Goal: Task Accomplishment & Management: Use online tool/utility

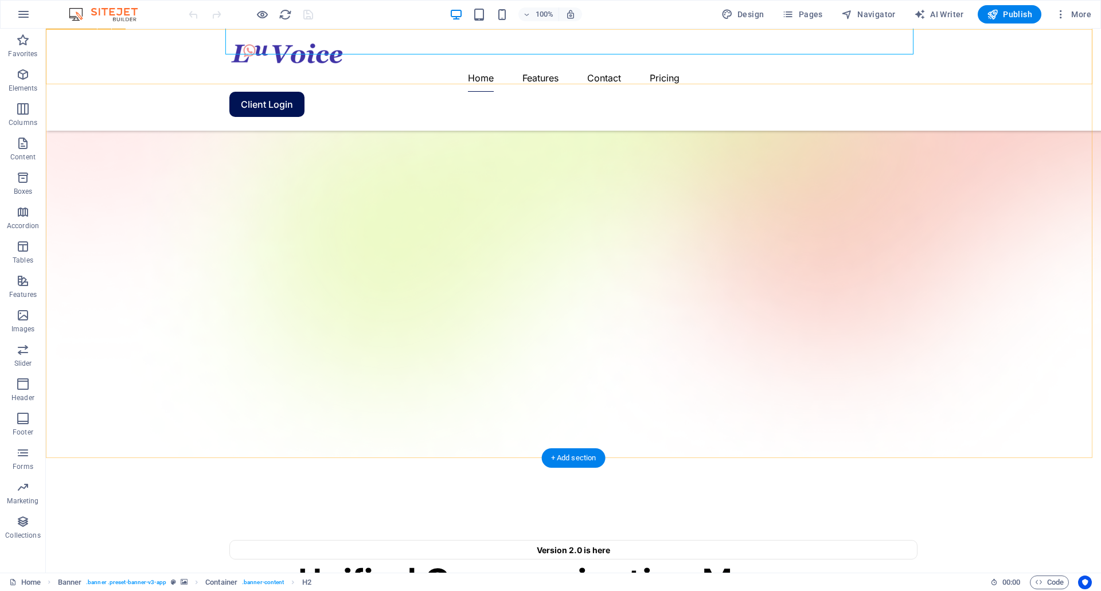
scroll to position [115, 0]
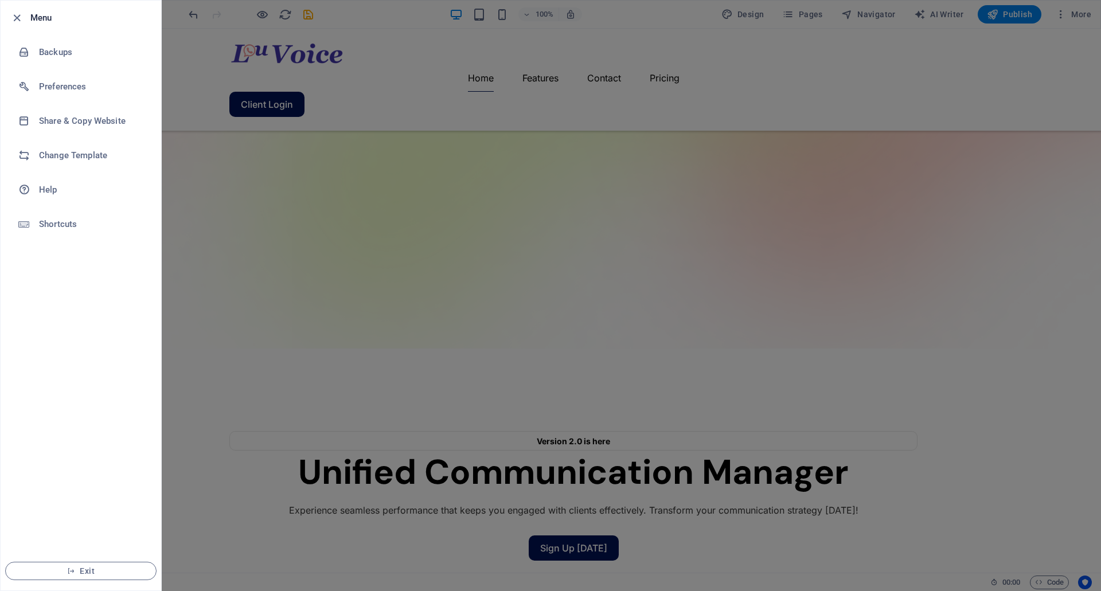
click at [535, 229] on div at bounding box center [550, 295] width 1101 height 591
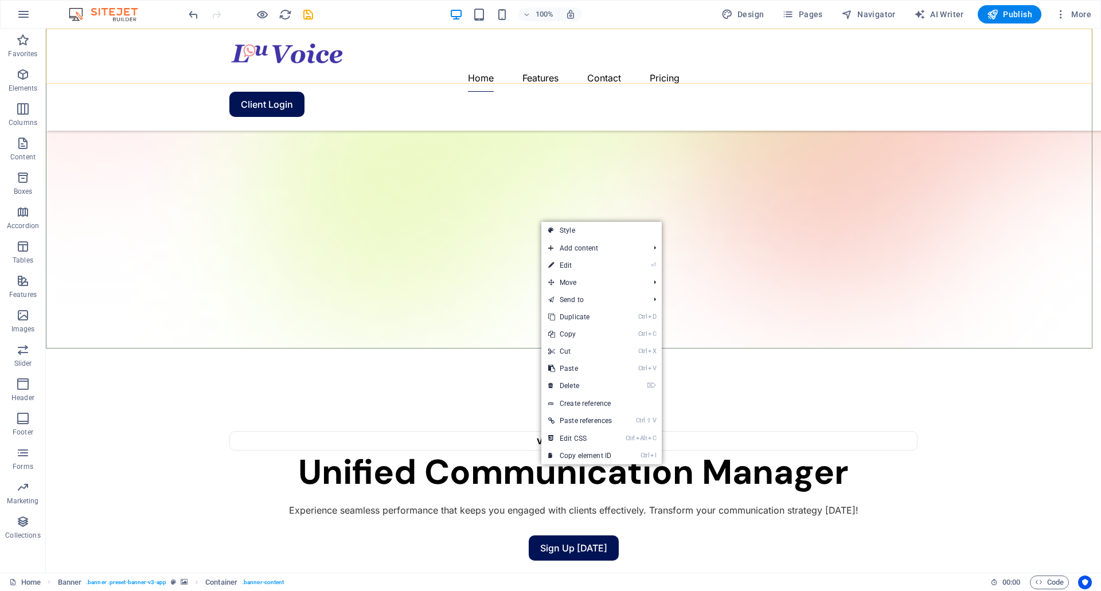
drag, startPoint x: 421, startPoint y: 71, endPoint x: 409, endPoint y: 47, distance: 26.9
click at [409, 64] on nav "Home Features Contact Pricing" at bounding box center [573, 78] width 688 height 28
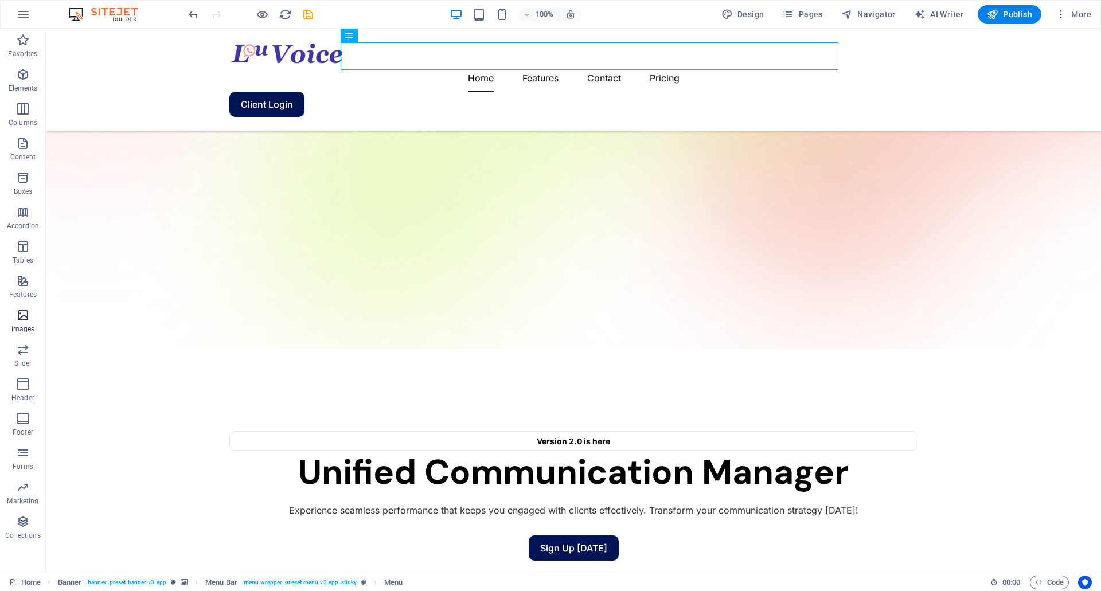
click at [17, 318] on icon "button" at bounding box center [23, 316] width 14 height 14
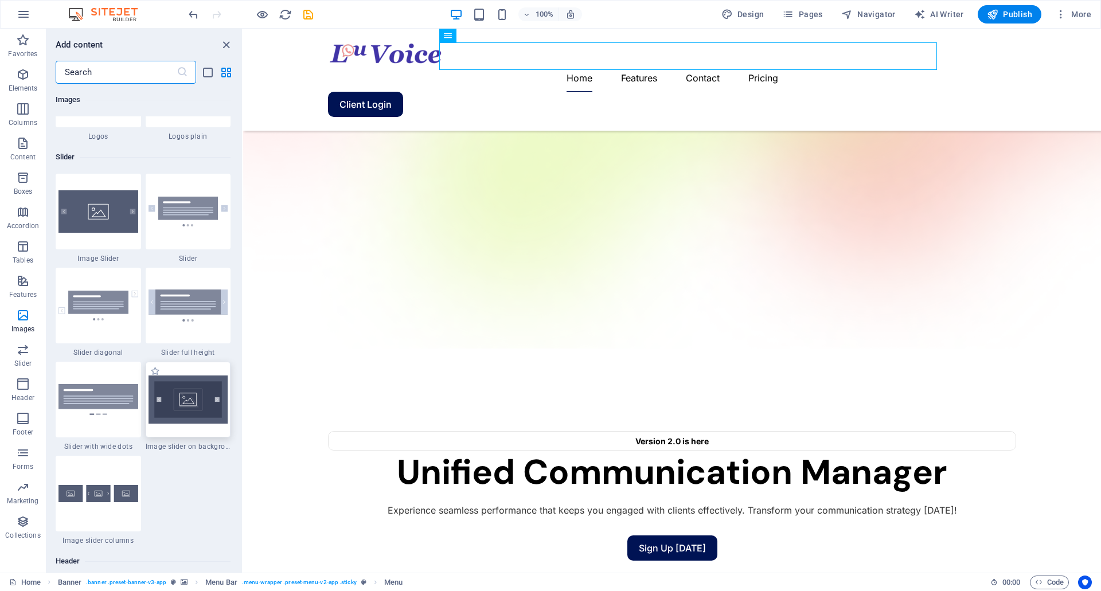
scroll to position [6445, 0]
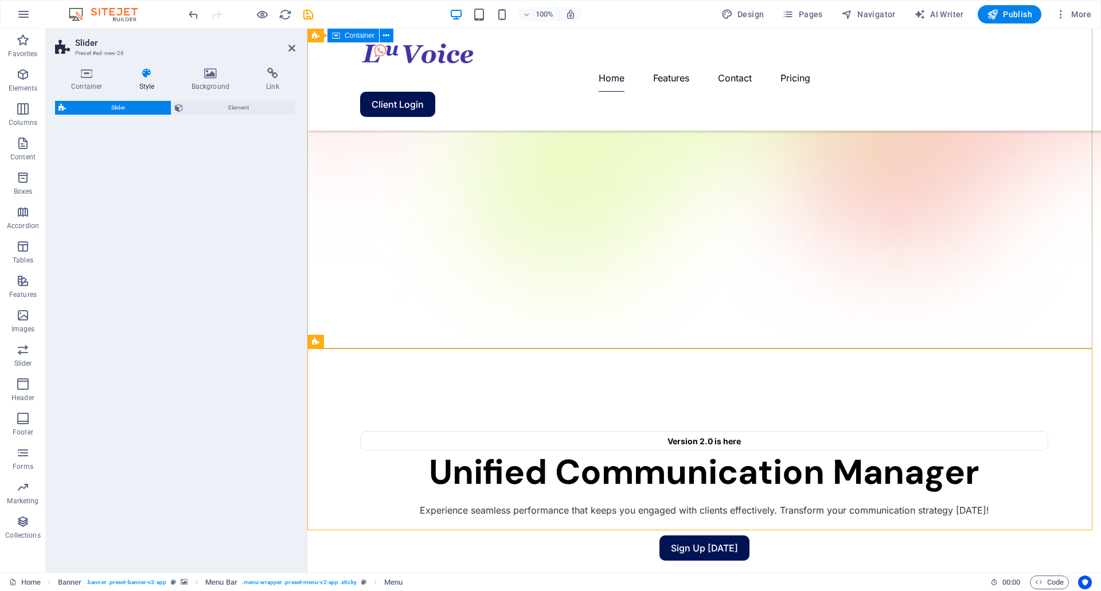
select select "rem"
select select "px"
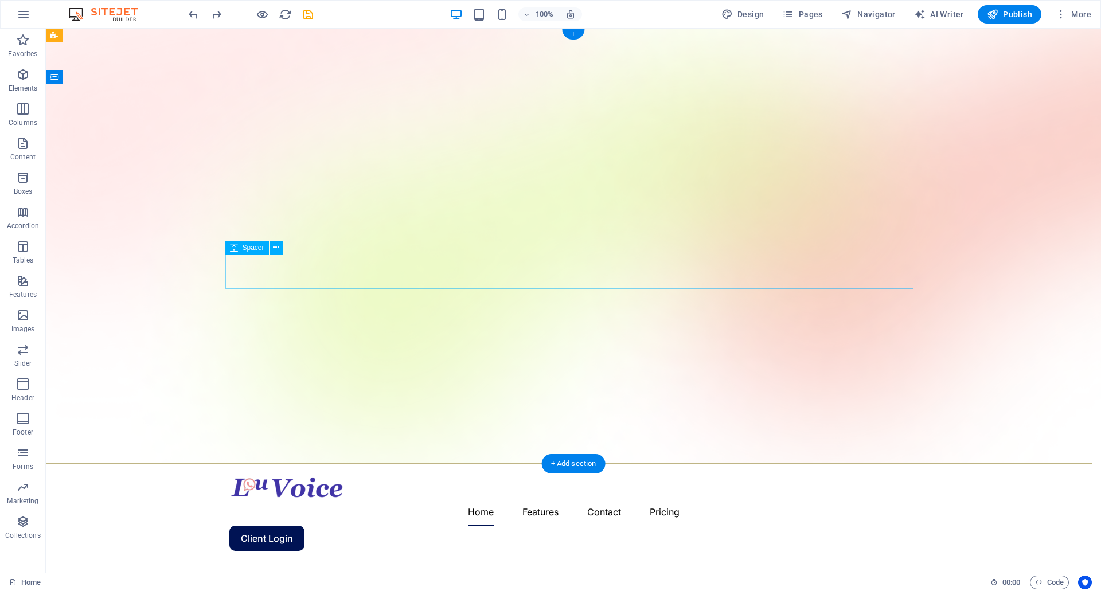
scroll to position [0, 0]
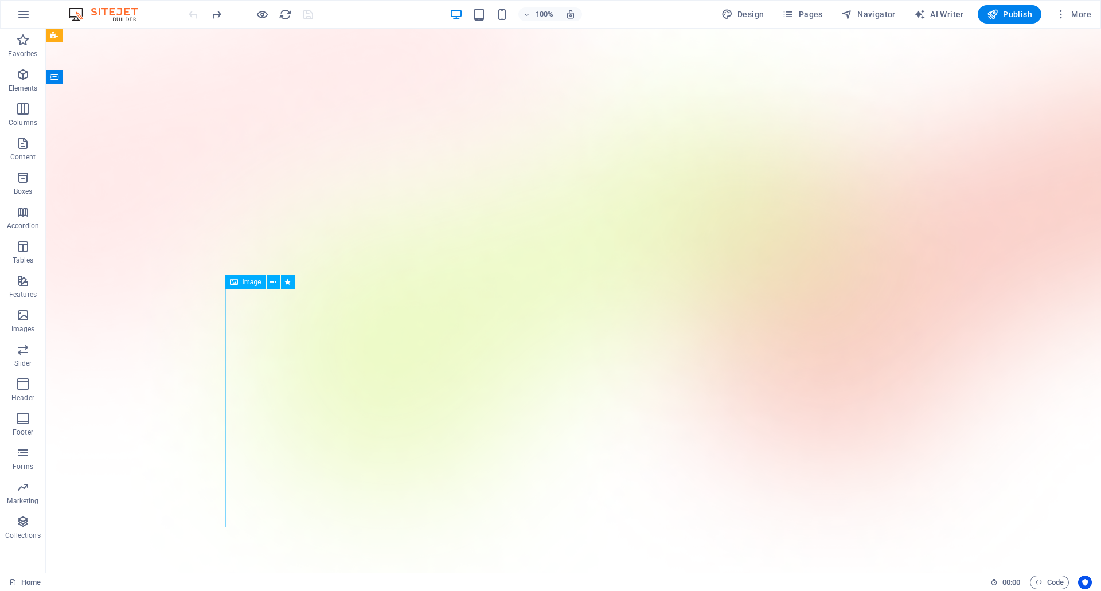
select select "px"
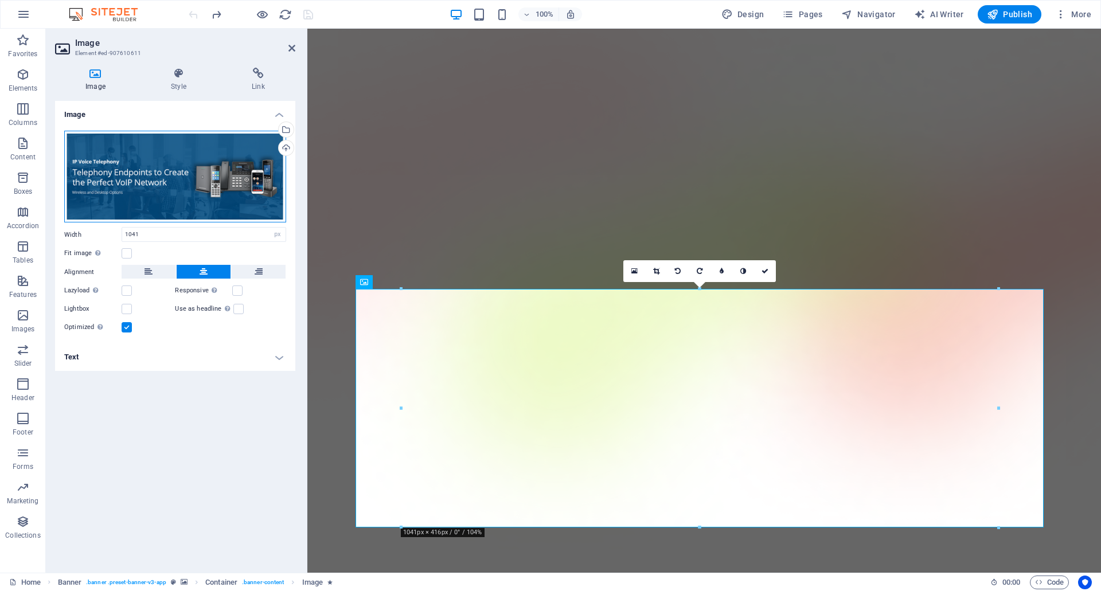
click at [112, 165] on div "Drag files here, click to choose files or select files from Files or our free s…" at bounding box center [175, 177] width 222 height 92
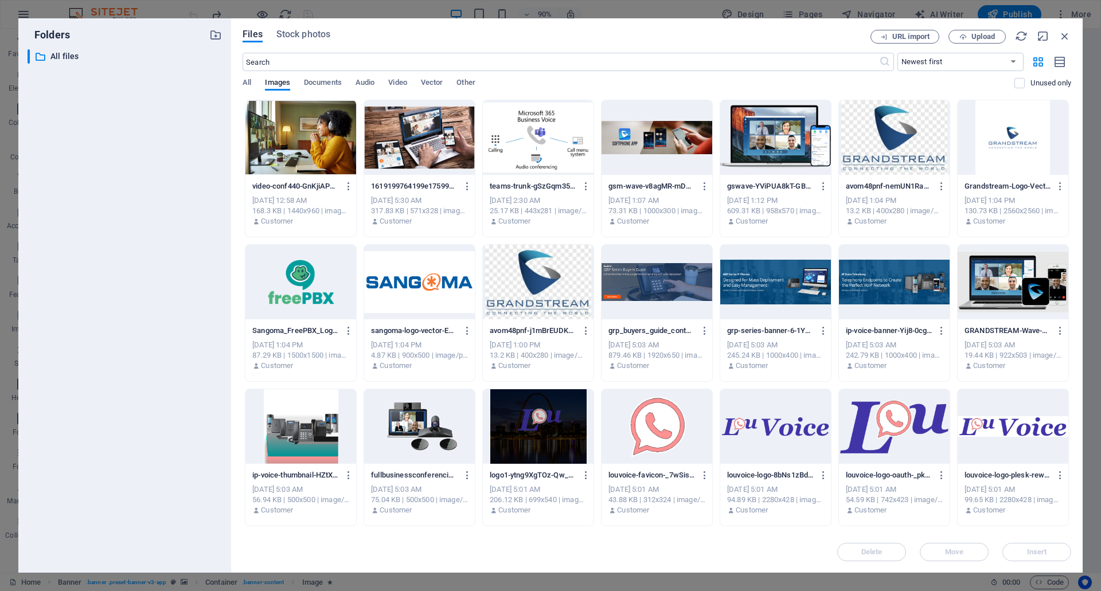
click at [323, 124] on div at bounding box center [300, 137] width 111 height 75
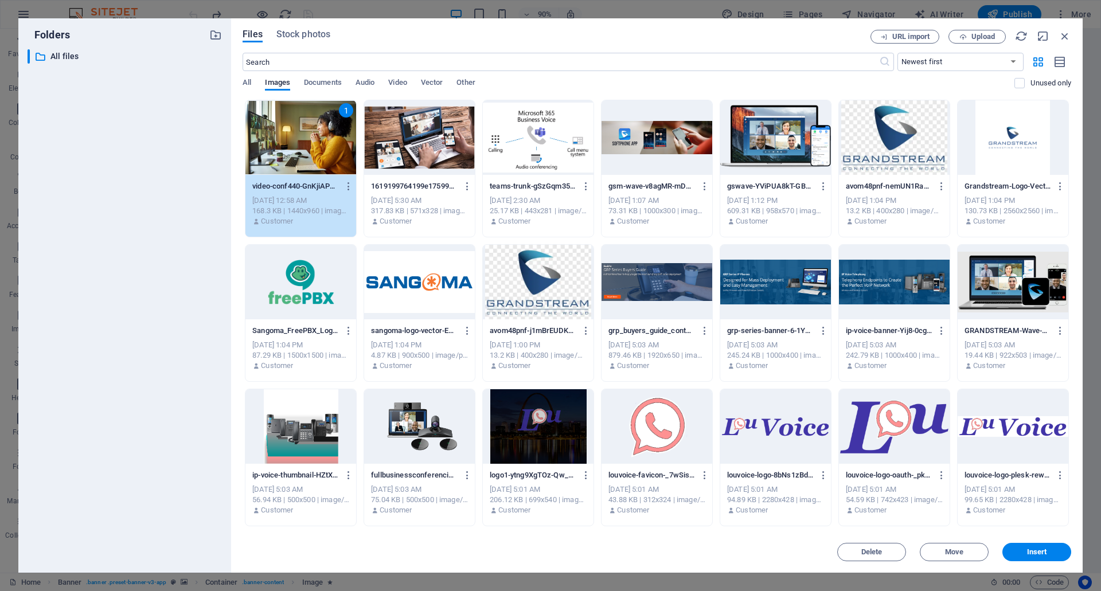
click at [1005, 128] on div at bounding box center [1013, 137] width 111 height 75
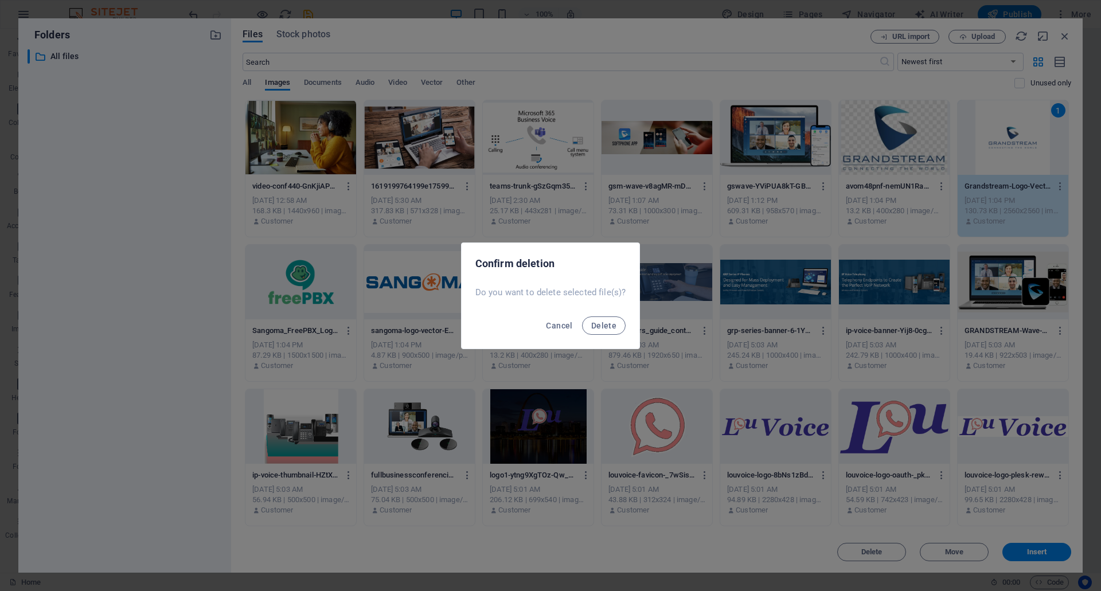
click at [606, 315] on div "Cancel Delete" at bounding box center [551, 329] width 178 height 39
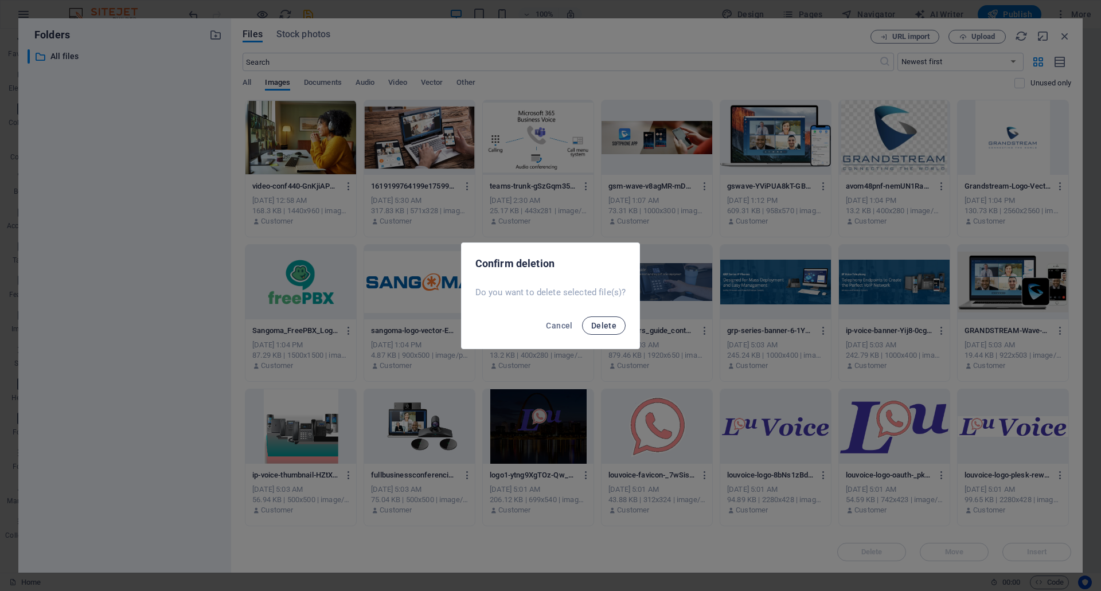
click at [602, 326] on span "Delete" at bounding box center [603, 325] width 25 height 9
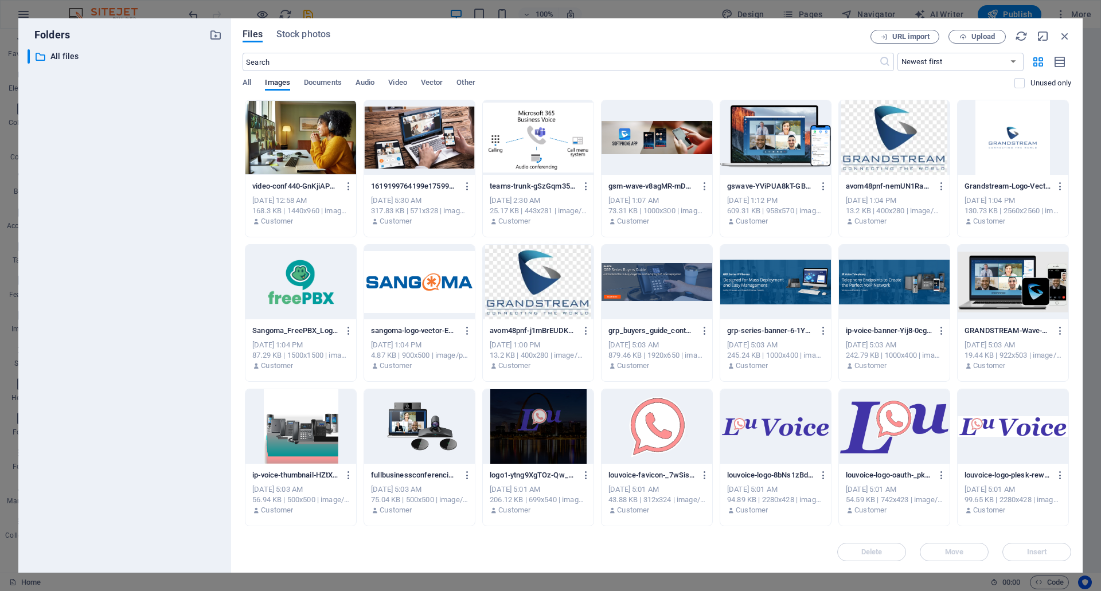
click at [913, 28] on div "Files Stock photos URL import Upload ​ Newest first Oldest first Name (A-Z) Nam…" at bounding box center [657, 295] width 852 height 555
click at [910, 34] on span "URL import" at bounding box center [910, 36] width 37 height 7
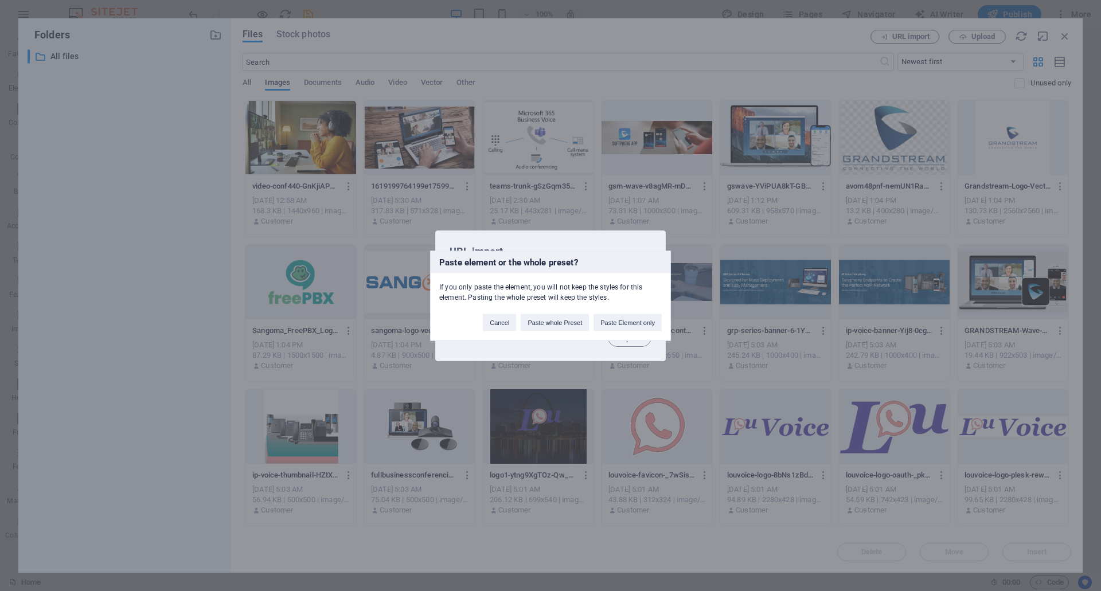
click at [505, 319] on button "Cancel" at bounding box center [499, 322] width 33 height 17
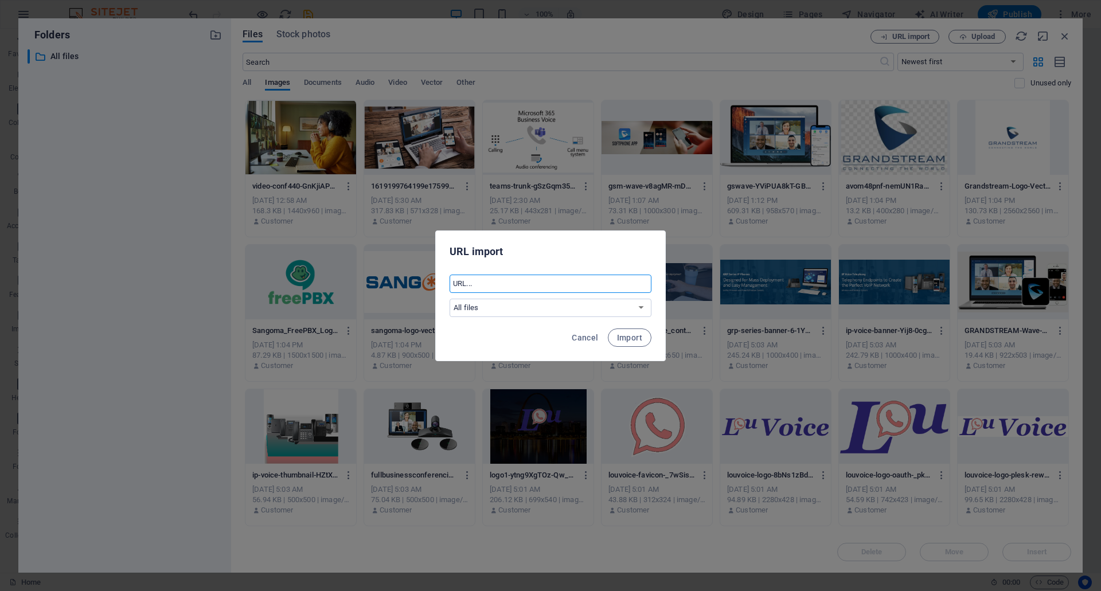
click at [515, 287] on input "text" at bounding box center [551, 284] width 202 height 18
click at [518, 283] on input "text" at bounding box center [551, 284] width 202 height 18
paste input "https://www.appliedglobal.com/wp-content/uploads/Understanding-the-3-Types-of-V…"
type input "https://www.appliedglobal.com/wp-content/uploads/Understanding-the-3-Types-of-V…"
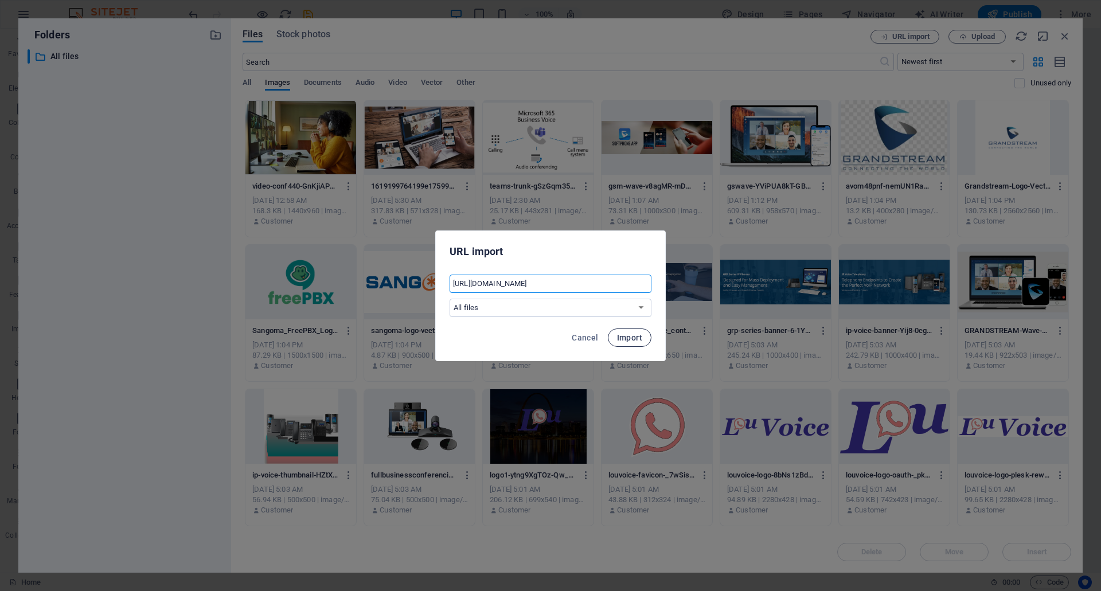
click at [626, 339] on span "Import" at bounding box center [629, 337] width 25 height 9
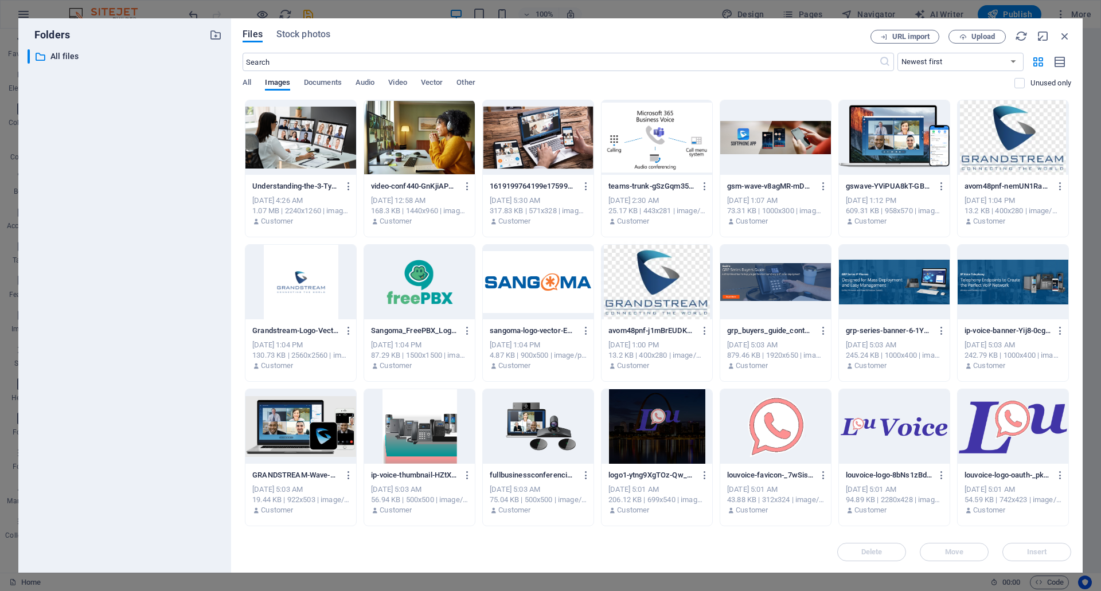
click at [323, 135] on div at bounding box center [300, 137] width 111 height 75
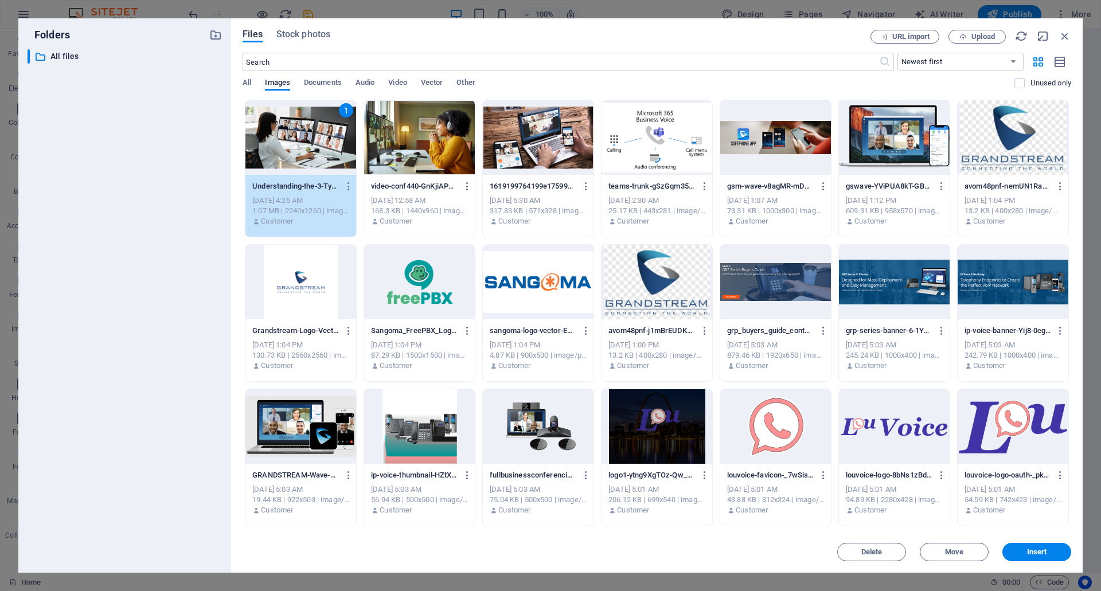
click at [404, 146] on div at bounding box center [419, 137] width 111 height 75
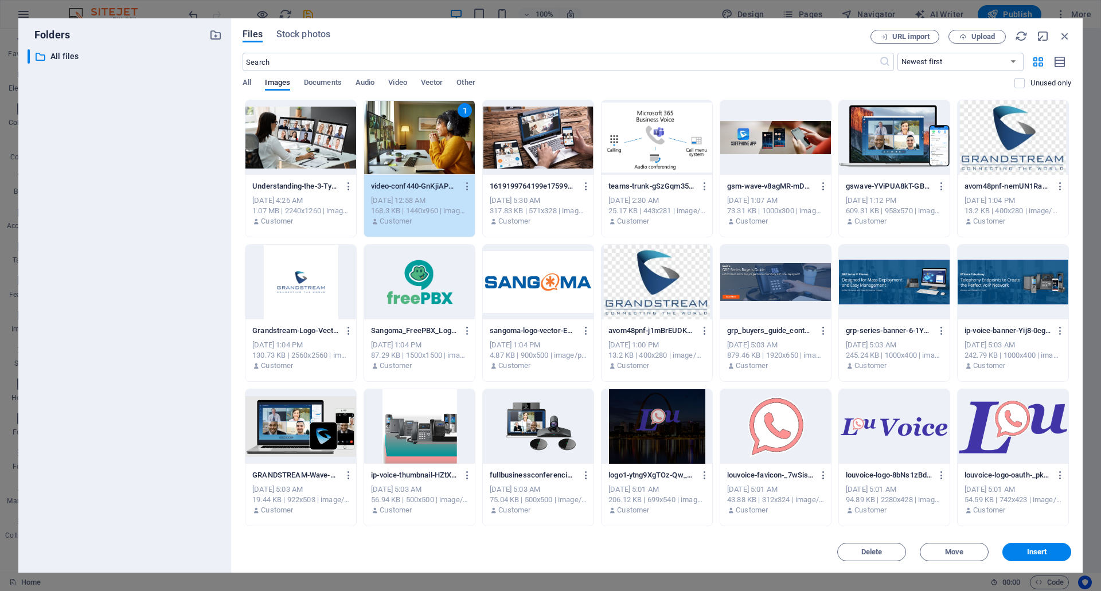
click at [405, 144] on div "1" at bounding box center [419, 137] width 111 height 75
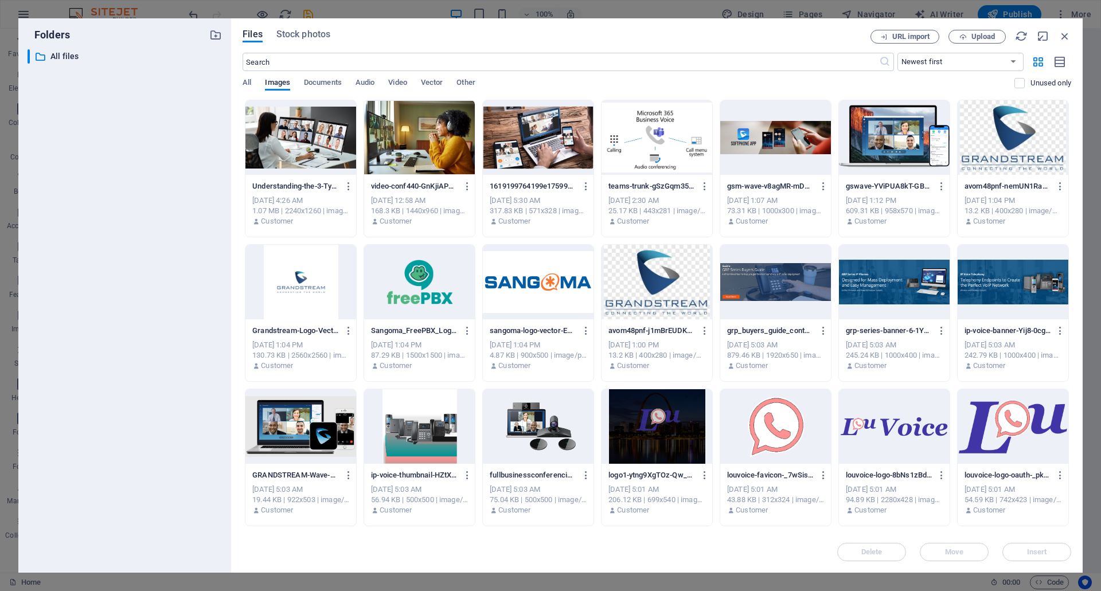
click at [405, 144] on div at bounding box center [419, 137] width 111 height 75
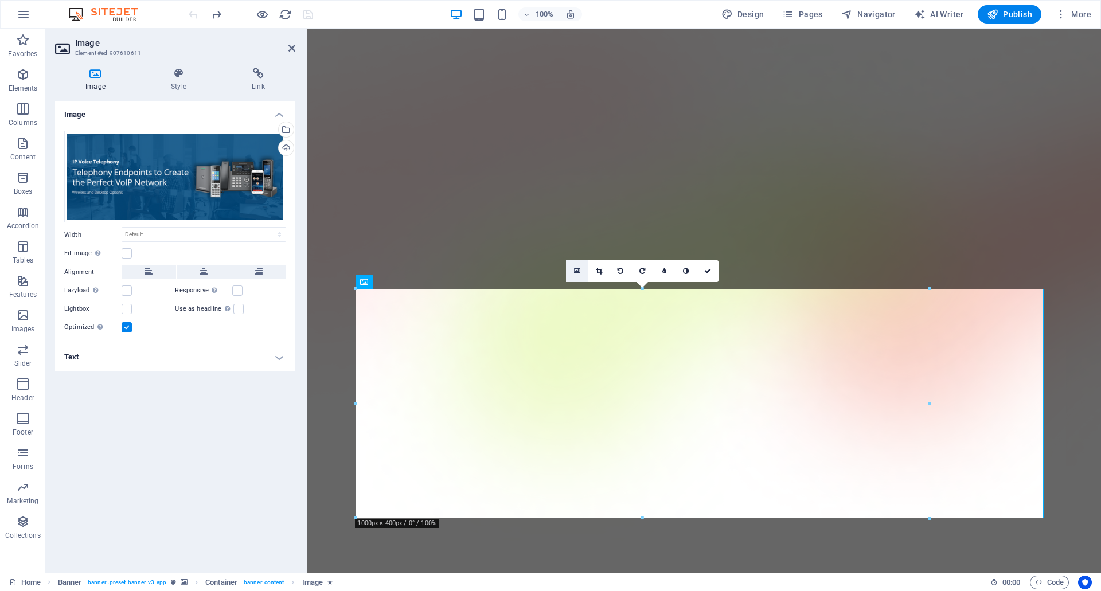
click at [572, 270] on link at bounding box center [577, 271] width 22 height 22
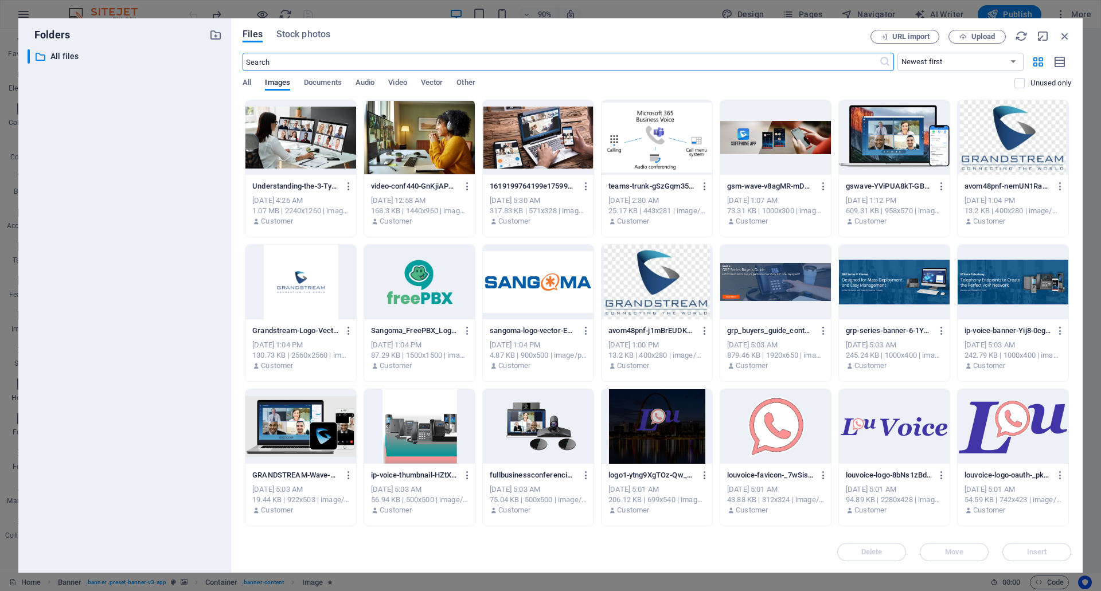
click at [425, 129] on div at bounding box center [419, 137] width 111 height 75
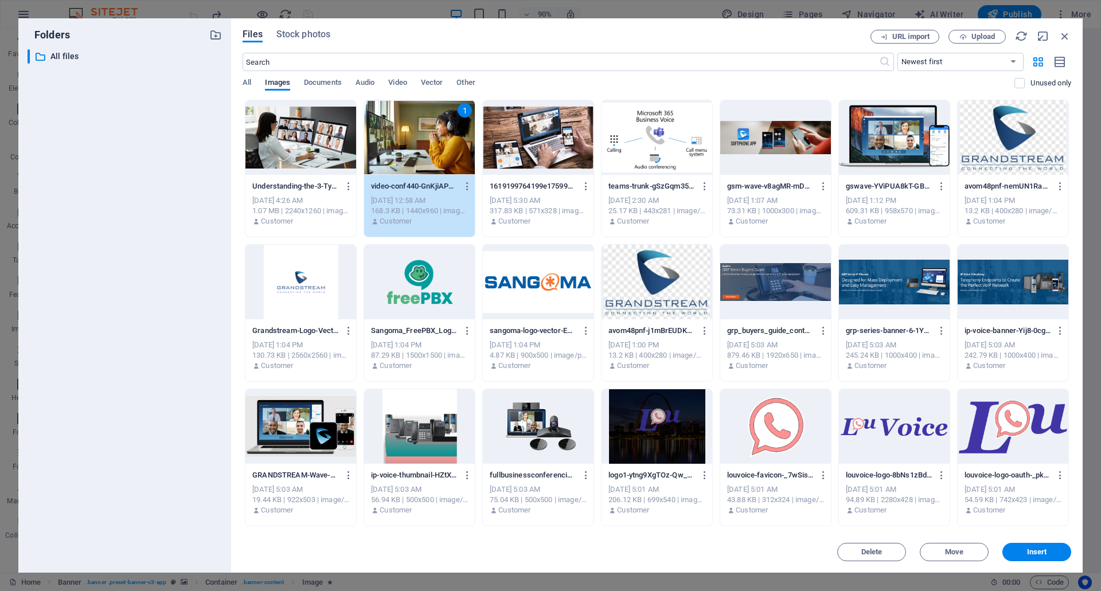
click at [424, 129] on div "1" at bounding box center [419, 137] width 111 height 75
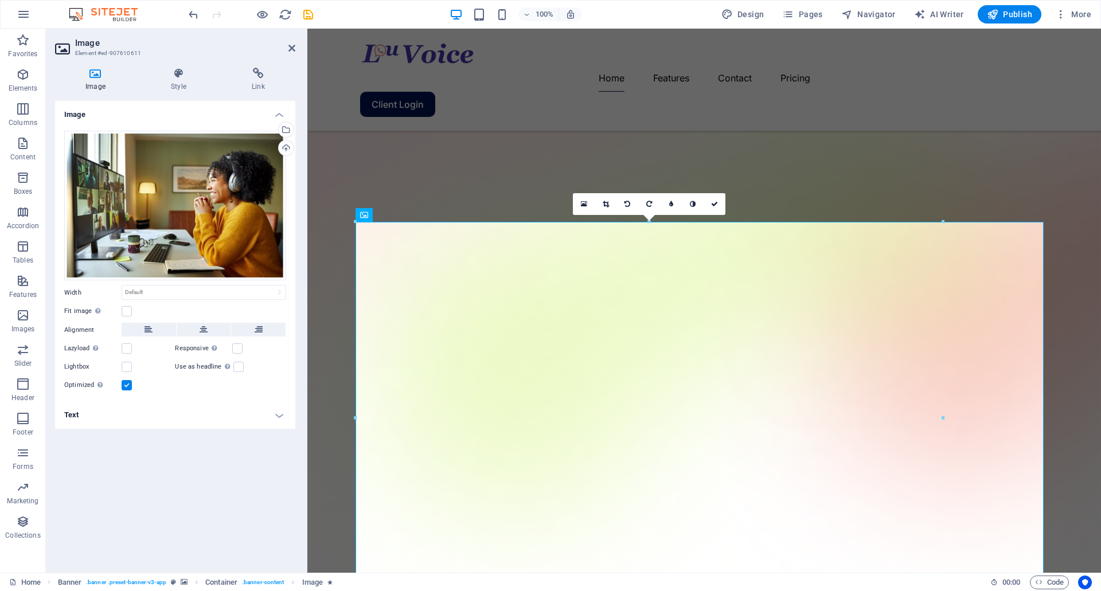
scroll to position [185, 0]
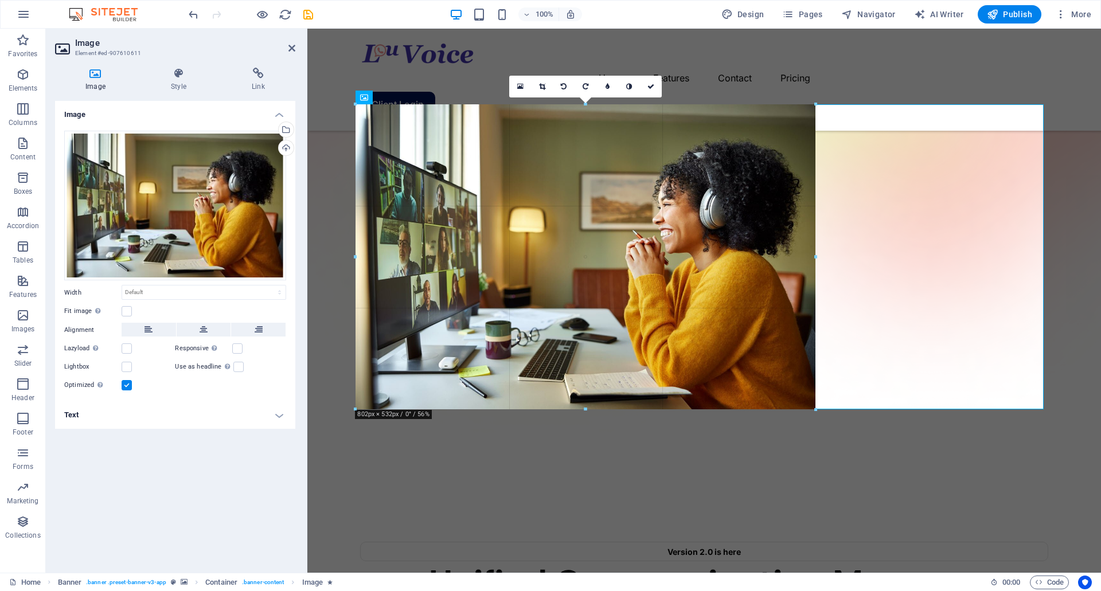
drag, startPoint x: 356, startPoint y: 494, endPoint x: 487, endPoint y: 364, distance: 185.3
type input "806"
select select "px"
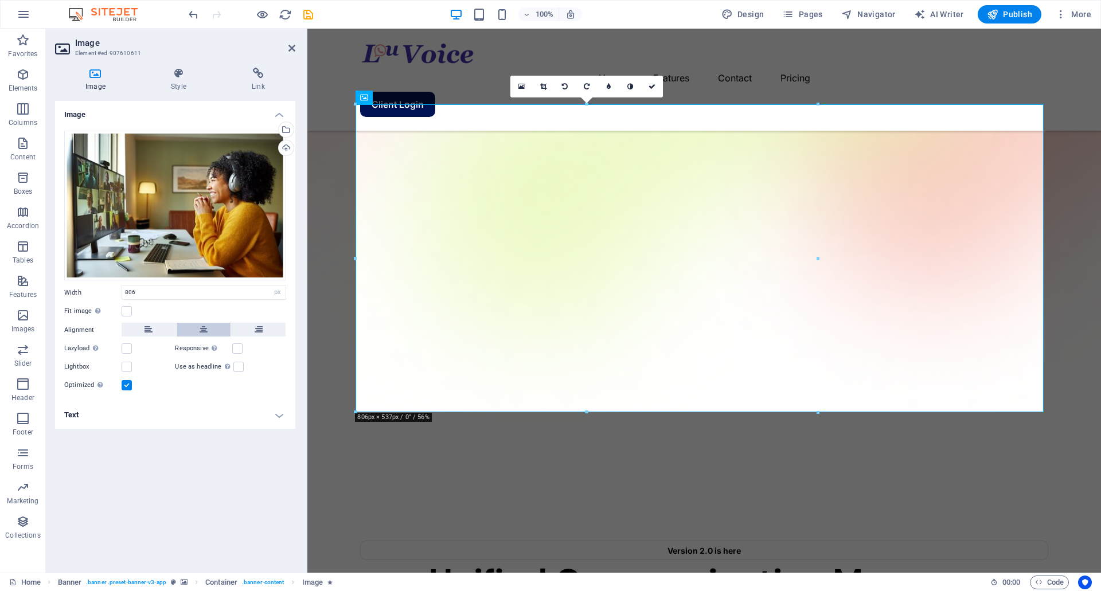
click at [189, 328] on button at bounding box center [204, 330] width 54 height 14
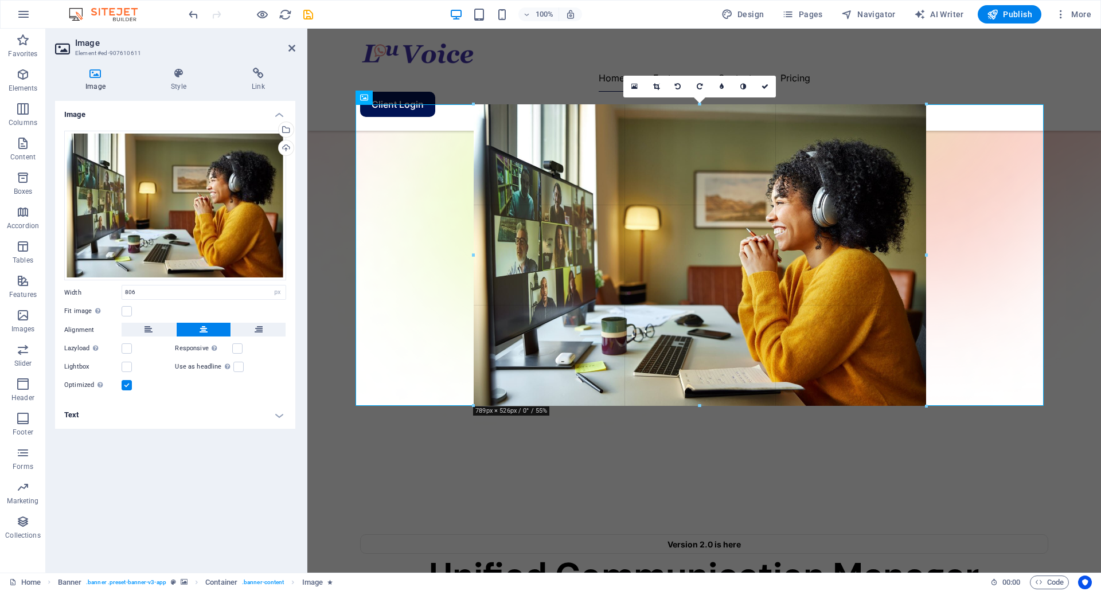
drag, startPoint x: 469, startPoint y: 412, endPoint x: 544, endPoint y: 403, distance: 76.2
type input "789"
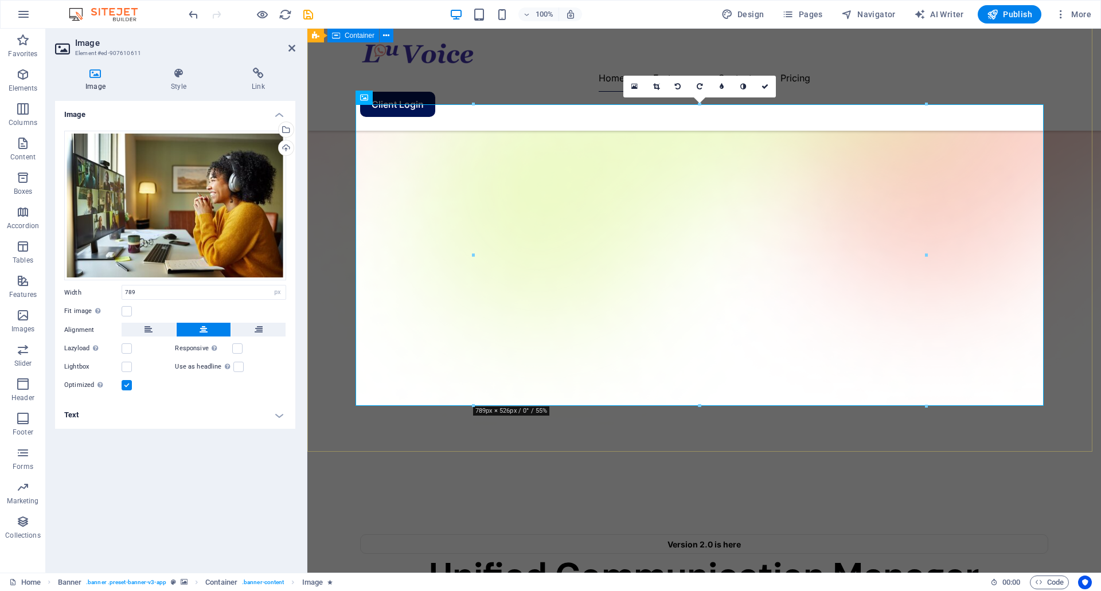
drag, startPoint x: 662, startPoint y: 447, endPoint x: 921, endPoint y: 448, distance: 259.2
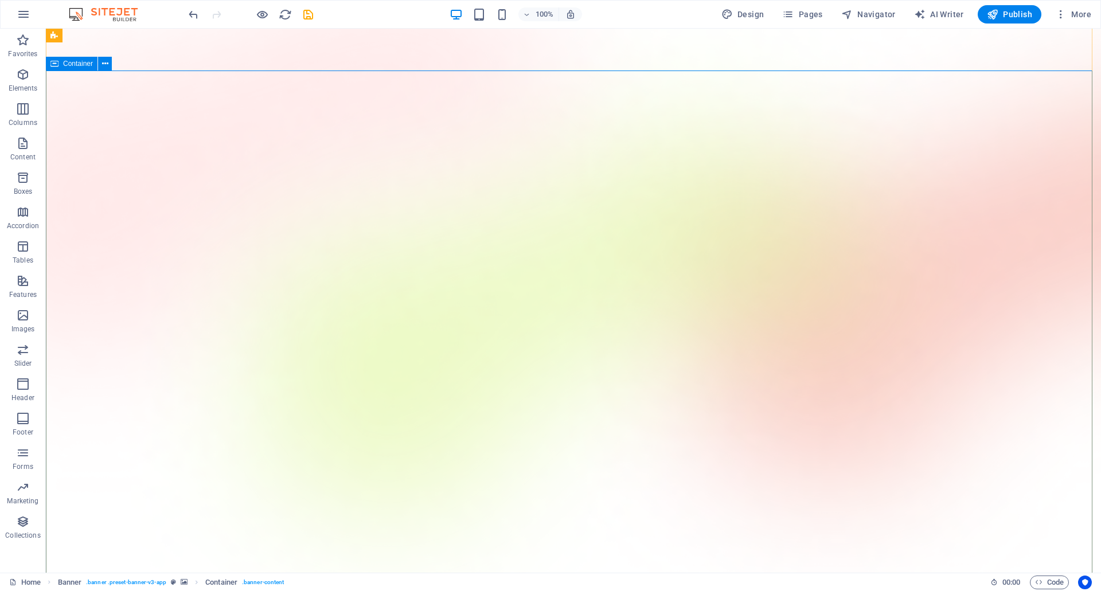
scroll to position [13, 0]
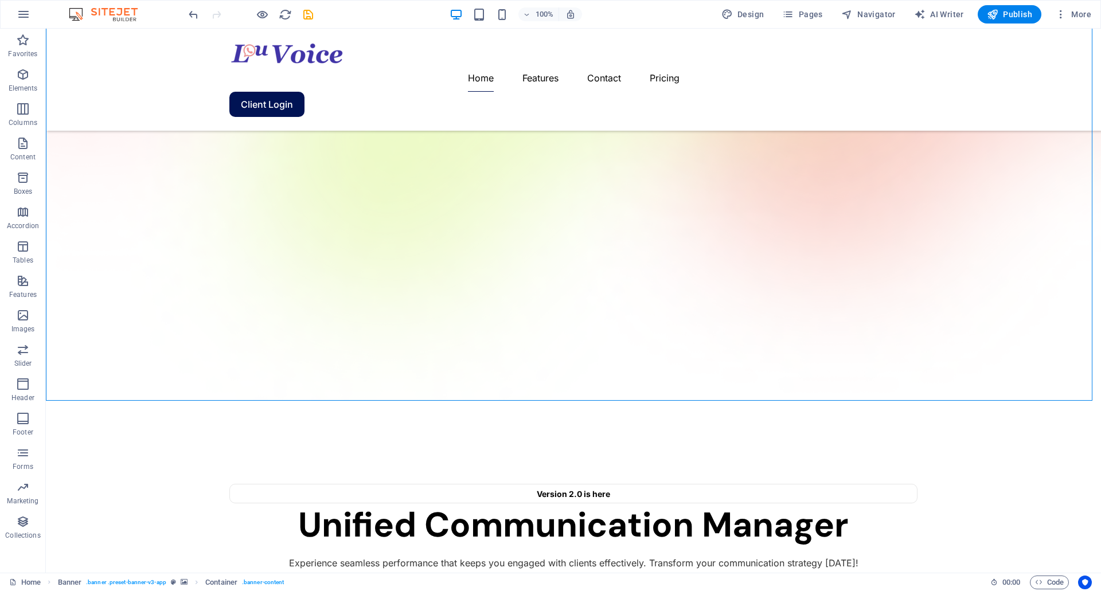
scroll to position [236, 0]
click at [815, 11] on span "Pages" at bounding box center [802, 14] width 40 height 11
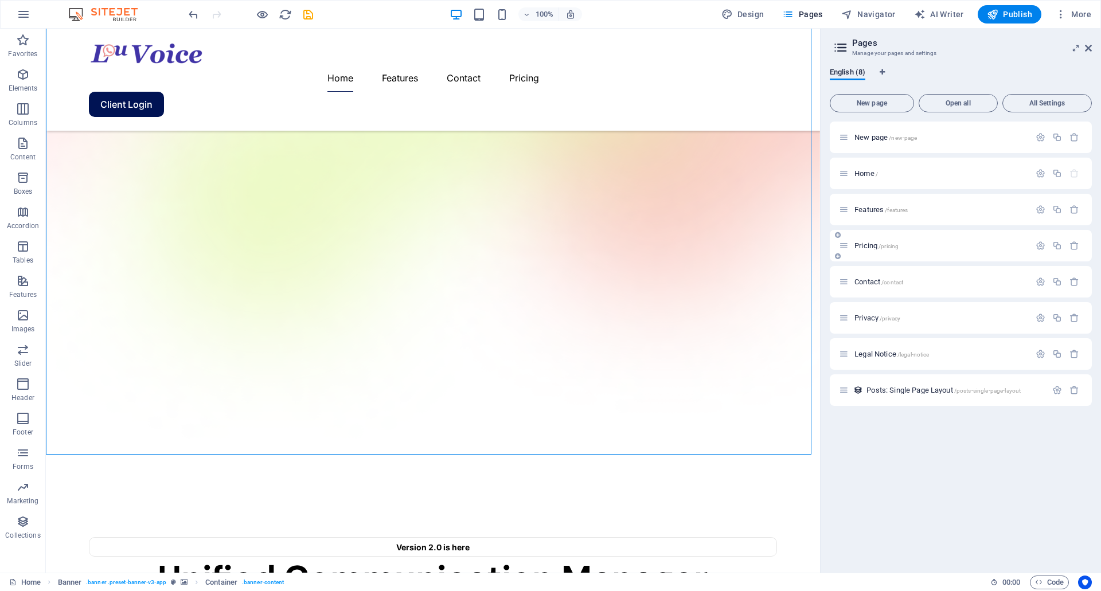
scroll to position [181, 0]
click at [874, 211] on span "Features /features" at bounding box center [880, 209] width 53 height 9
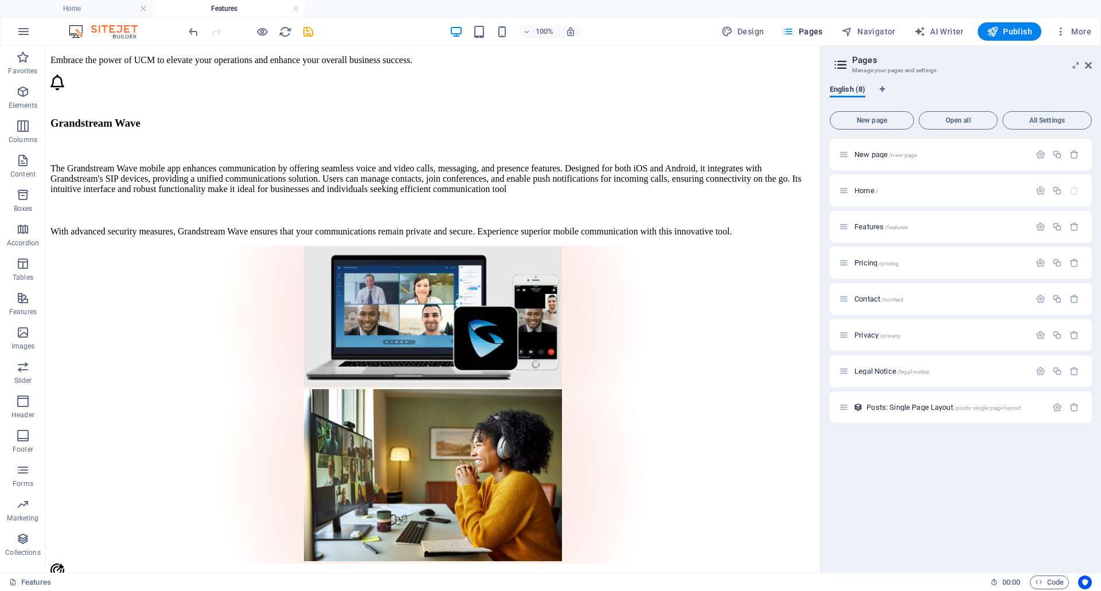
scroll to position [900, 0]
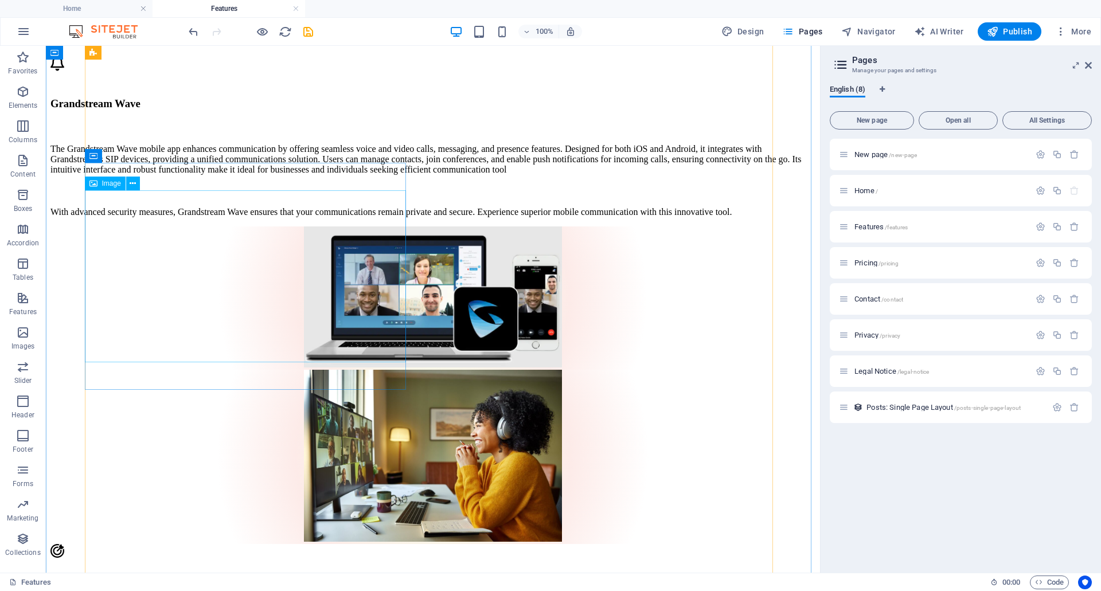
click at [101, 181] on div "Image" at bounding box center [105, 184] width 41 height 14
click at [98, 183] on div "Image" at bounding box center [105, 184] width 41 height 14
click at [98, 184] on div "Image" at bounding box center [105, 184] width 41 height 14
select select "px"
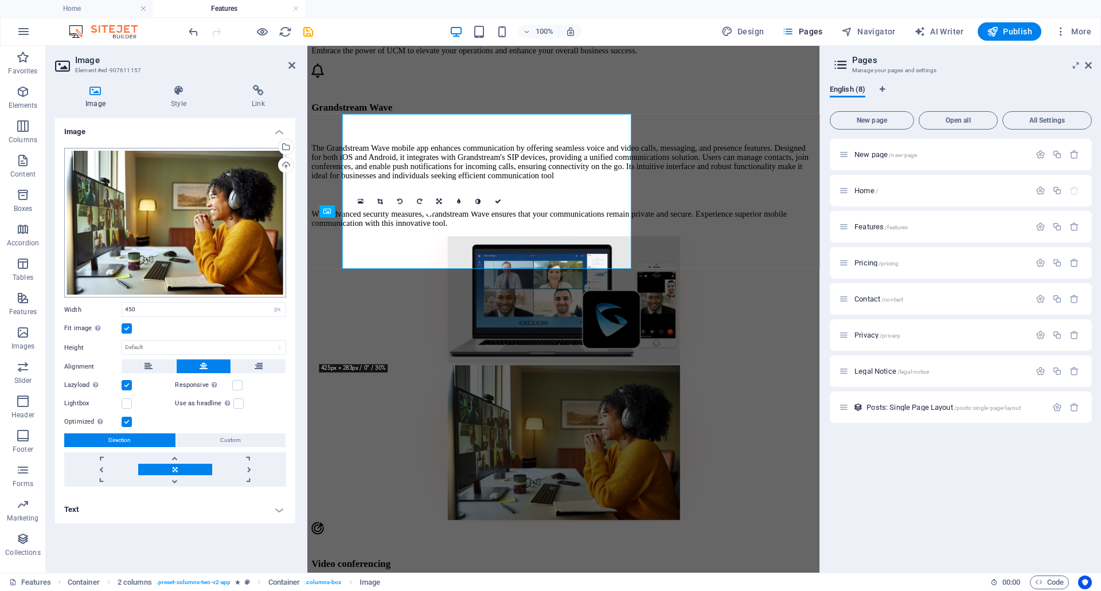
scroll to position [969, 0]
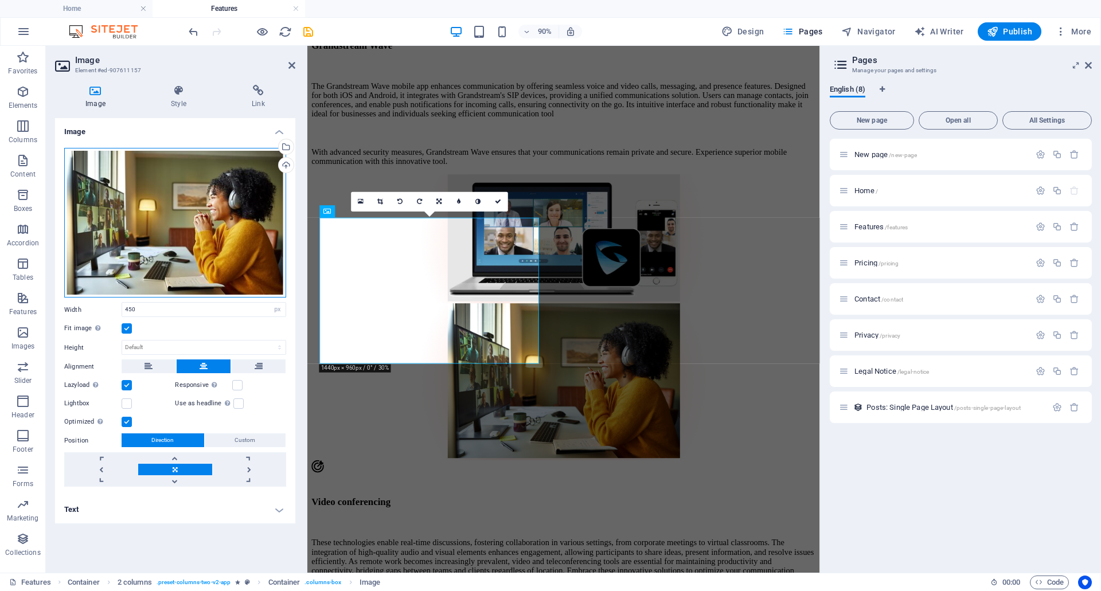
click at [188, 190] on div "Drag files here, click to choose files or select files from Files or our free s…" at bounding box center [175, 223] width 222 height 150
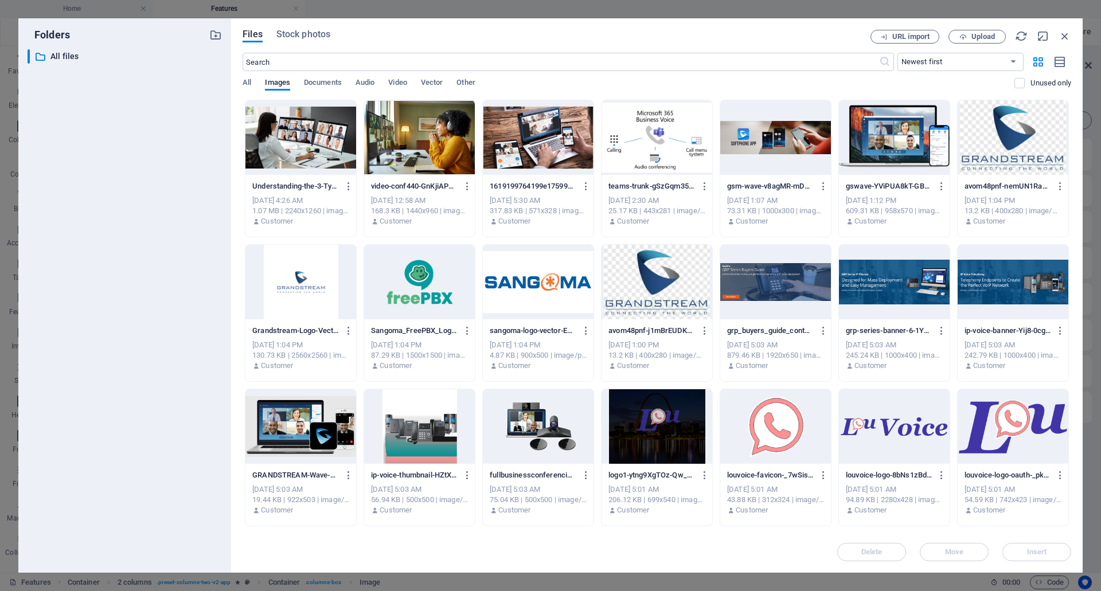
click at [295, 156] on div at bounding box center [300, 137] width 111 height 75
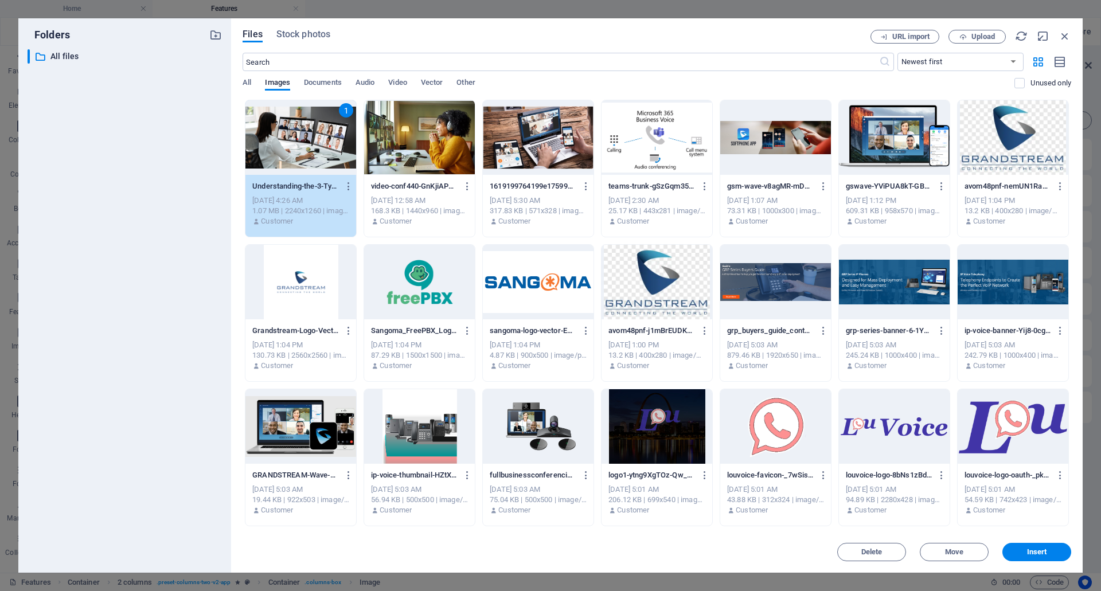
click at [295, 153] on div "1" at bounding box center [300, 137] width 111 height 75
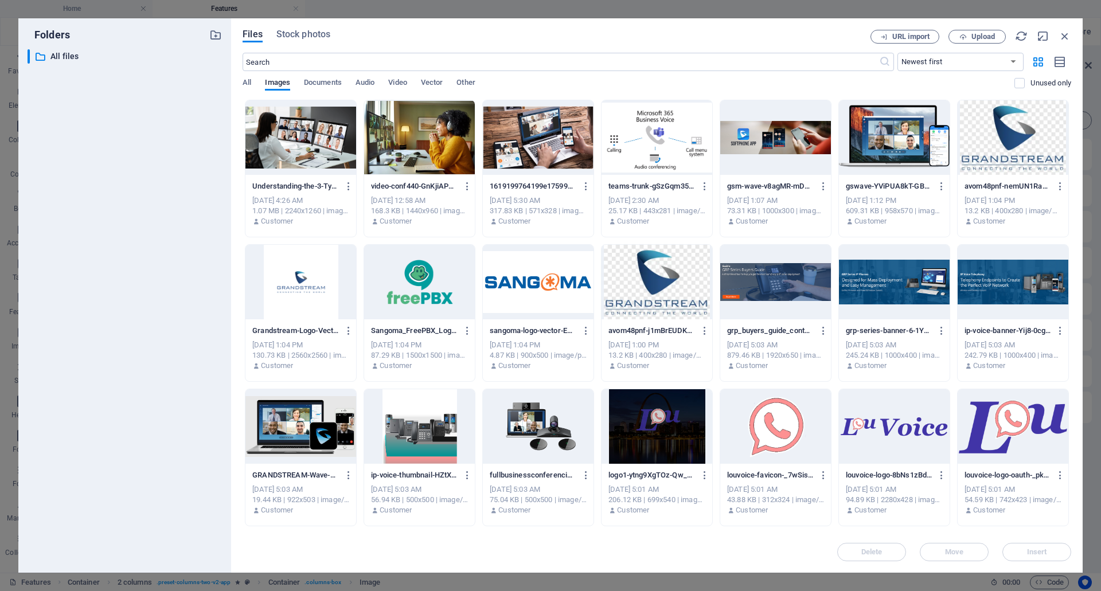
click at [295, 152] on div at bounding box center [300, 137] width 111 height 75
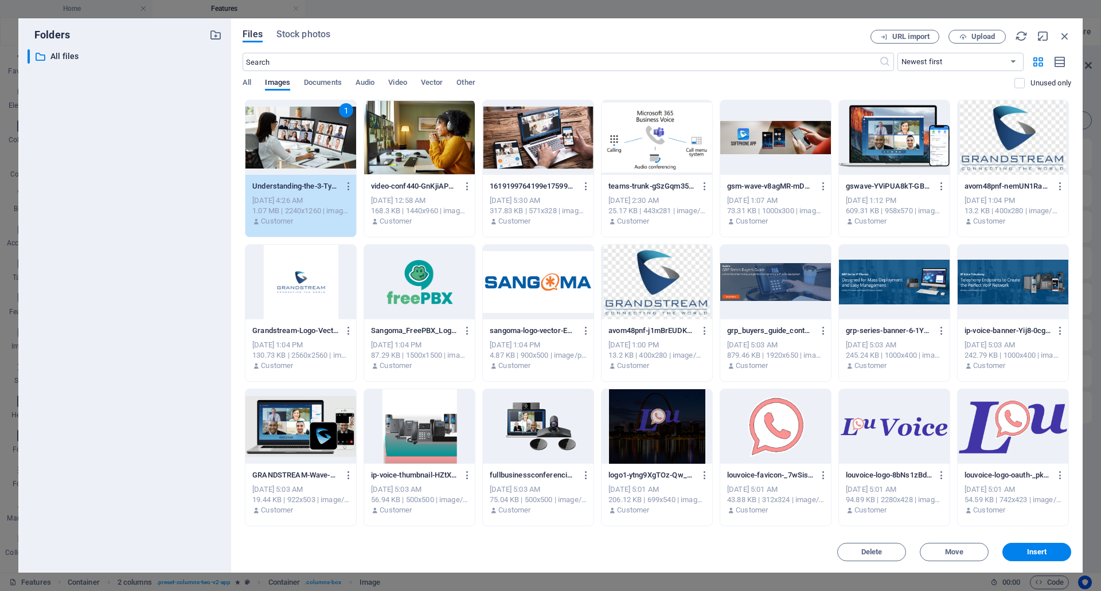
click at [295, 152] on div "1" at bounding box center [300, 137] width 111 height 75
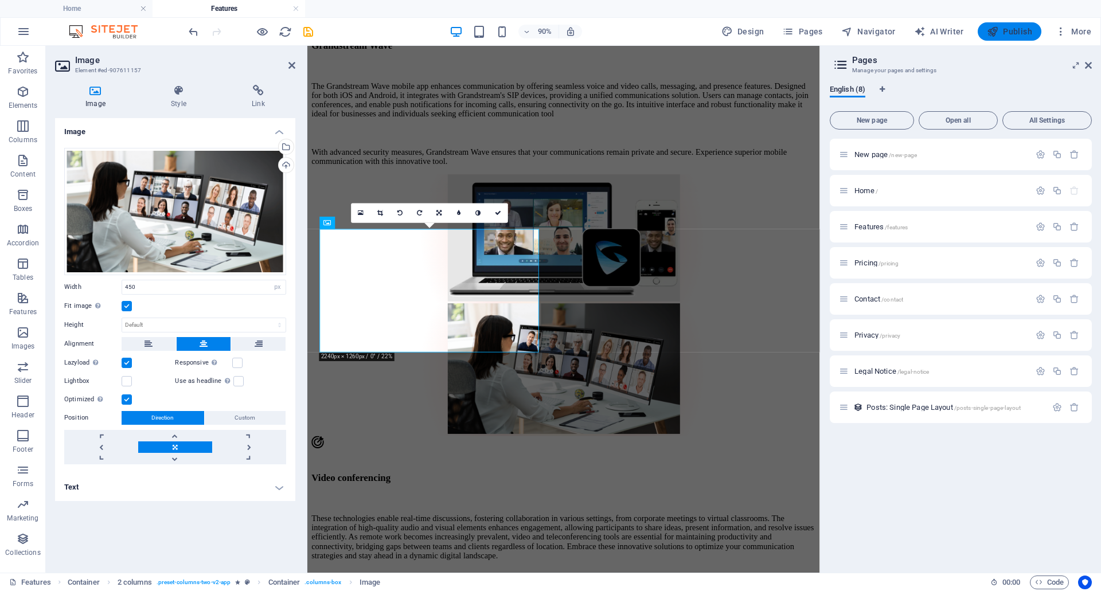
click at [997, 26] on icon "button" at bounding box center [992, 31] width 11 height 11
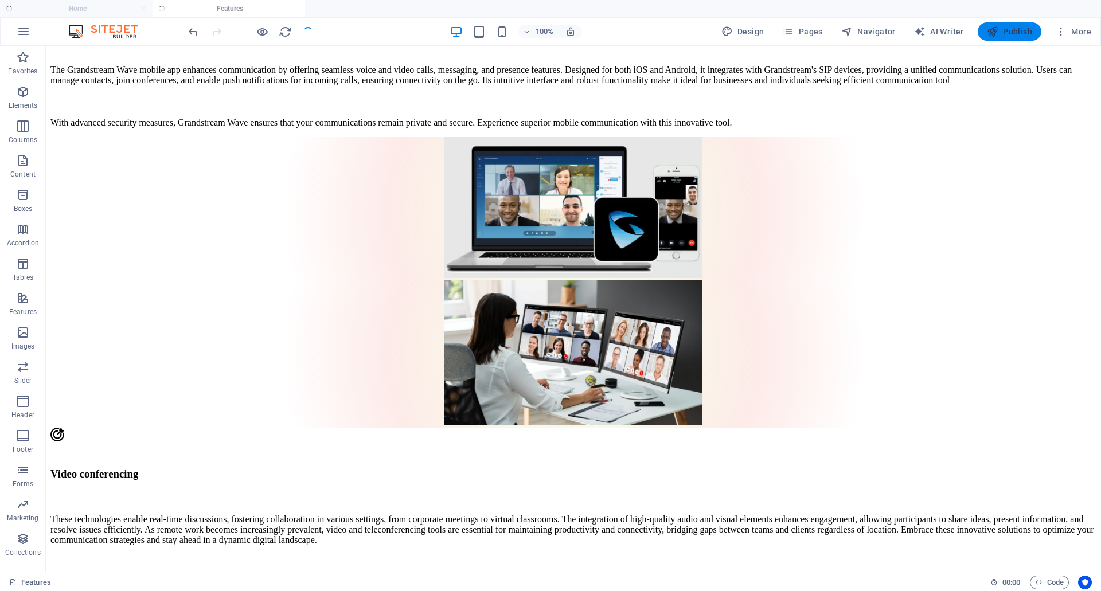
scroll to position [900, 0]
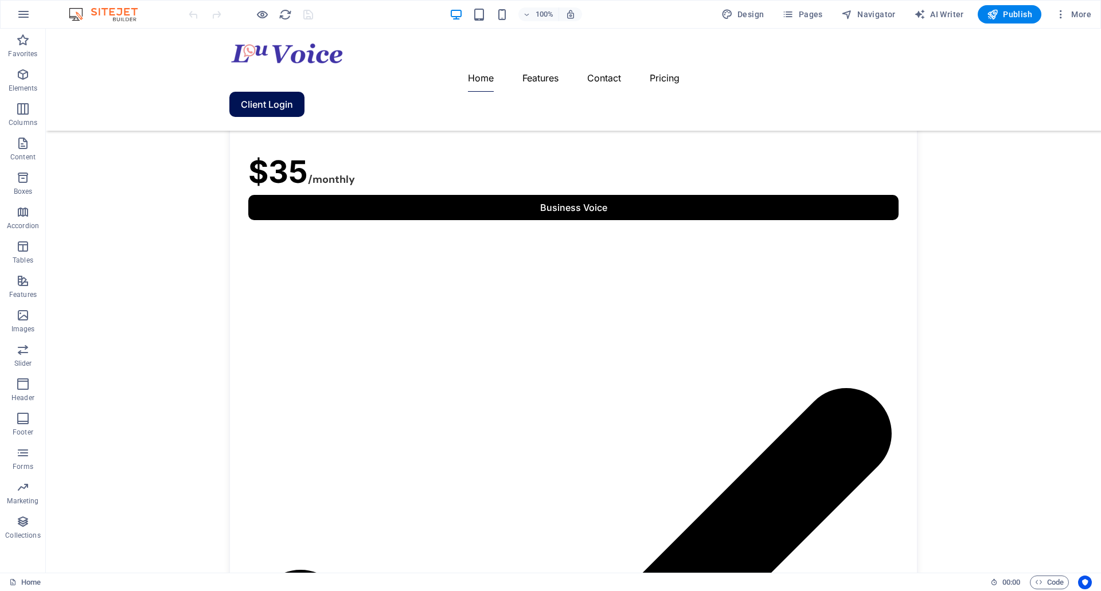
scroll to position [64, 0]
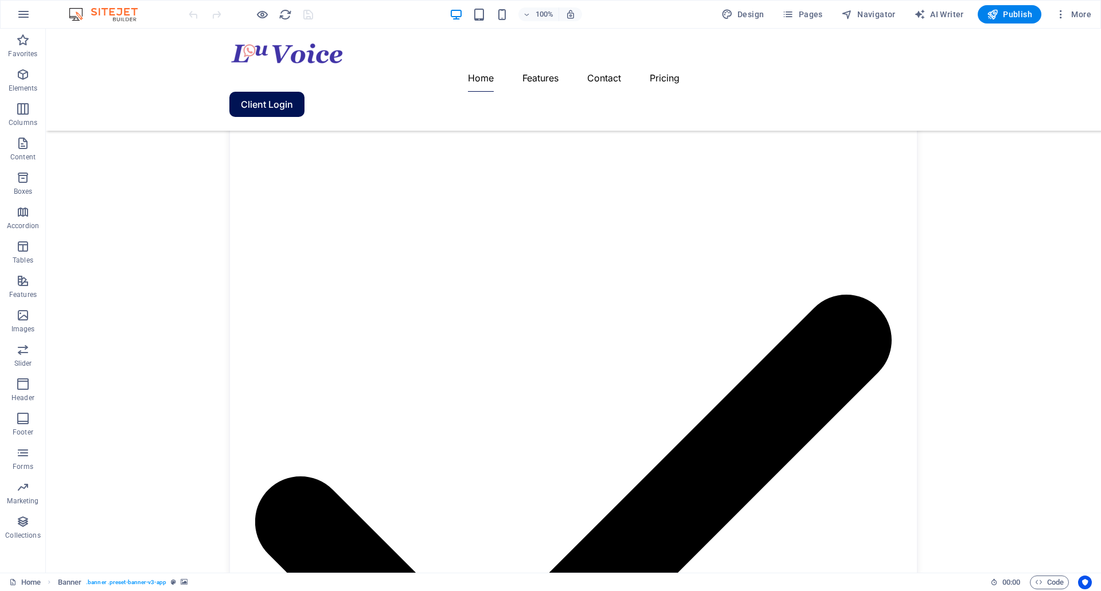
scroll to position [1415, 0]
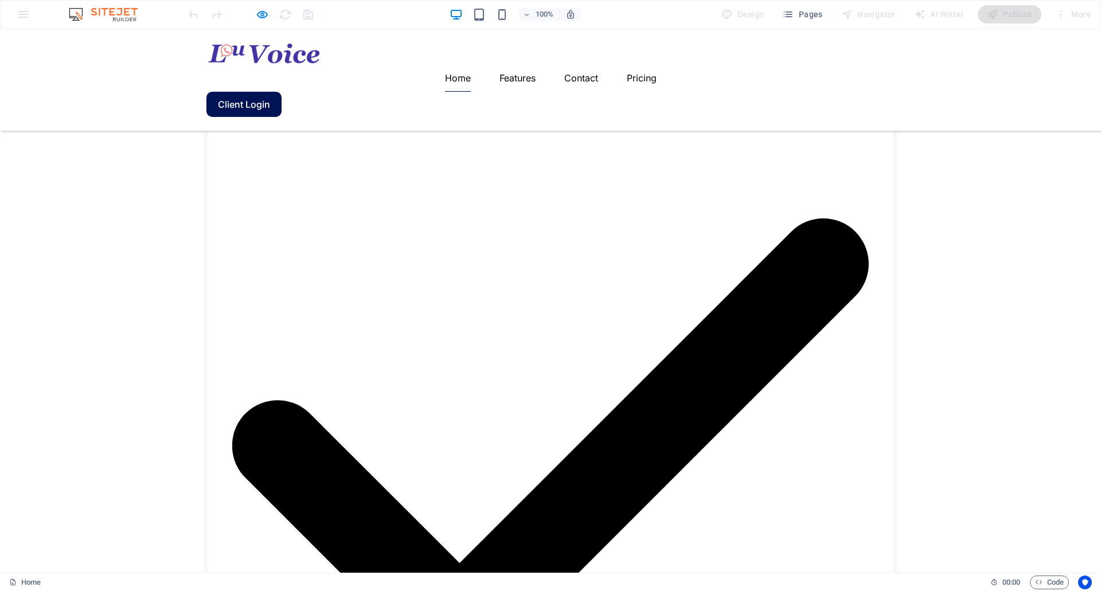
scroll to position [1631, 0]
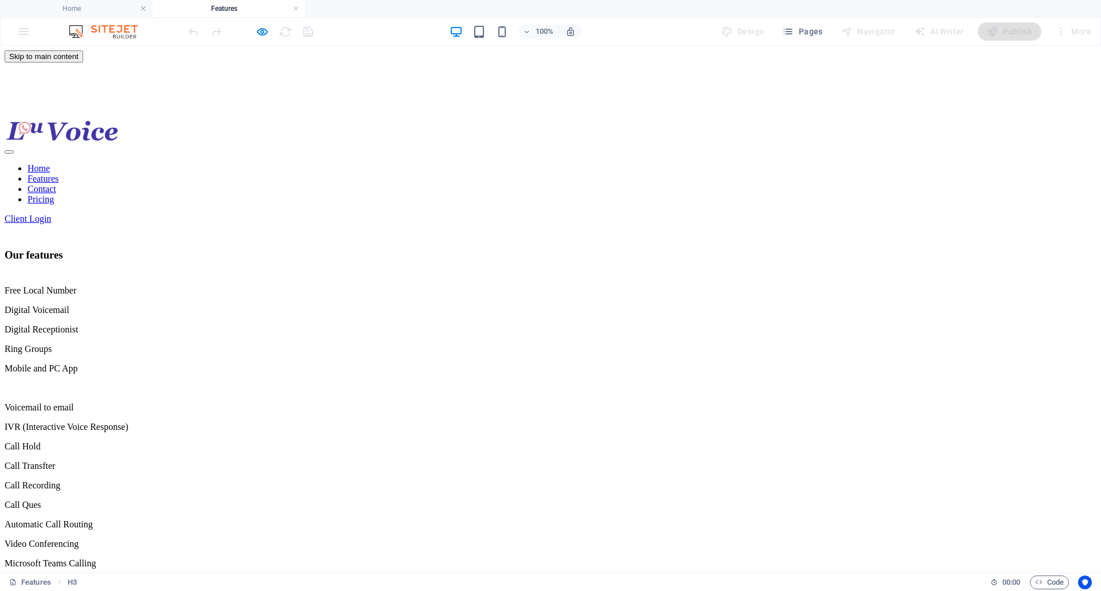
scroll to position [0, 0]
click at [260, 29] on icon "button" at bounding box center [262, 31] width 13 height 13
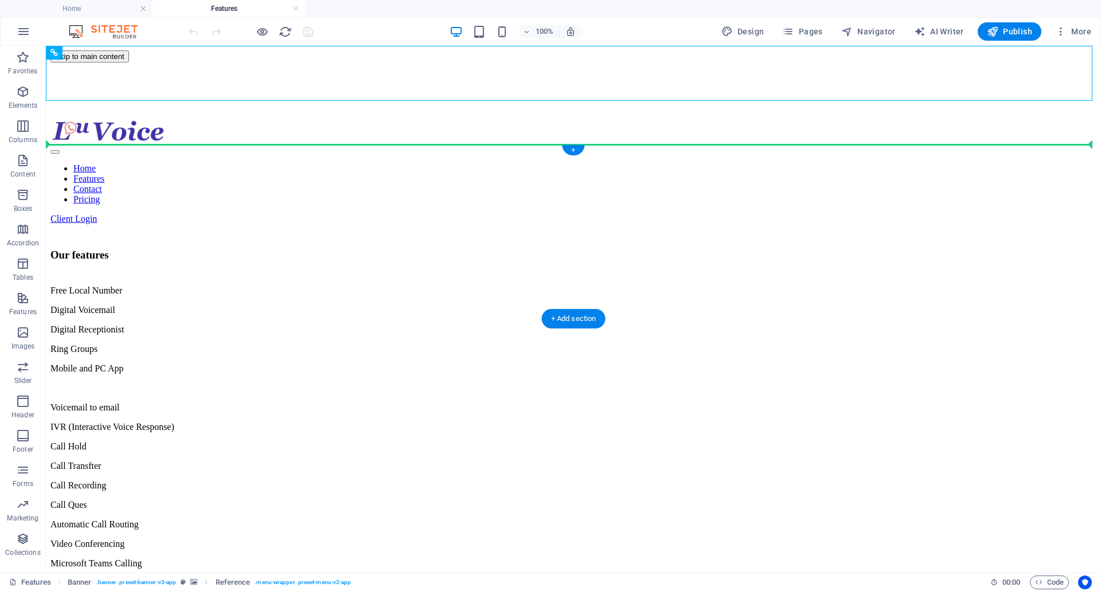
drag, startPoint x: 624, startPoint y: 96, endPoint x: 630, endPoint y: 152, distance: 56.0
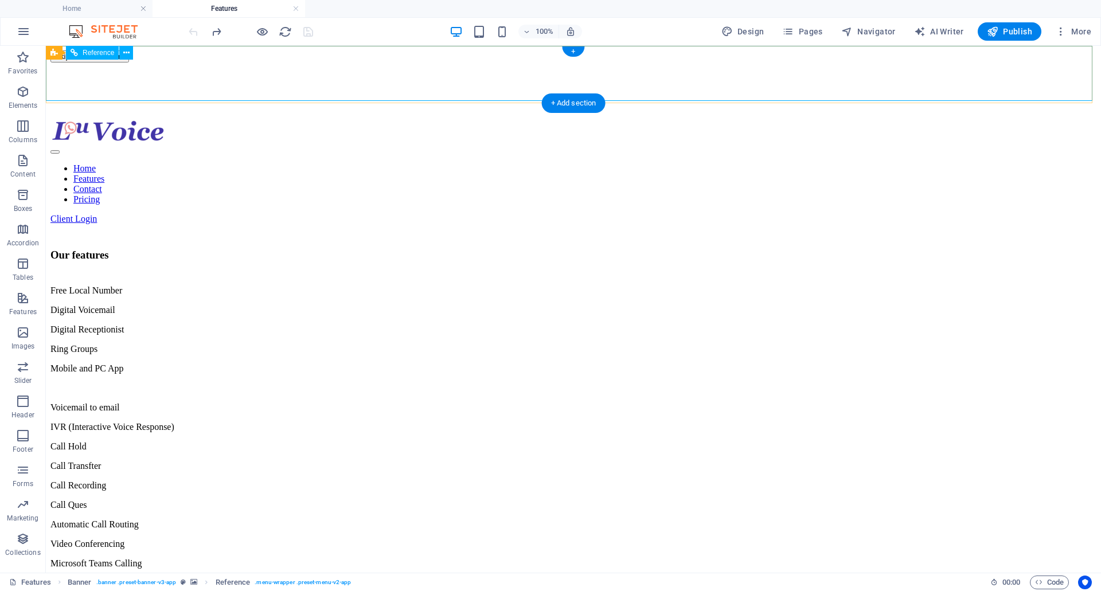
click at [709, 163] on nav "Home Features Contact Pricing" at bounding box center [573, 183] width 1046 height 41
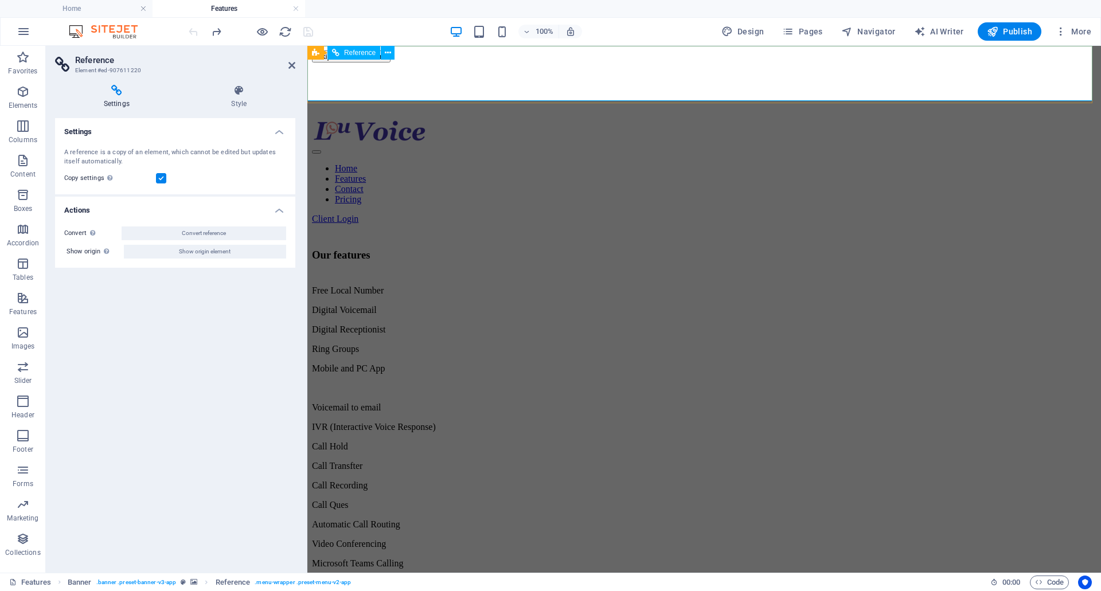
click at [561, 163] on nav "Home Features Contact Pricing" at bounding box center [703, 183] width 785 height 41
click at [560, 120] on div "Home Features Contact Pricing Client Login" at bounding box center [703, 172] width 785 height 104
drag, startPoint x: 579, startPoint y: 118, endPoint x: 842, endPoint y: 118, distance: 262.6
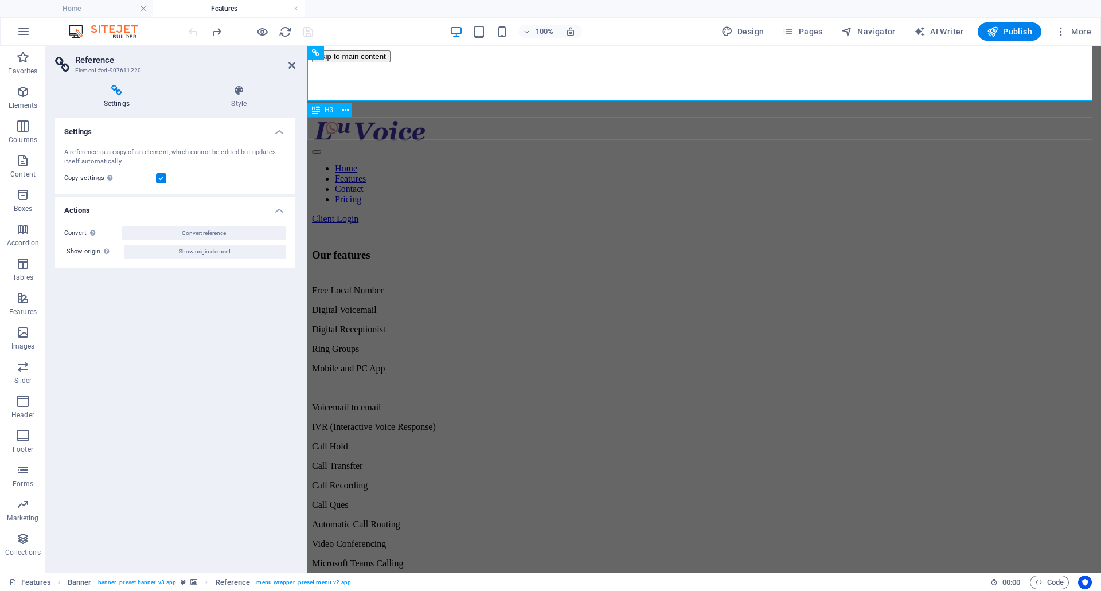
click at [842, 249] on div "Our features" at bounding box center [703, 255] width 785 height 13
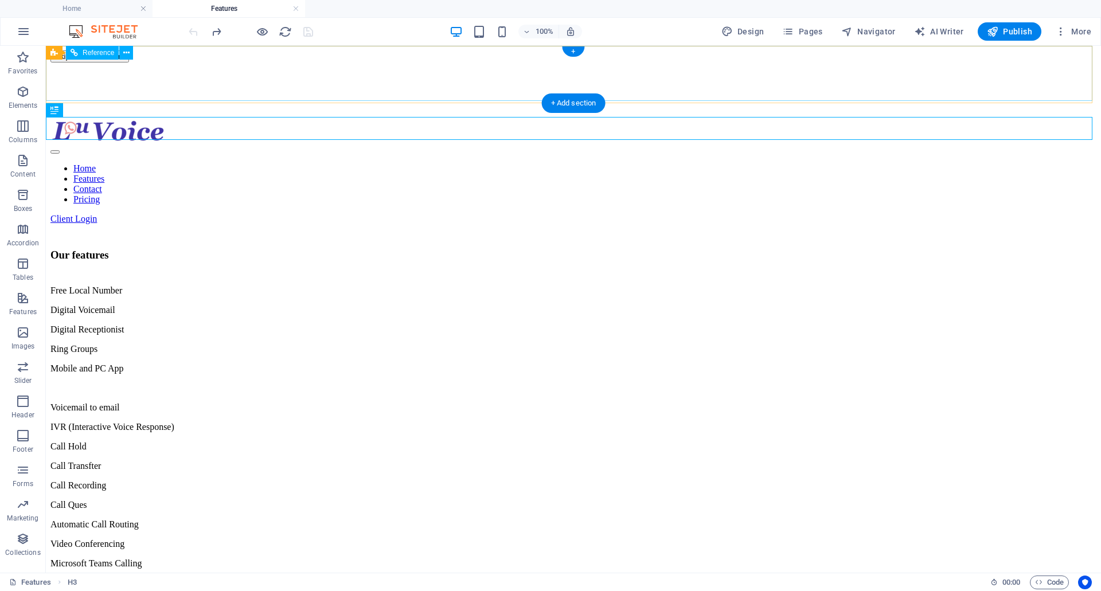
click at [487, 163] on nav "Home Features Contact Pricing" at bounding box center [573, 183] width 1046 height 41
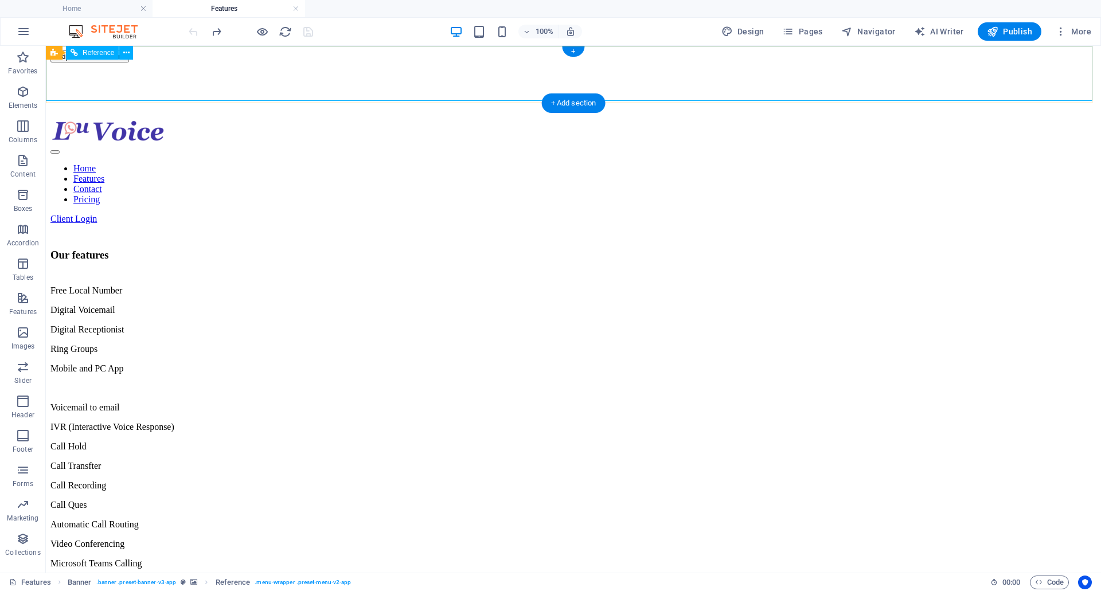
click at [496, 163] on nav "Home Features Contact Pricing" at bounding box center [573, 183] width 1046 height 41
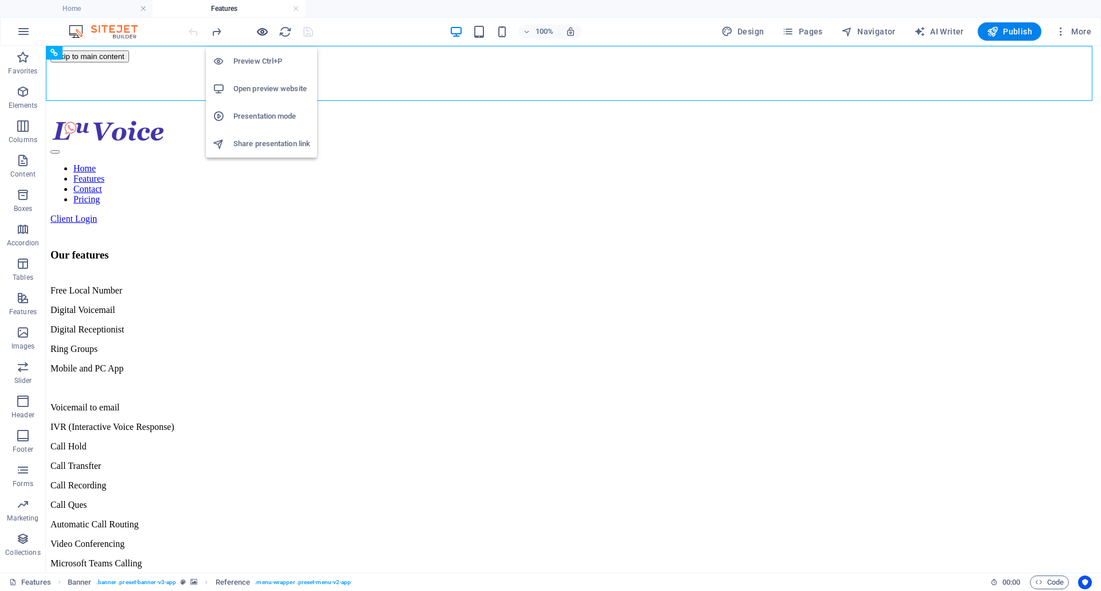
click at [262, 34] on icon "button" at bounding box center [262, 31] width 13 height 13
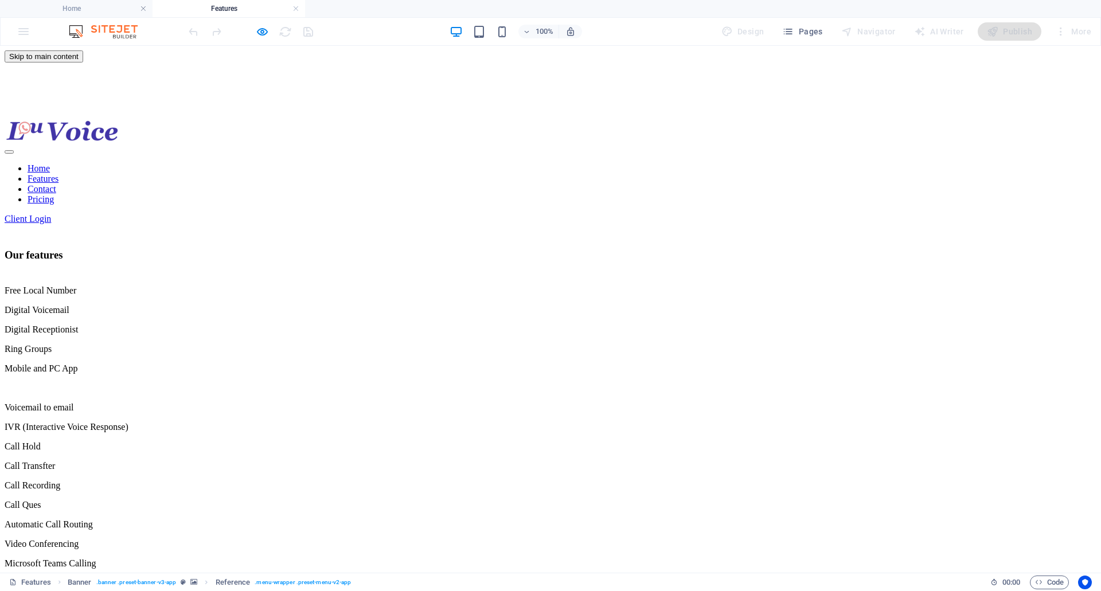
click at [50, 163] on link "Home" at bounding box center [39, 168] width 22 height 10
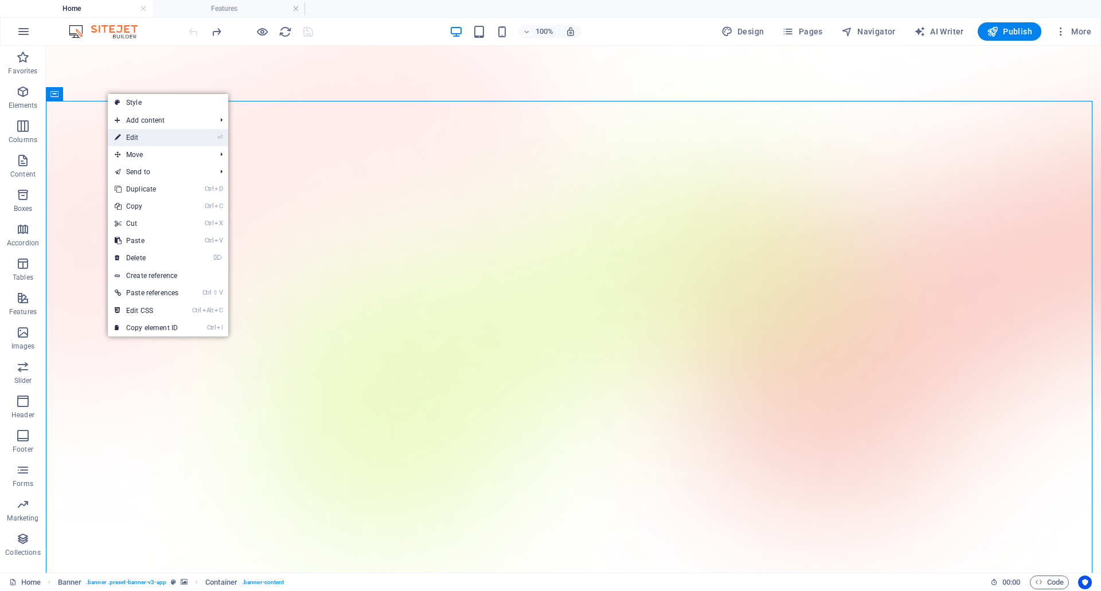
click at [139, 134] on link "⏎ Edit" at bounding box center [146, 137] width 77 height 17
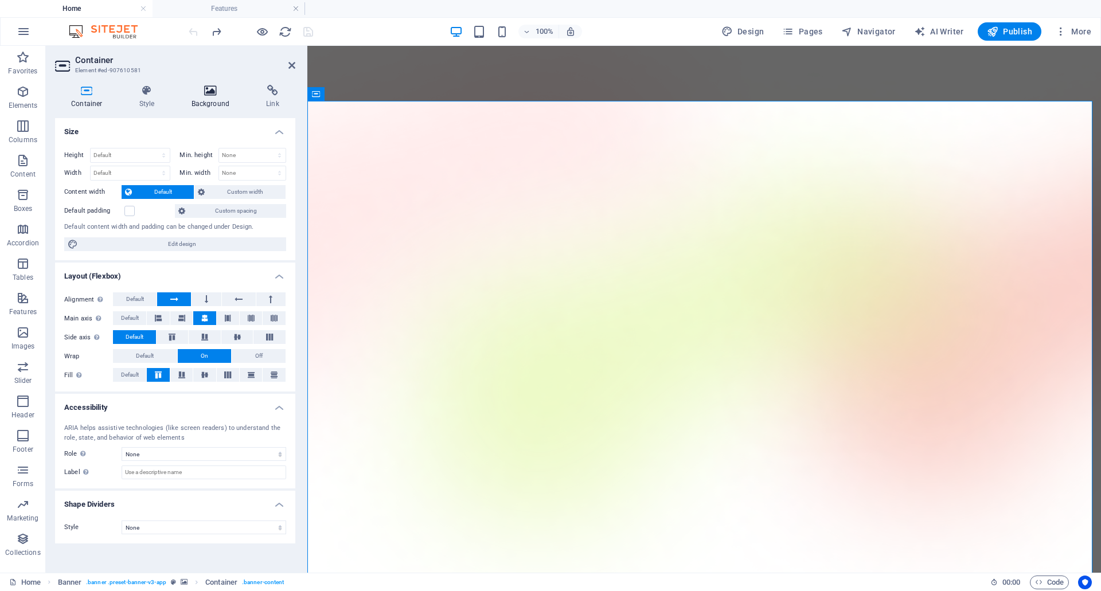
click at [209, 100] on h4 "Background" at bounding box center [212, 97] width 75 height 24
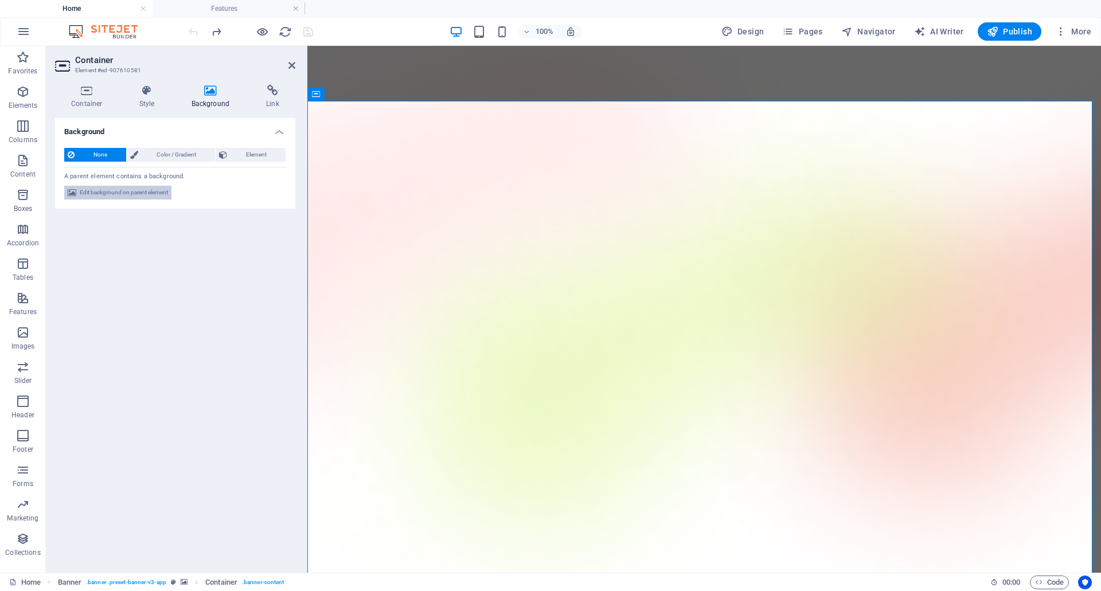
click at [154, 191] on span "Edit background on parent element" at bounding box center [124, 193] width 88 height 14
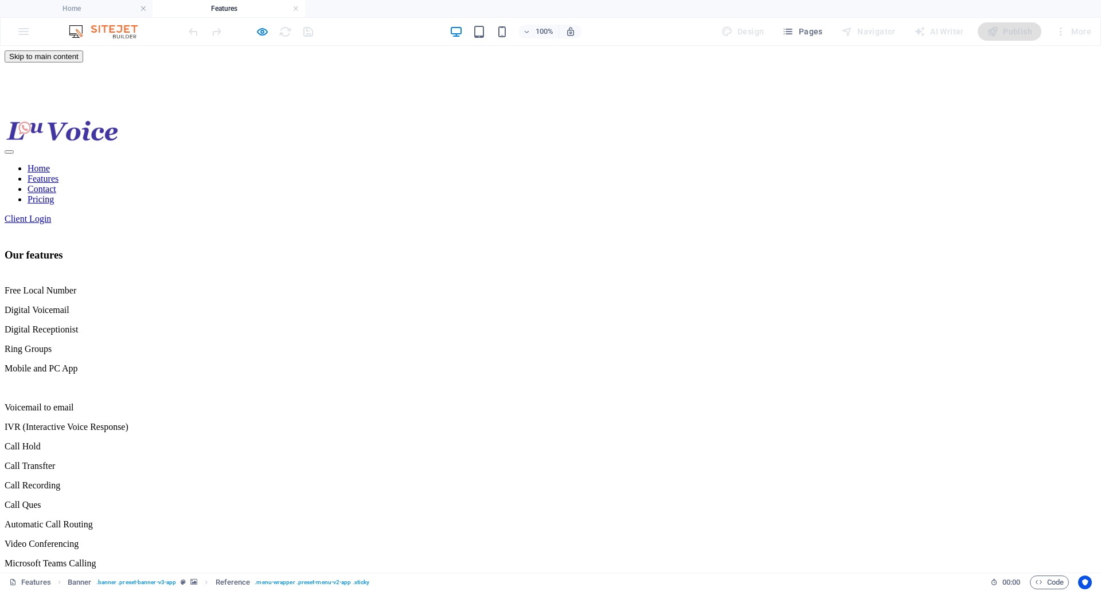
click at [294, 286] on div "Free Local Number Digital Voicemail Digital Receptionist Ring Groups Mobile and…" at bounding box center [551, 437] width 1092 height 303
click at [264, 305] on p "Digital Voicemail" at bounding box center [551, 310] width 1092 height 10
click at [331, 249] on h3 "Our features" at bounding box center [551, 255] width 1092 height 13
click at [334, 249] on h3 "Our features" at bounding box center [551, 255] width 1092 height 13
click at [266, 31] on icon "button" at bounding box center [262, 31] width 13 height 13
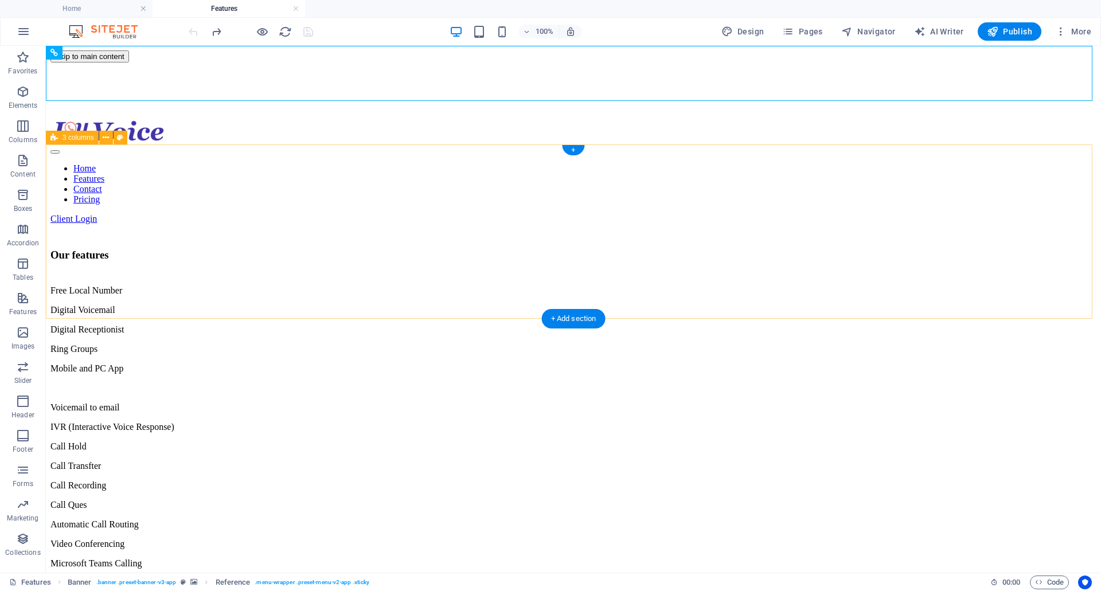
click at [502, 286] on div "Free Local Number Digital Voicemail Digital Receptionist Ring Groups Mobile and…" at bounding box center [573, 437] width 1046 height 303
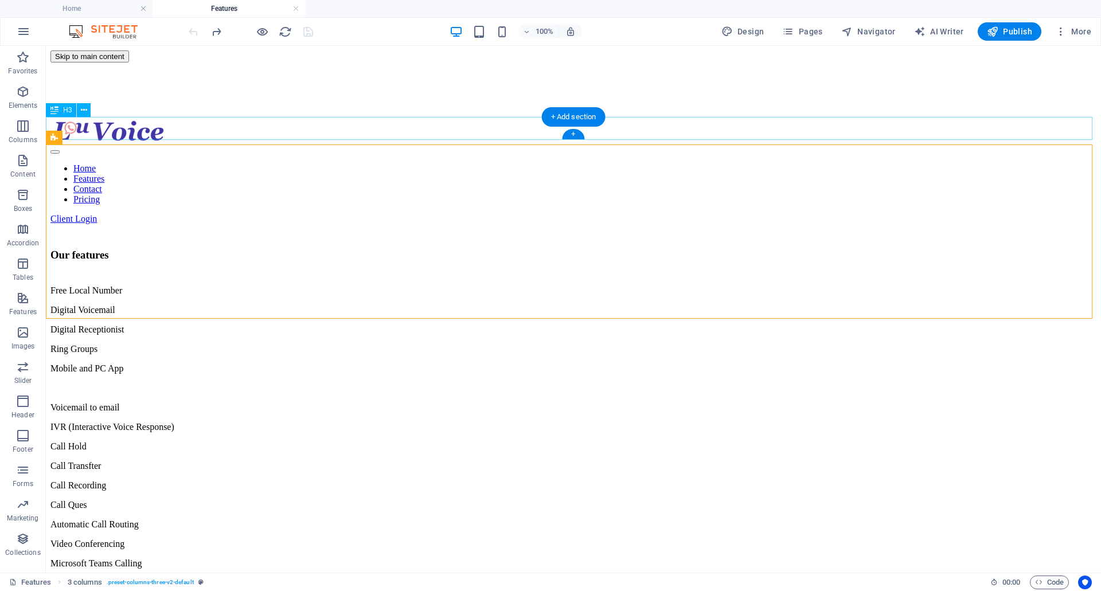
click at [533, 249] on div "Our features" at bounding box center [573, 255] width 1046 height 13
click at [532, 249] on div "Our features" at bounding box center [573, 255] width 1046 height 13
click at [524, 249] on div "Our features" at bounding box center [573, 255] width 1046 height 13
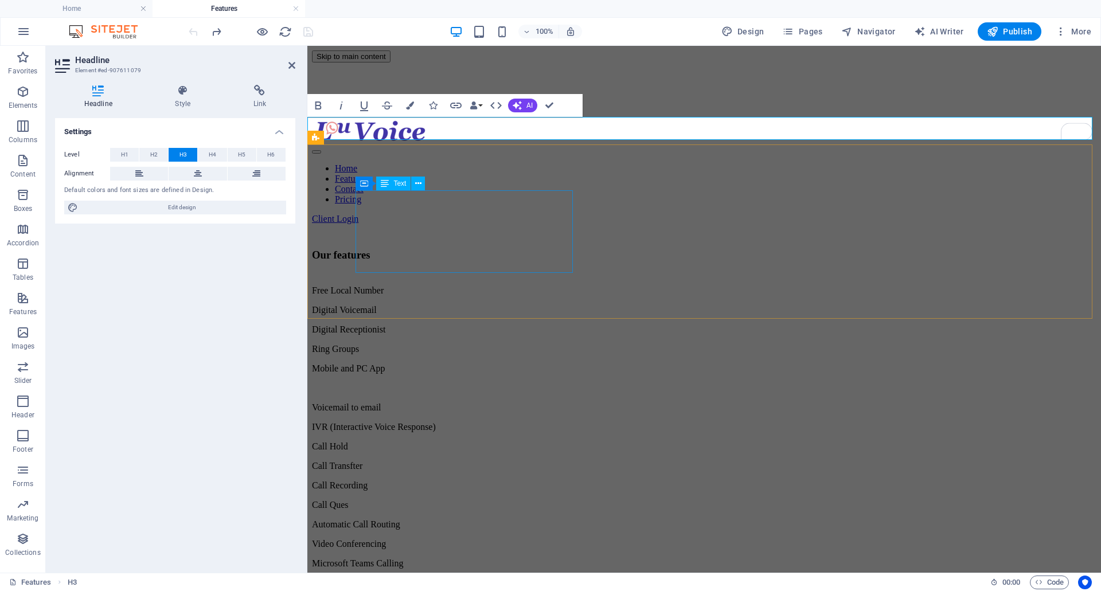
click at [439, 286] on div "Free Local Number Digital Voicemail Digital Receptionist Ring Groups Mobile and…" at bounding box center [703, 340] width 785 height 108
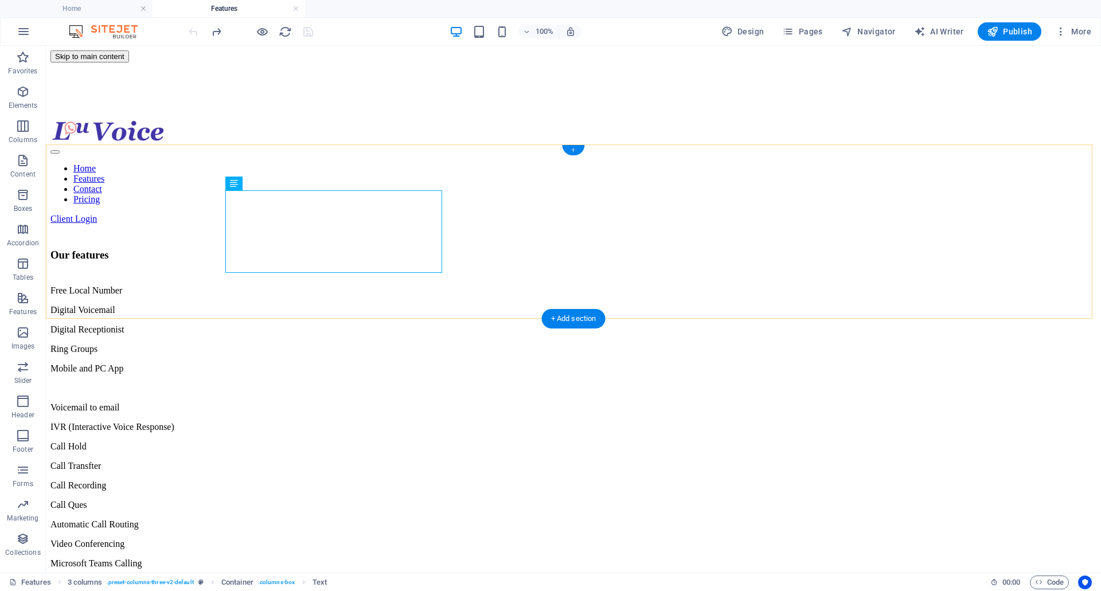
click at [571, 149] on div "+" at bounding box center [573, 150] width 22 height 10
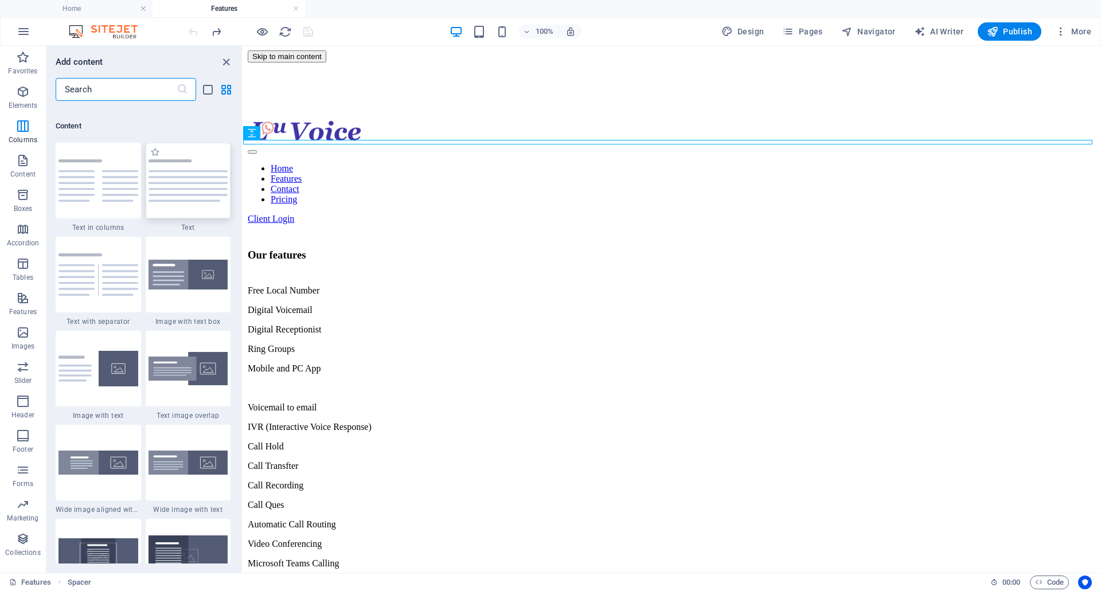
scroll to position [1997, 0]
drag, startPoint x: 186, startPoint y: 199, endPoint x: 387, endPoint y: 81, distance: 233.4
click at [186, 199] on img at bounding box center [189, 181] width 80 height 42
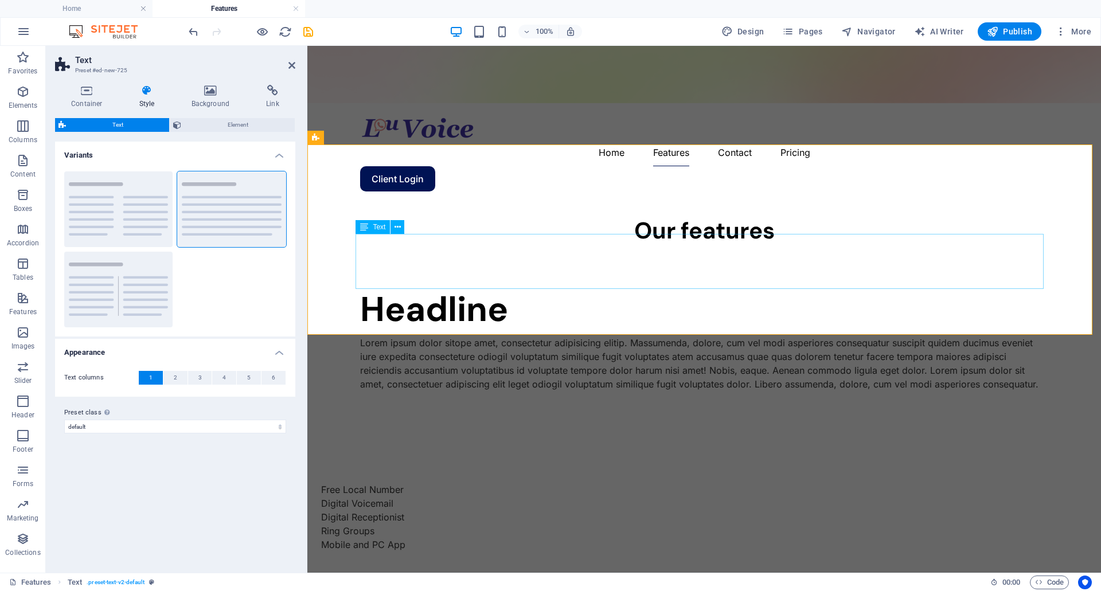
click at [527, 336] on div "Lorem ipsum dolor sitope amet, consectetur adipisicing elitip. Massumenda, dolo…" at bounding box center [704, 363] width 688 height 55
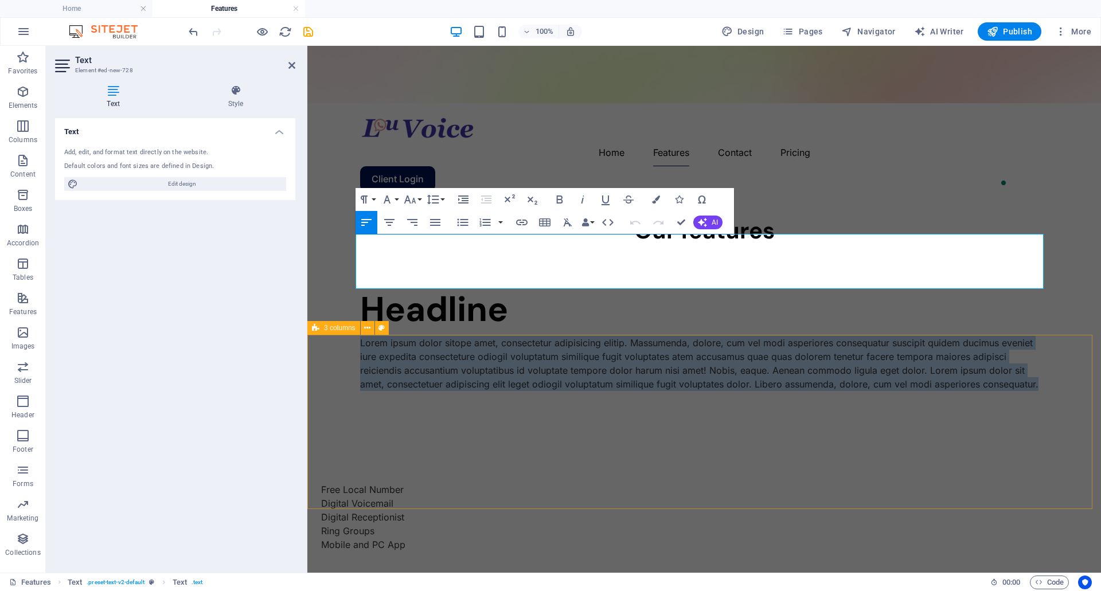
click at [506, 437] on div "Free Local Number Digital Voicemail Digital Receptionist Ring Groups Mobile and…" at bounding box center [704, 602] width 794 height 330
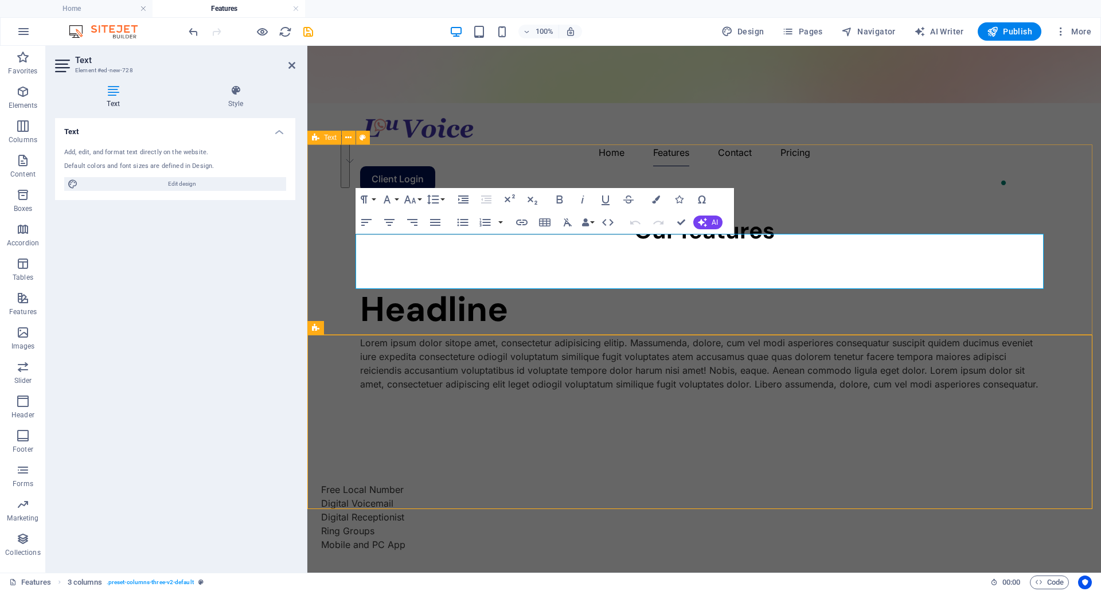
click at [785, 336] on div "Lorem ipsum dolor sitope amet, consectetur adipisicing elitip. Massumenda, dolo…" at bounding box center [704, 363] width 688 height 55
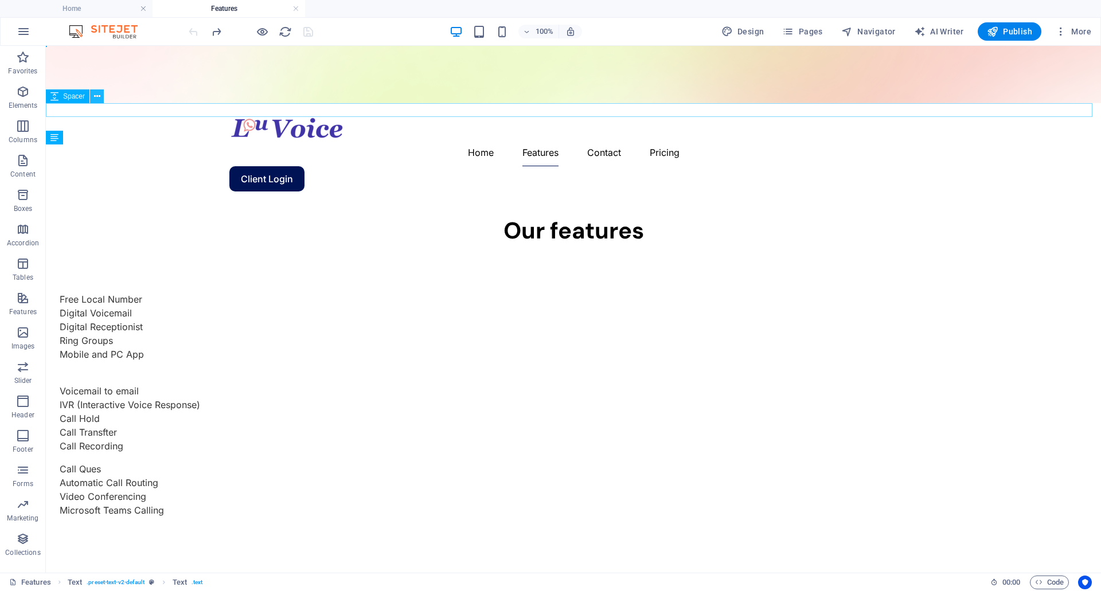
click at [97, 96] on icon at bounding box center [97, 97] width 6 height 12
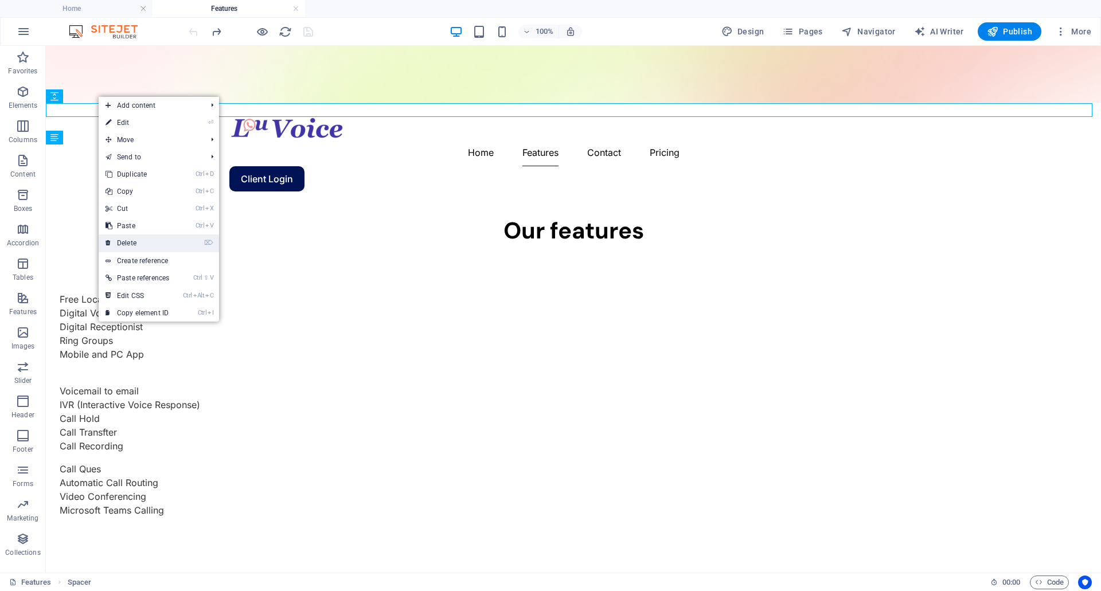
click at [145, 241] on link "⌦ Delete" at bounding box center [137, 243] width 77 height 17
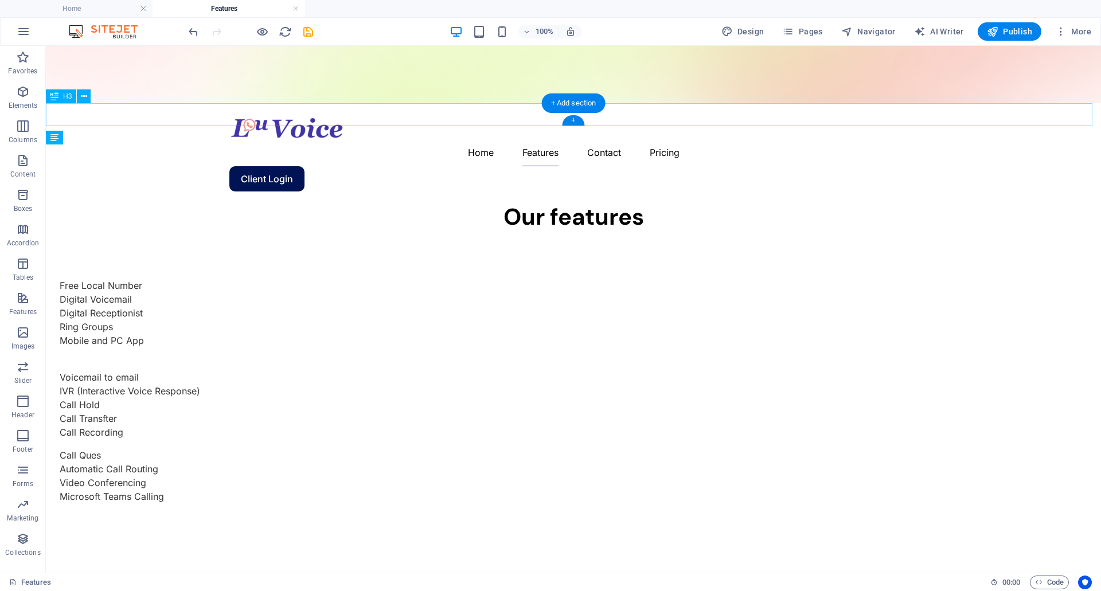
click at [185, 205] on div "Our features" at bounding box center [573, 216] width 1055 height 23
click at [186, 205] on div "Our features" at bounding box center [573, 216] width 1055 height 23
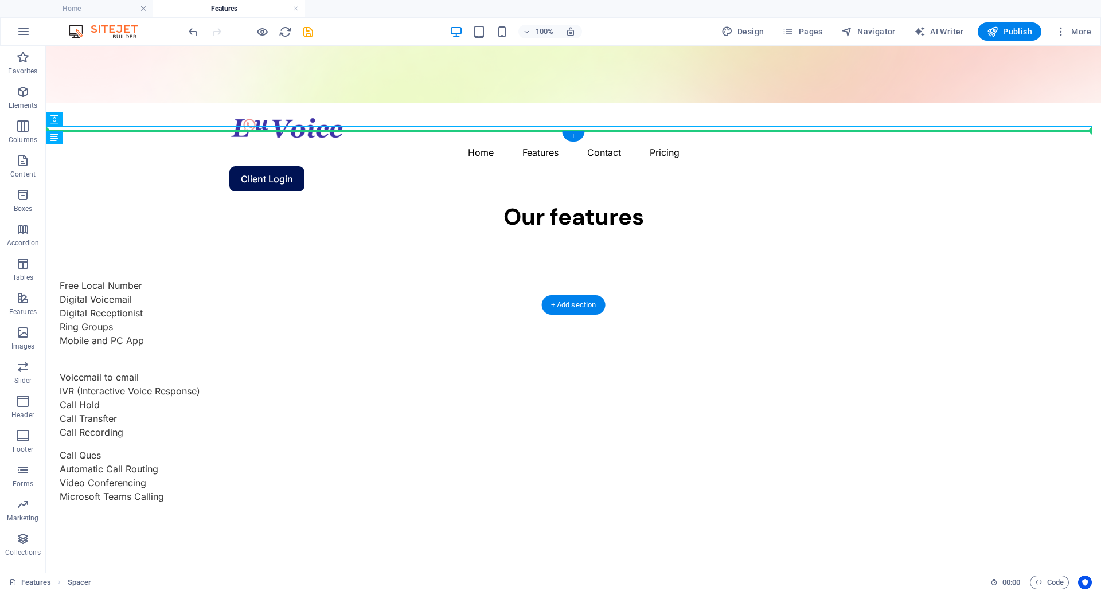
click at [188, 228] on div at bounding box center [573, 230] width 1055 height 5
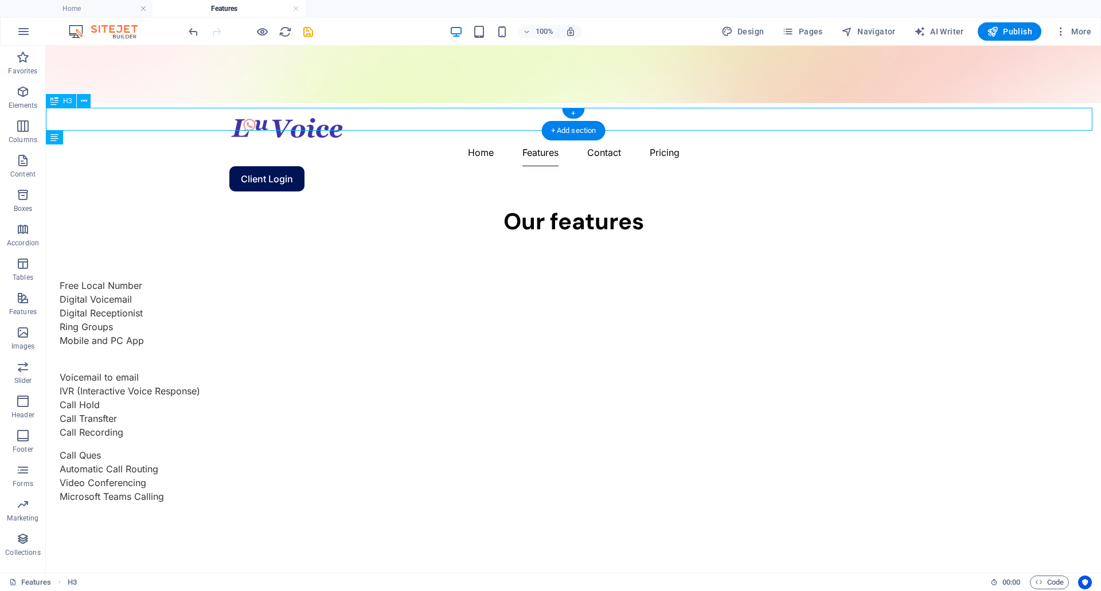
click at [186, 210] on div "Our features" at bounding box center [573, 221] width 1055 height 23
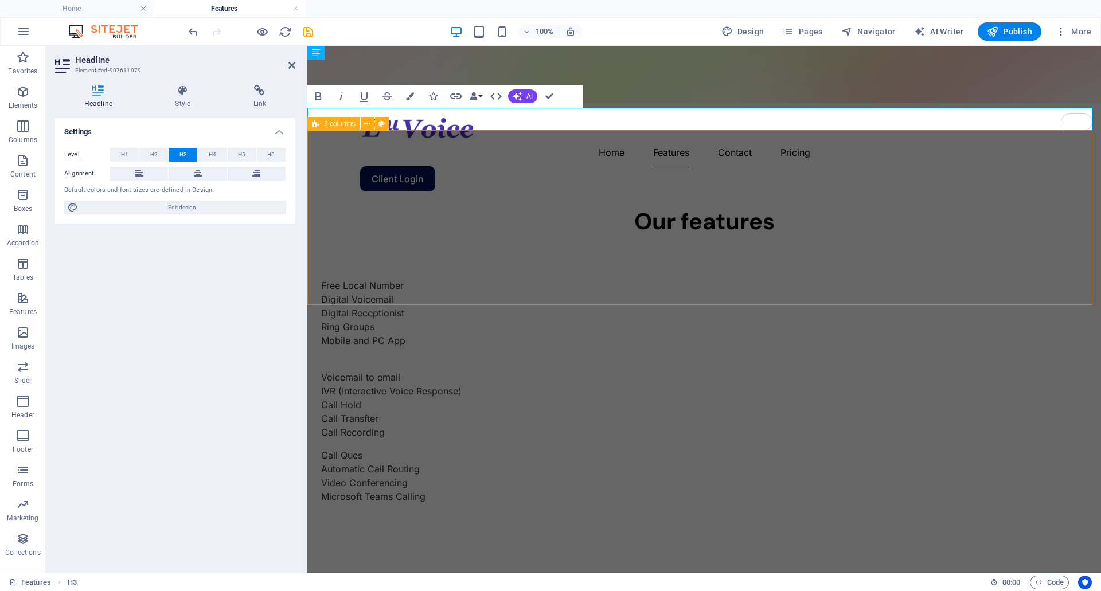
click at [344, 233] on div "Free Local Number Digital Voicemail Digital Receptionist Ring Groups Mobile and…" at bounding box center [704, 398] width 794 height 330
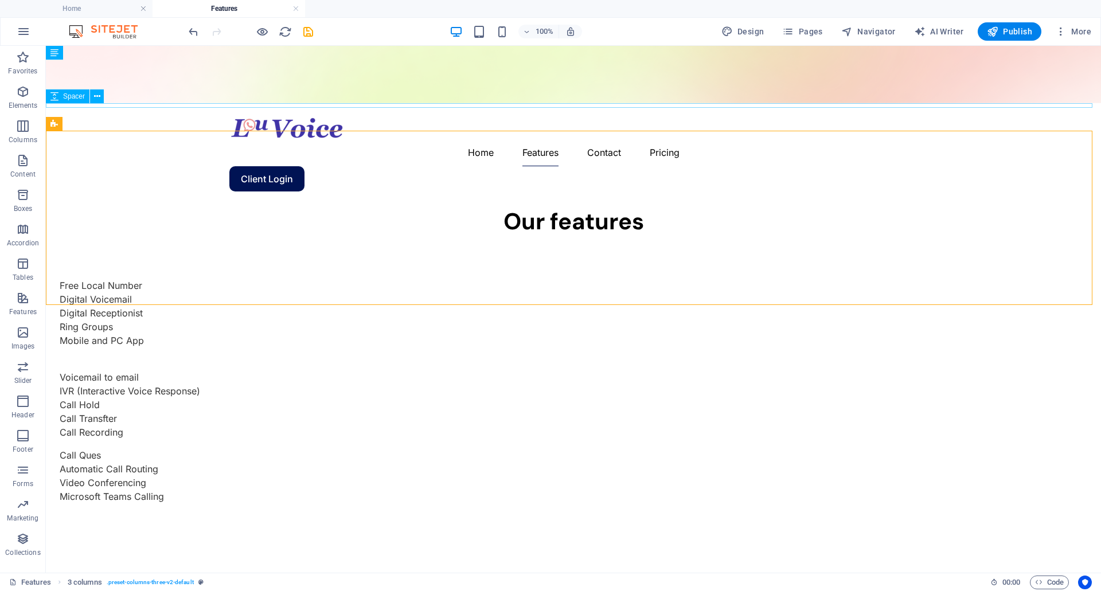
click at [122, 205] on div at bounding box center [573, 207] width 1055 height 5
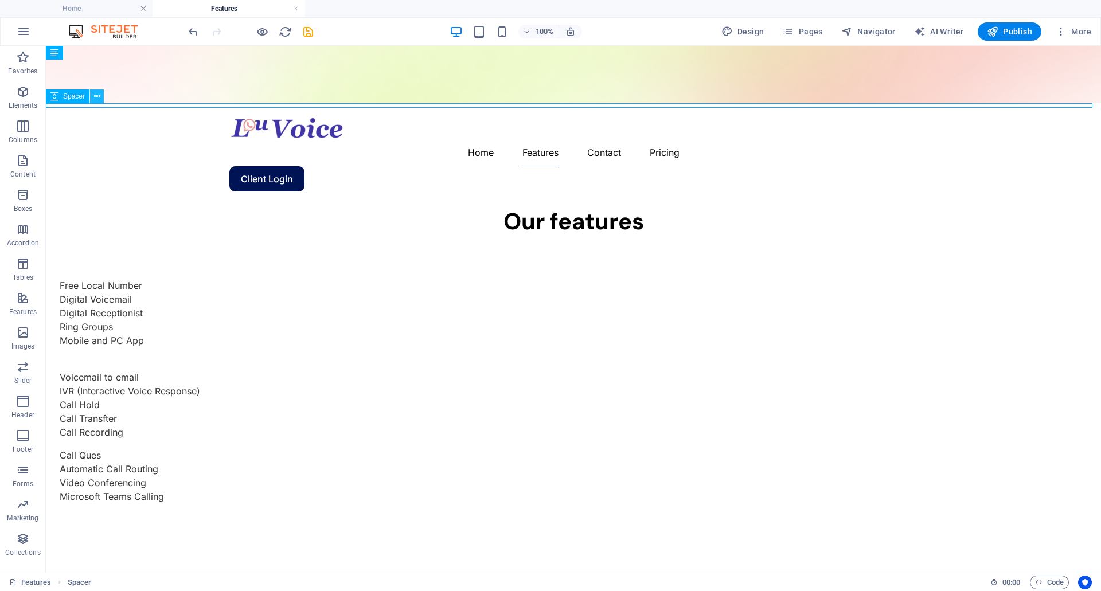
click at [98, 96] on icon at bounding box center [97, 97] width 6 height 12
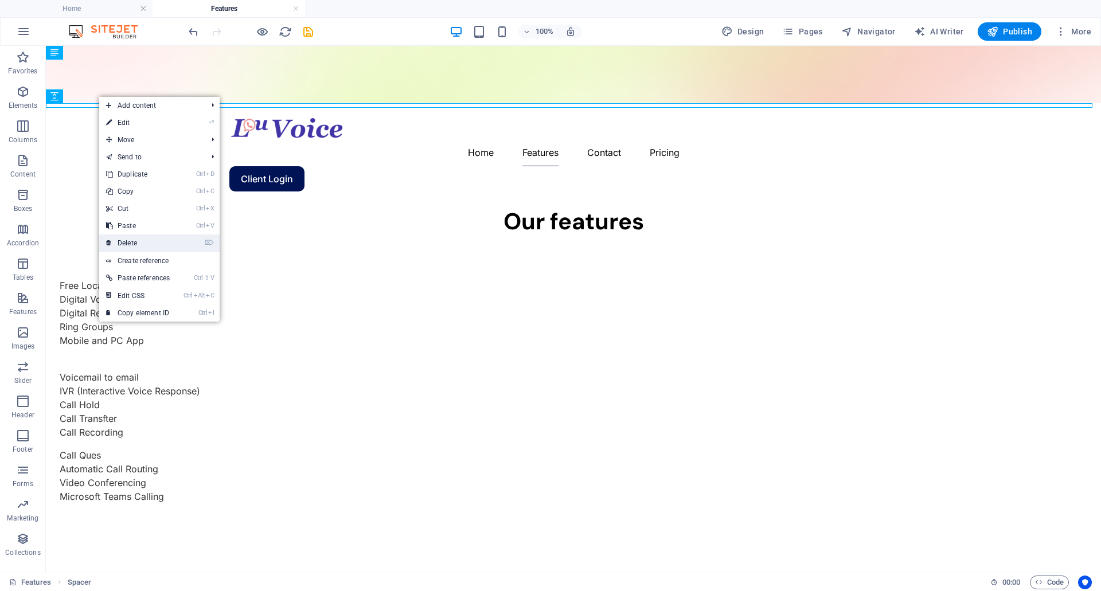
drag, startPoint x: 137, startPoint y: 240, endPoint x: 90, endPoint y: 193, distance: 66.9
click at [137, 240] on link "⌦ Delete" at bounding box center [137, 243] width 77 height 17
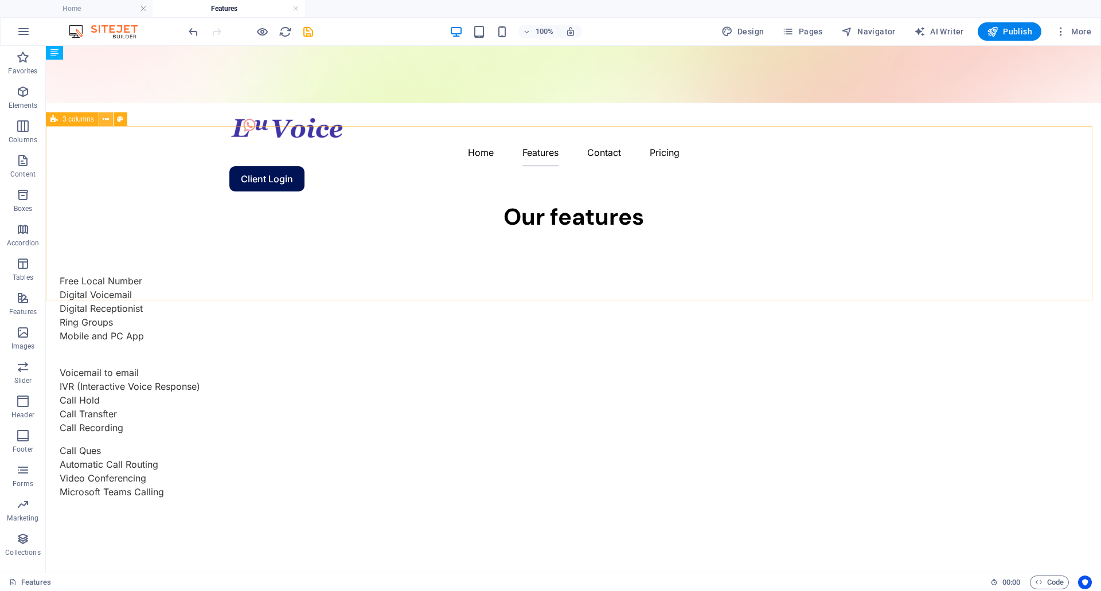
click at [106, 119] on icon at bounding box center [106, 120] width 6 height 12
click at [537, 228] on div "Free Local Number Digital Voicemail Digital Receptionist Ring Groups Mobile and…" at bounding box center [573, 393] width 1055 height 330
click at [477, 228] on div "Free Local Number Digital Voicemail Digital Receptionist Ring Groups Mobile and…" at bounding box center [573, 393] width 1055 height 330
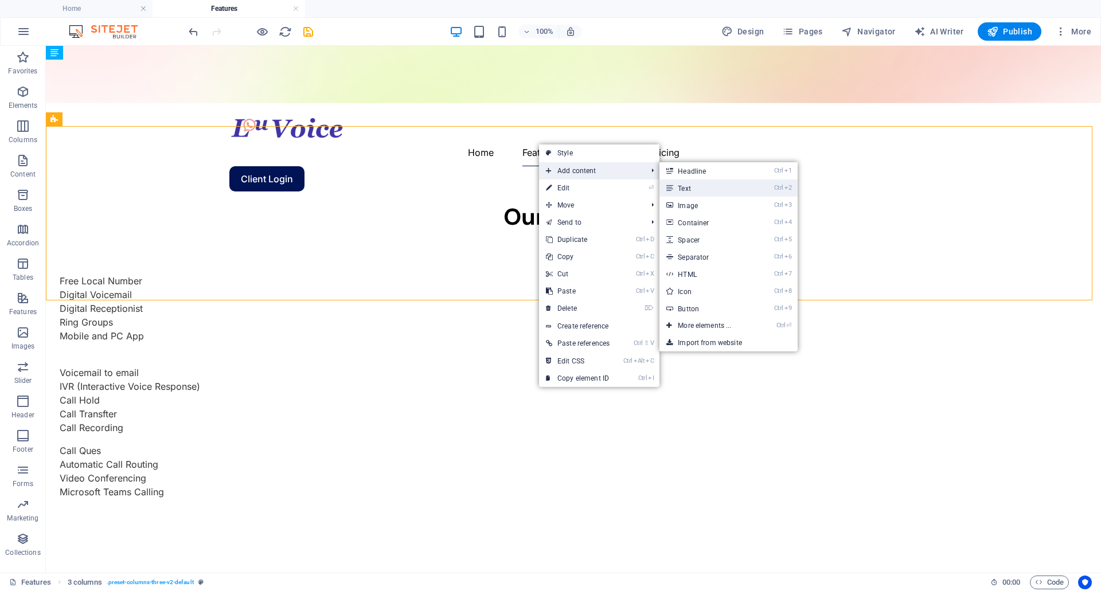
click at [691, 187] on link "Ctrl 2 Text" at bounding box center [706, 187] width 95 height 17
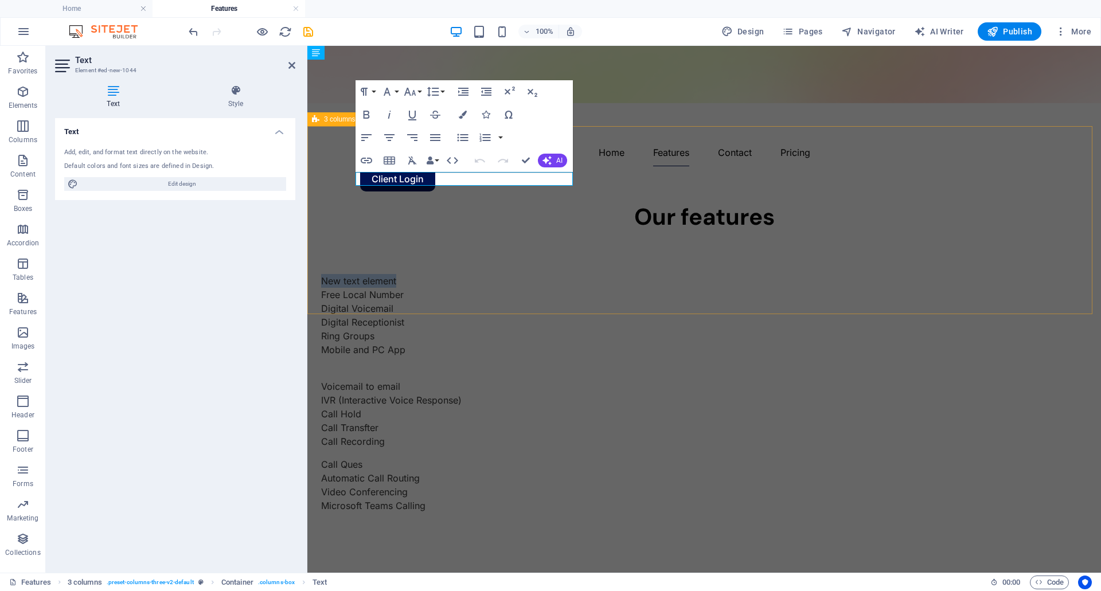
click at [632, 228] on div "New text element Free Local Number Digital Voicemail Digital Receptionist Ring …" at bounding box center [704, 400] width 794 height 344
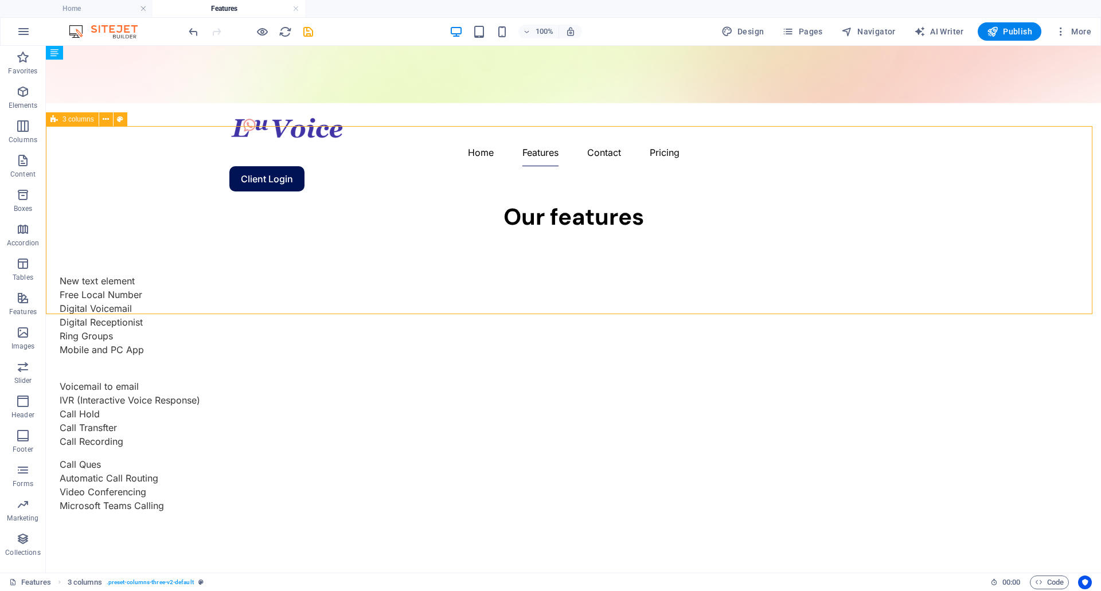
click at [629, 228] on div "New text element Free Local Number Digital Voicemail Digital Receptionist Ring …" at bounding box center [573, 400] width 1055 height 344
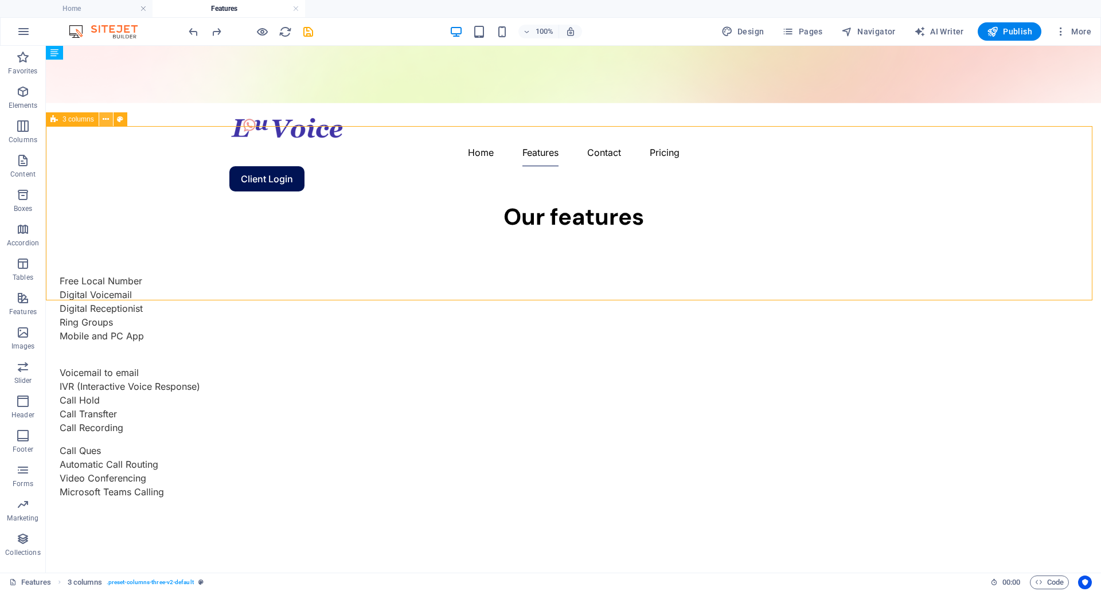
click at [103, 118] on icon at bounding box center [106, 120] width 6 height 12
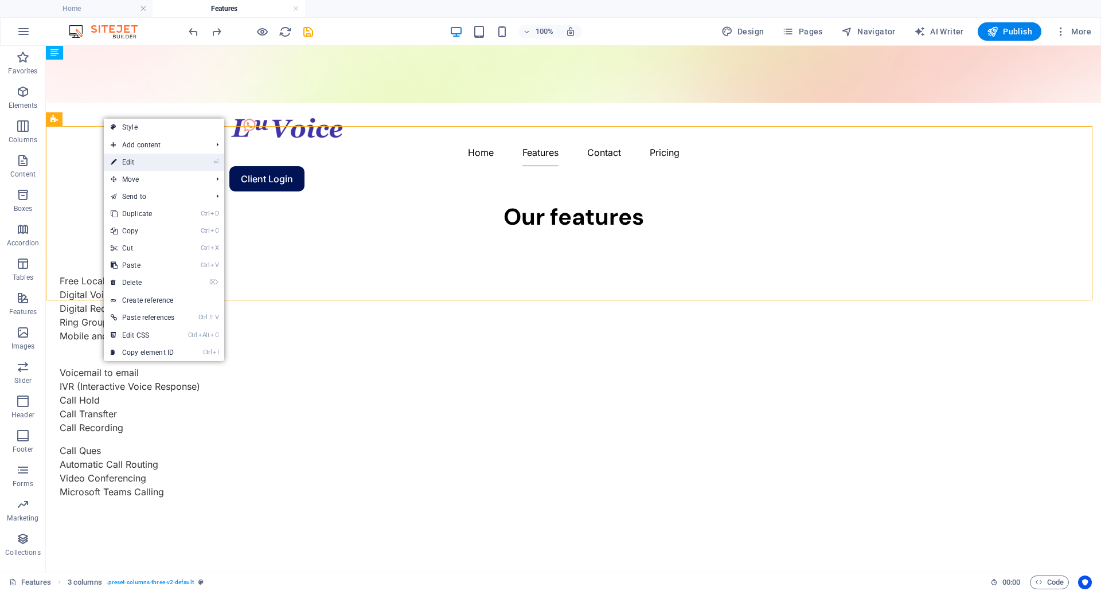
click at [141, 165] on link "⏎ Edit" at bounding box center [142, 162] width 77 height 17
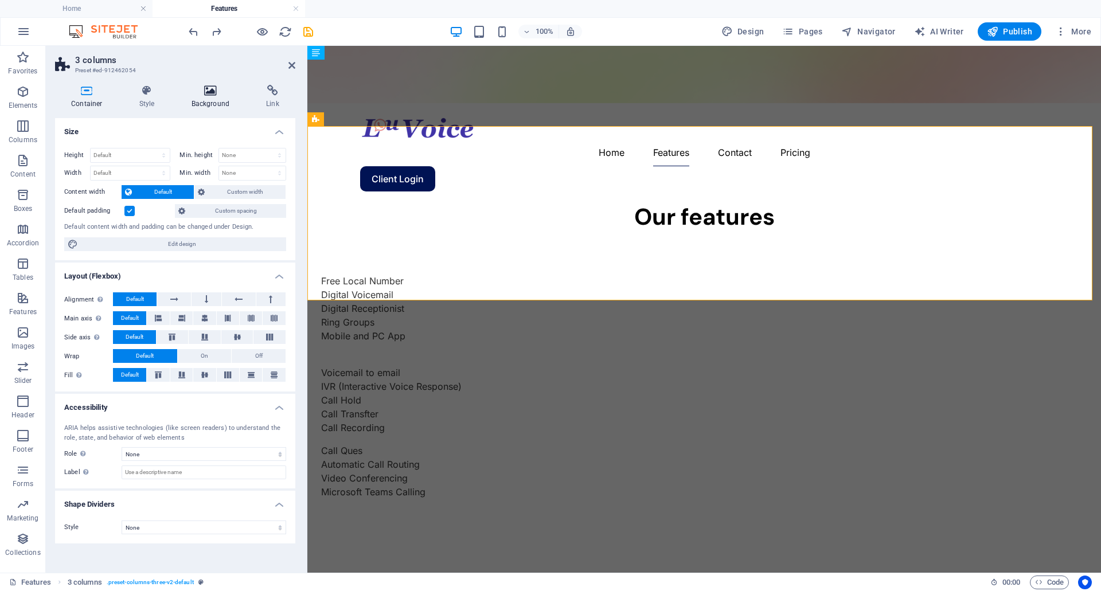
click at [212, 102] on h4 "Background" at bounding box center [212, 97] width 75 height 24
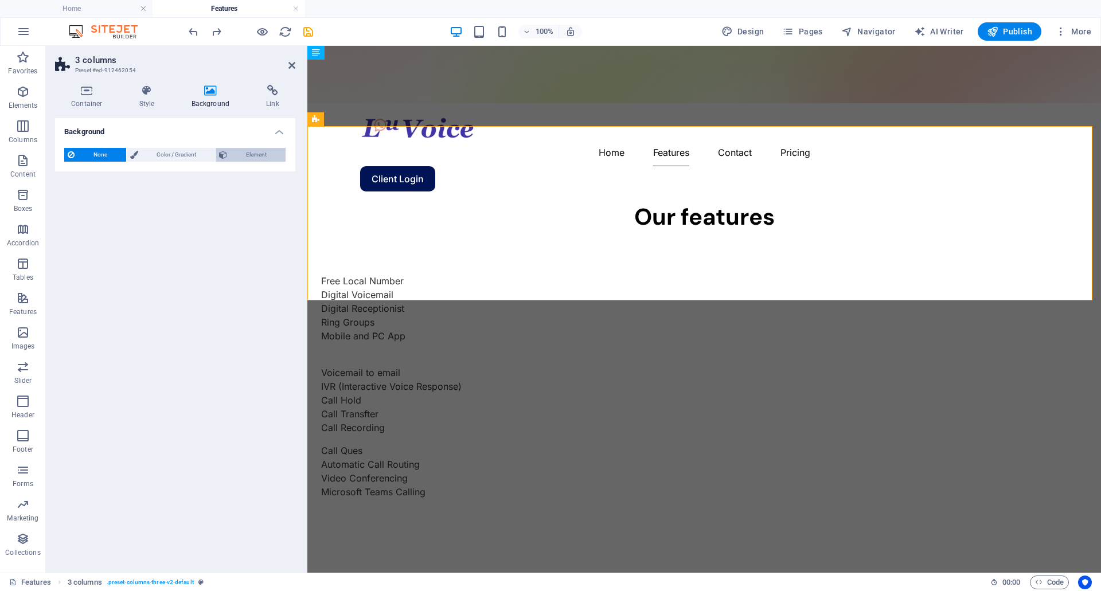
click at [240, 153] on span "Element" at bounding box center [257, 155] width 52 height 14
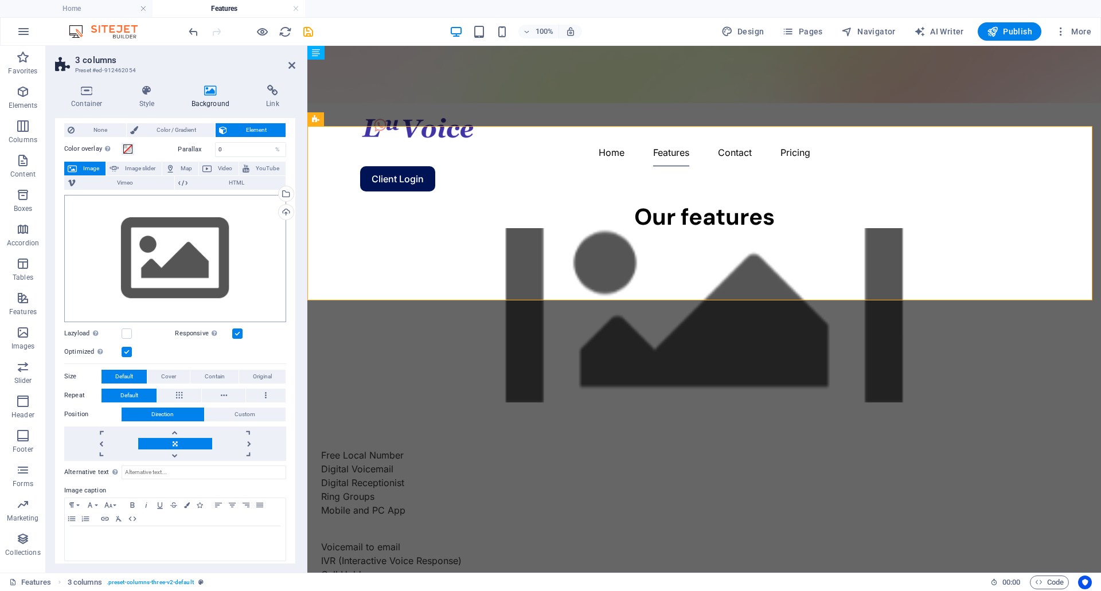
scroll to position [30, 0]
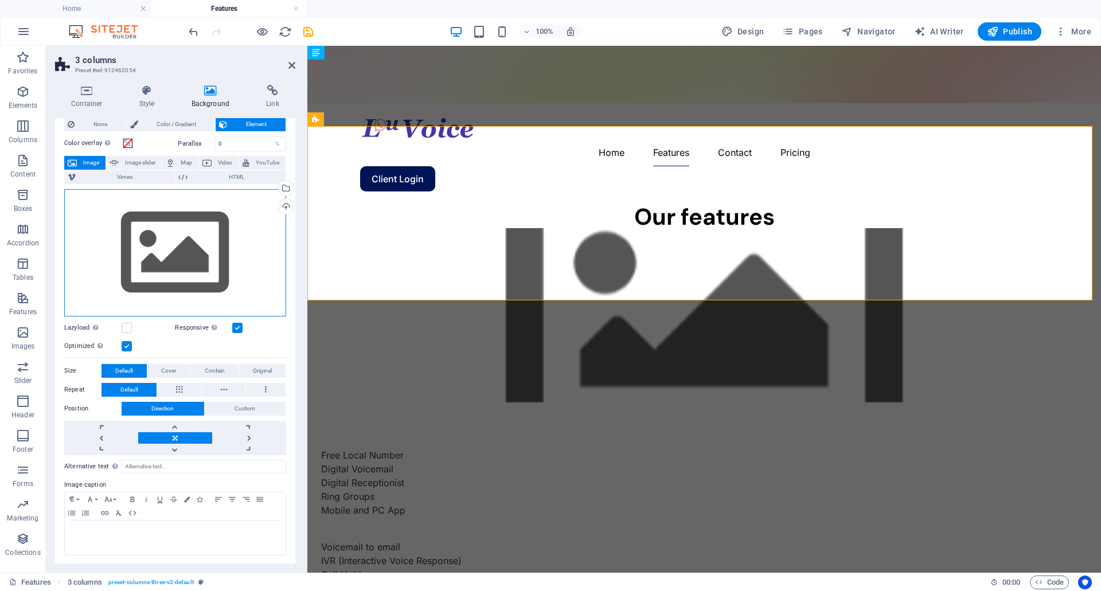
click at [248, 196] on div "Drag files here, click to choose files or select files from Files or our free s…" at bounding box center [175, 252] width 222 height 127
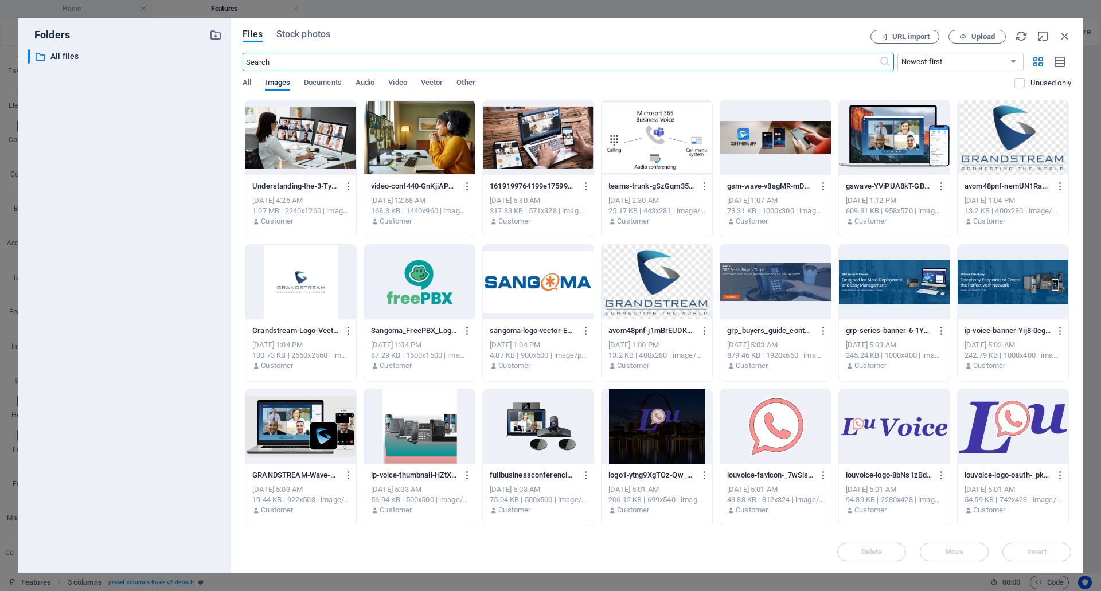
scroll to position [12, 0]
click at [1070, 38] on icon "button" at bounding box center [1065, 36] width 13 height 13
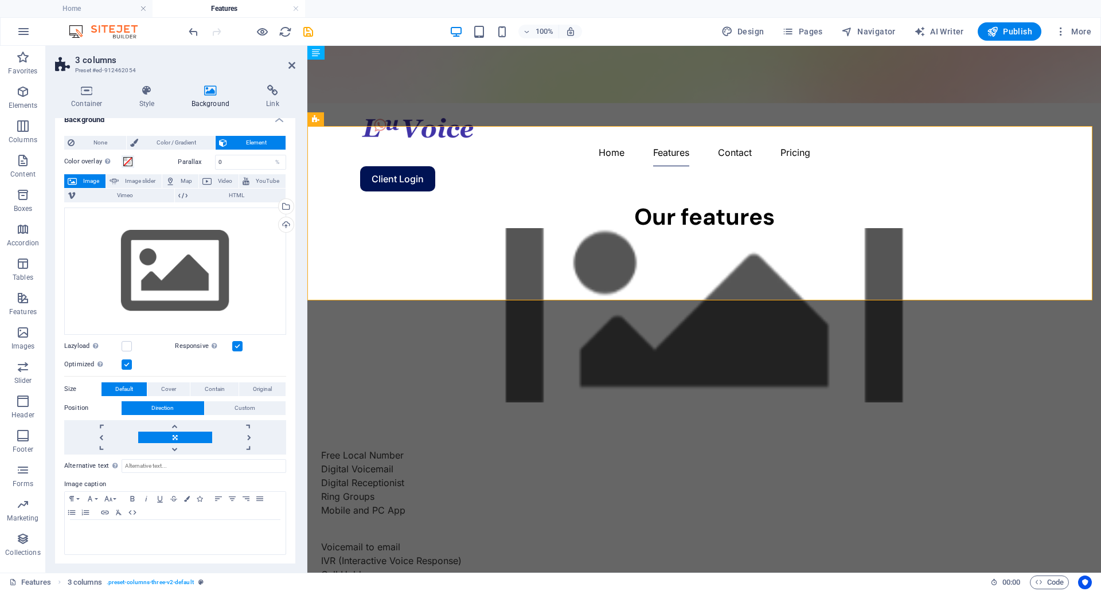
scroll to position [11, 0]
click at [139, 179] on span "Image slider" at bounding box center [140, 182] width 36 height 14
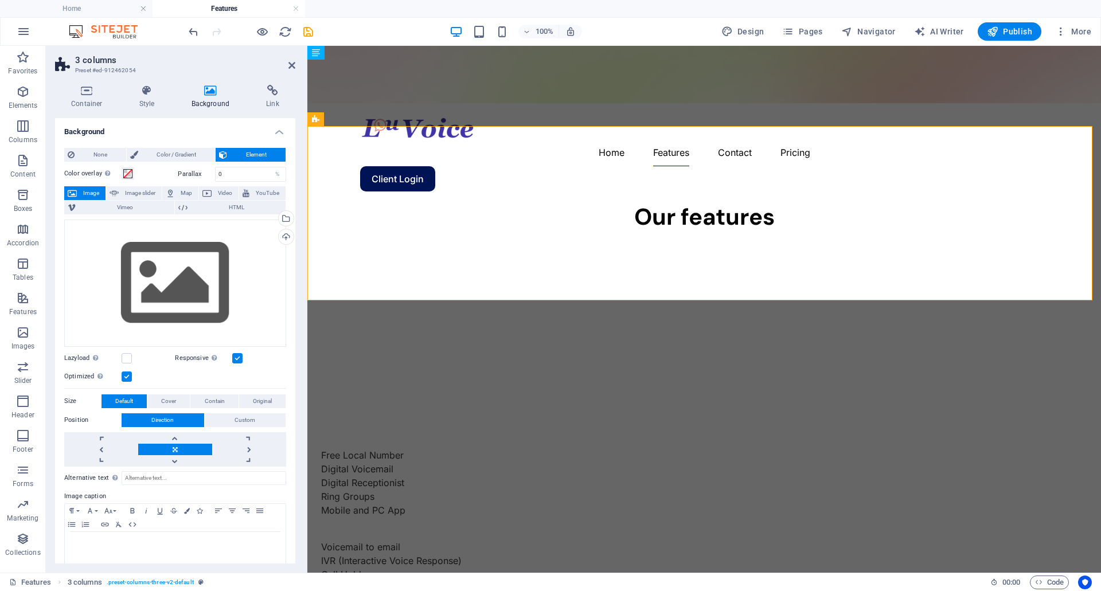
select select "ms"
select select "s"
select select "progressive"
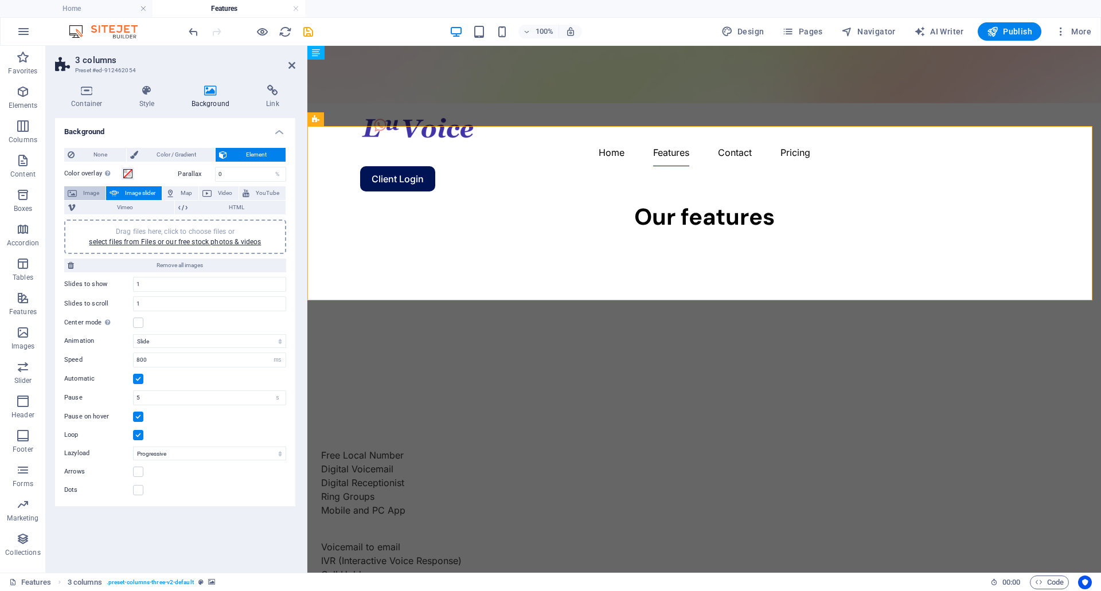
click at [88, 193] on span "Image" at bounding box center [91, 193] width 22 height 14
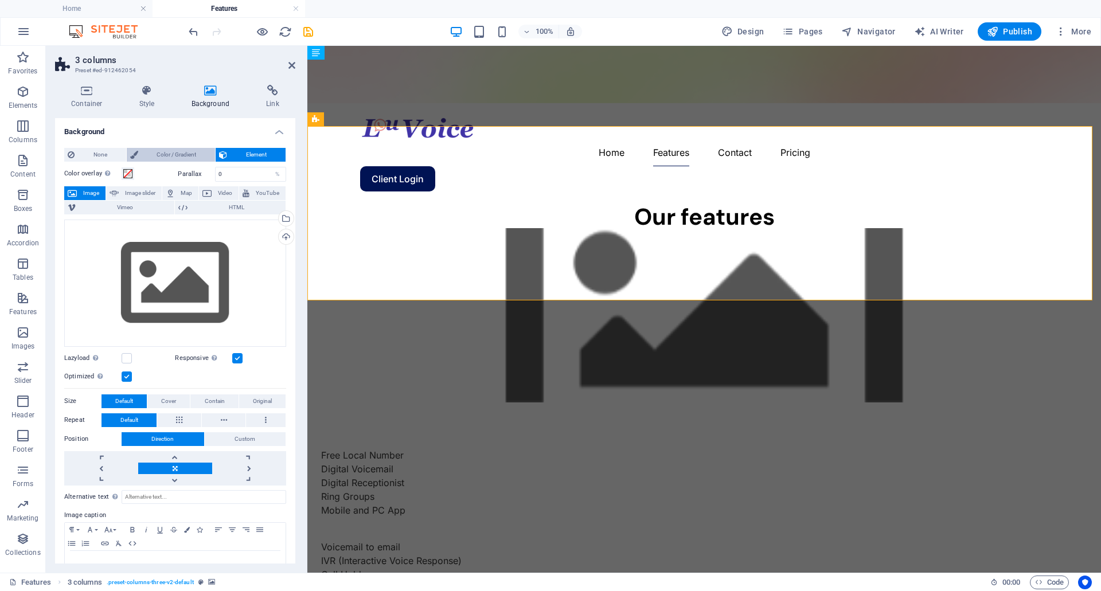
click at [177, 153] on span "Color / Gradient" at bounding box center [177, 155] width 71 height 14
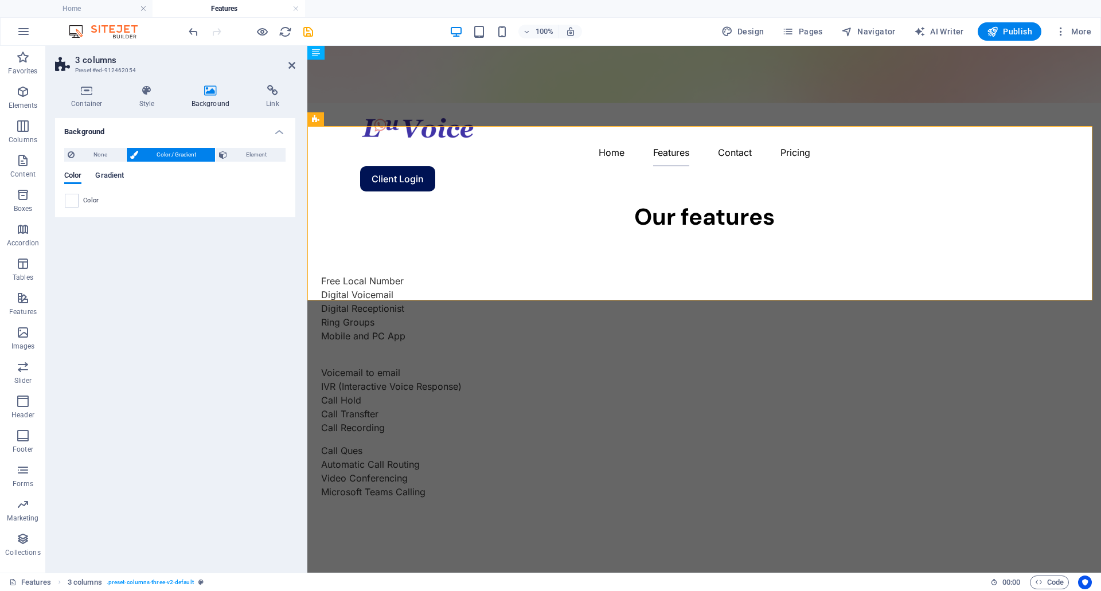
click at [99, 175] on span "Gradient" at bounding box center [109, 177] width 29 height 16
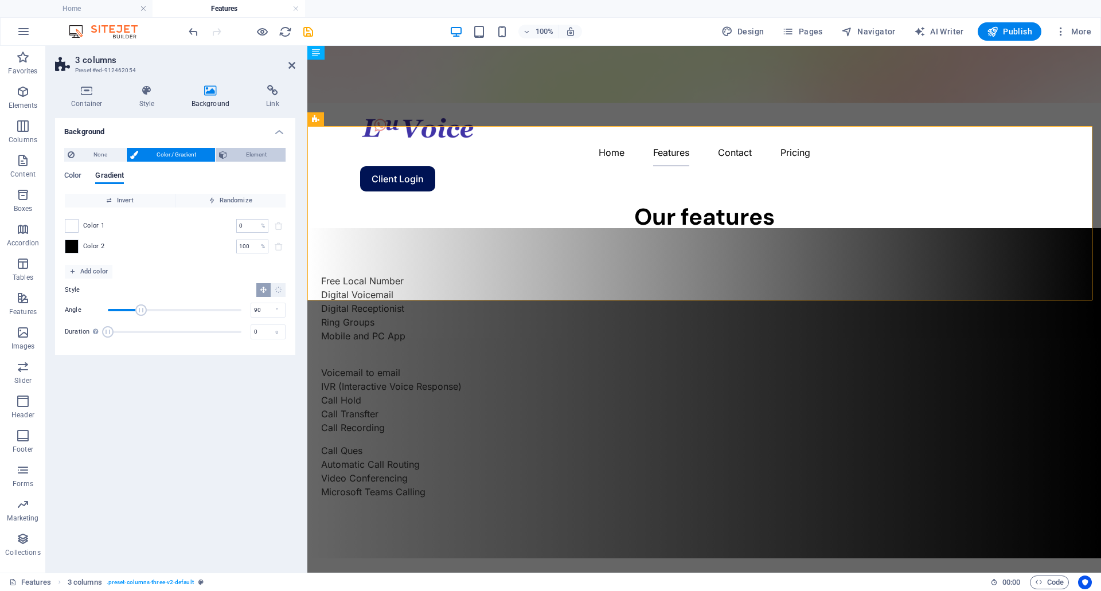
click at [262, 153] on span "Element" at bounding box center [257, 155] width 52 height 14
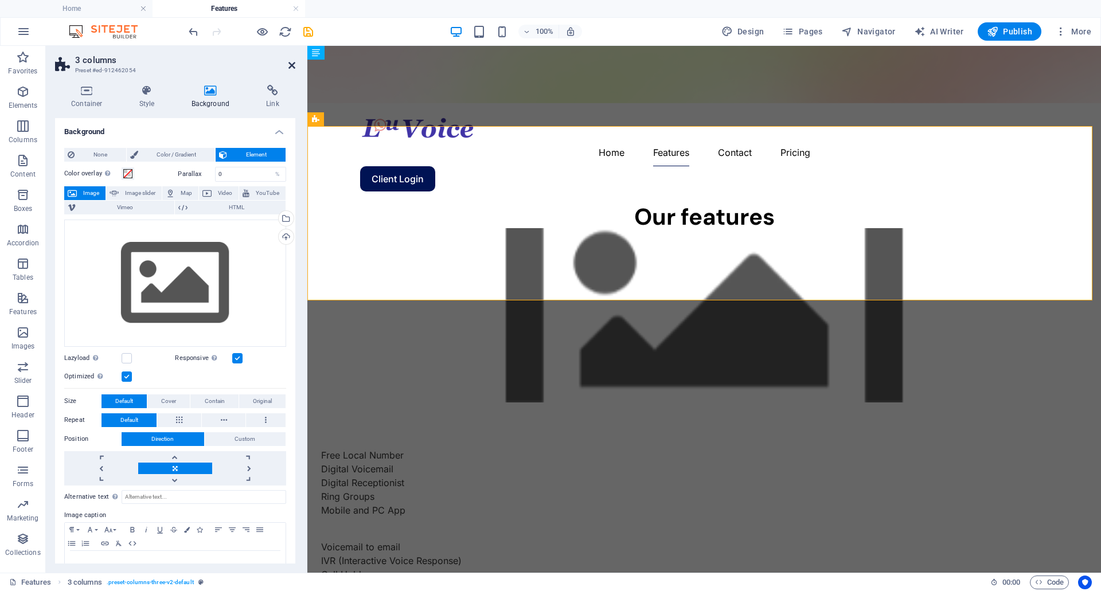
click at [288, 64] on icon at bounding box center [291, 65] width 7 height 9
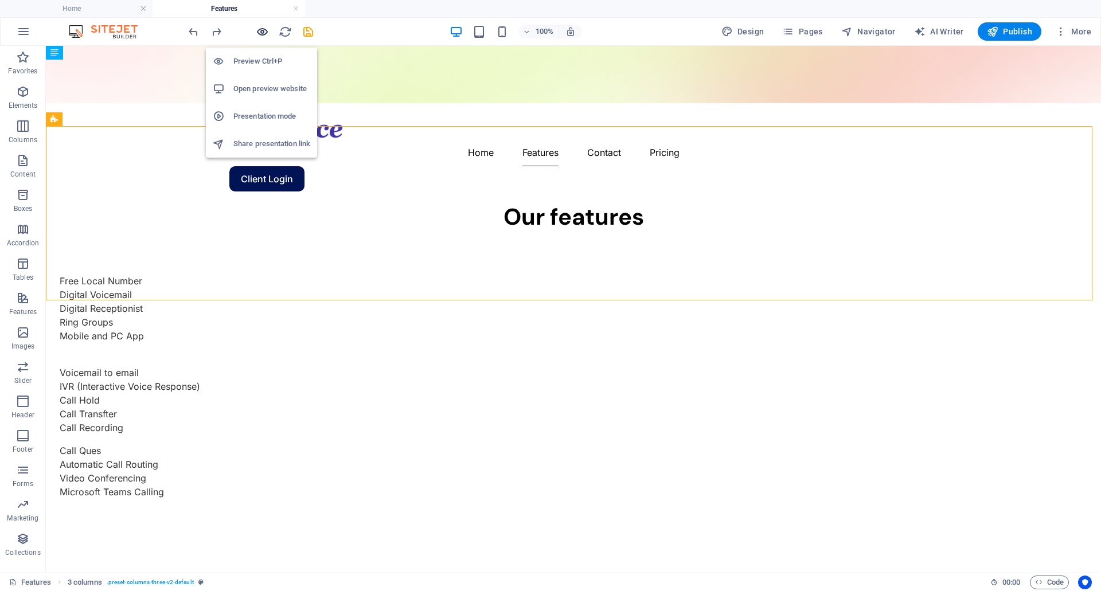
click at [256, 31] on icon "button" at bounding box center [262, 31] width 13 height 13
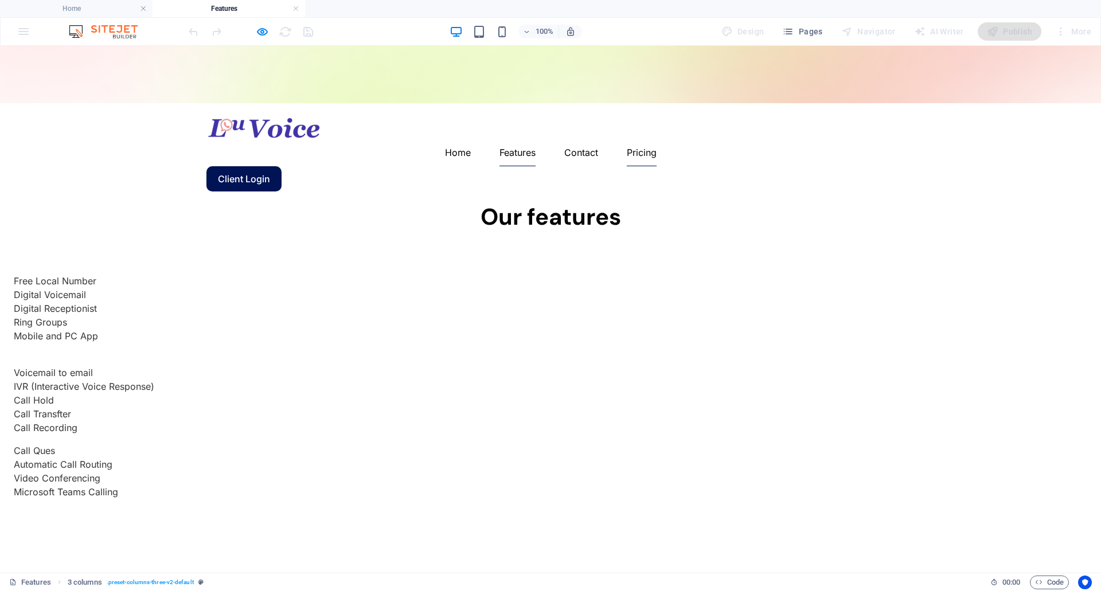
click at [657, 139] on link "Pricing" at bounding box center [642, 153] width 30 height 28
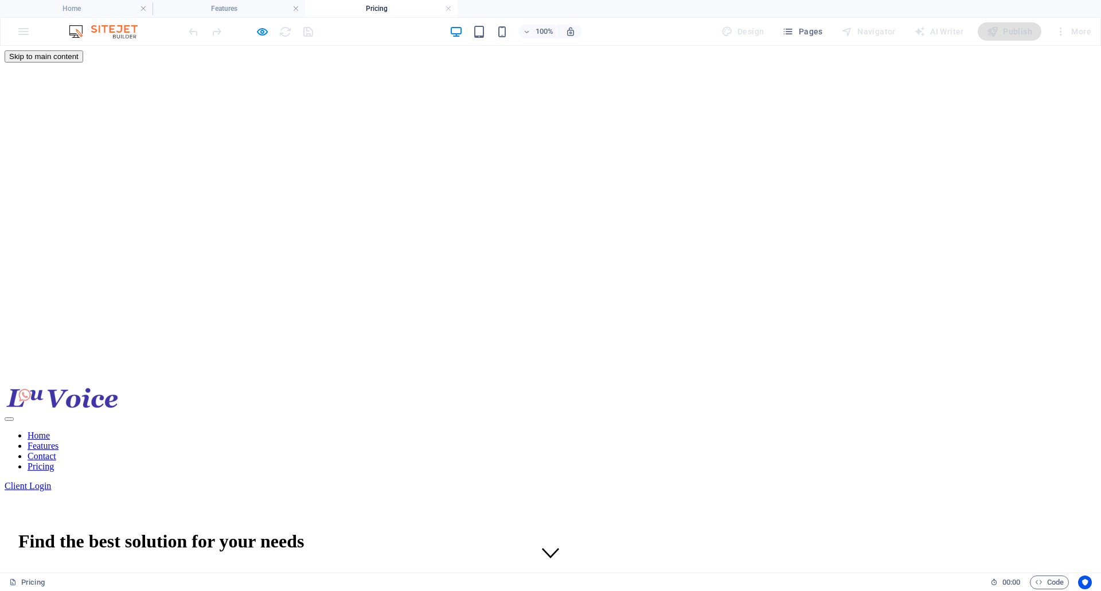
drag, startPoint x: 1100, startPoint y: 192, endPoint x: 1076, endPoint y: 84, distance: 110.5
click at [261, 35] on icon "button" at bounding box center [262, 31] width 13 height 13
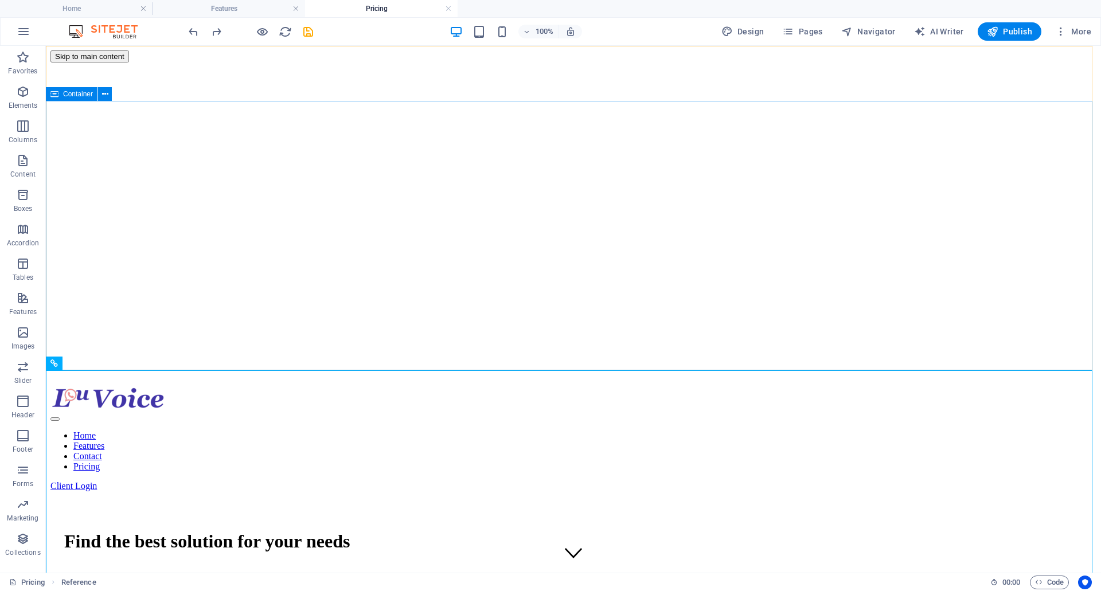
click at [83, 92] on span "Container" at bounding box center [78, 94] width 30 height 7
click at [106, 92] on icon at bounding box center [105, 94] width 6 height 12
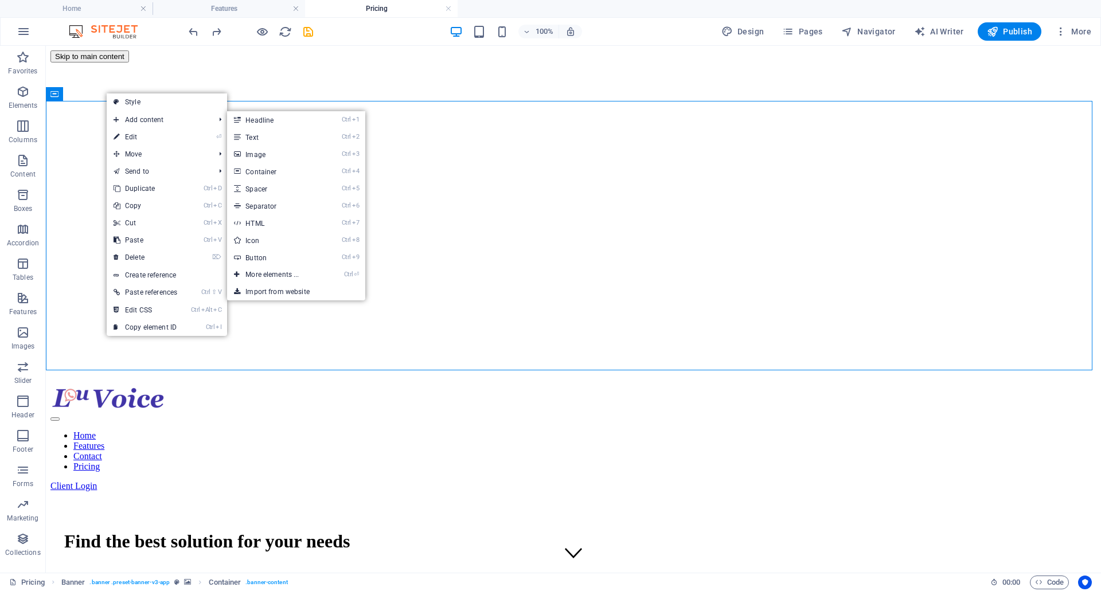
click at [135, 136] on link "⏎ Edit" at bounding box center [145, 136] width 77 height 17
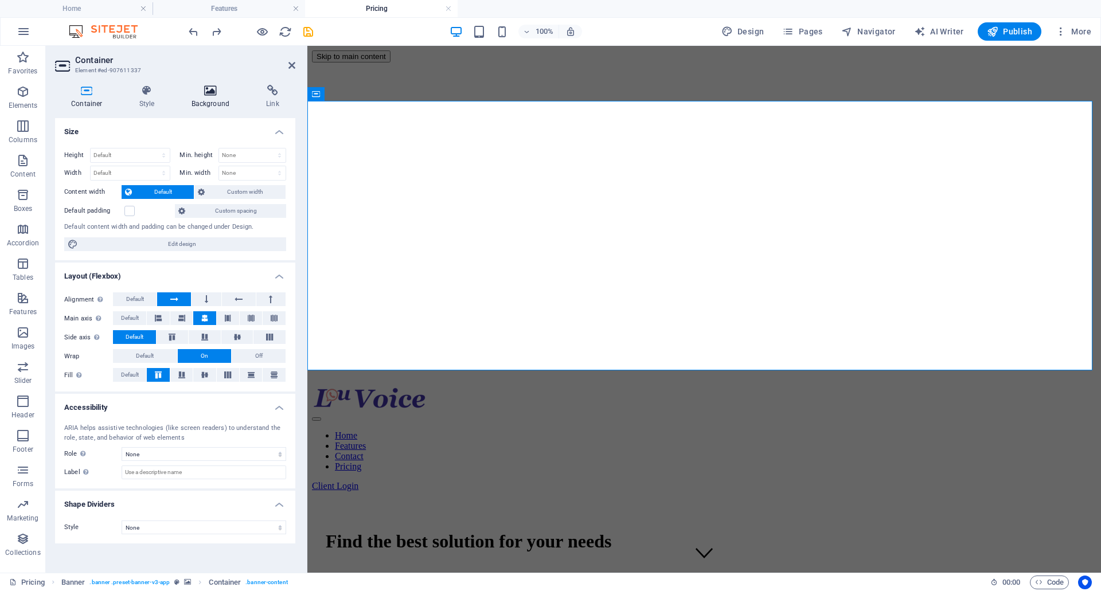
click at [208, 95] on icon at bounding box center [210, 90] width 71 height 11
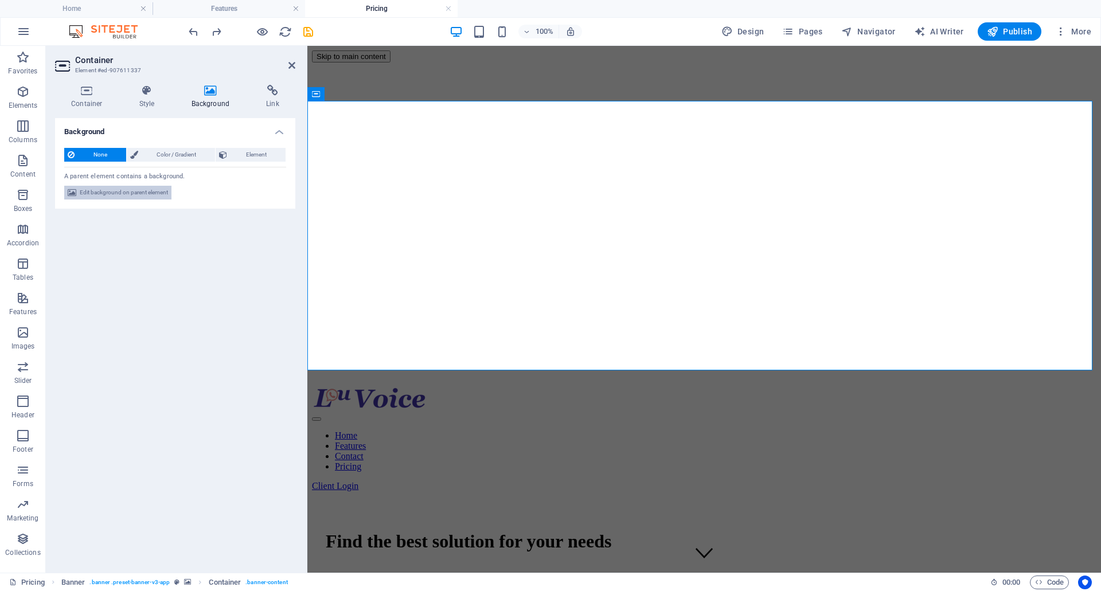
click at [138, 190] on span "Edit background on parent element" at bounding box center [124, 193] width 88 height 14
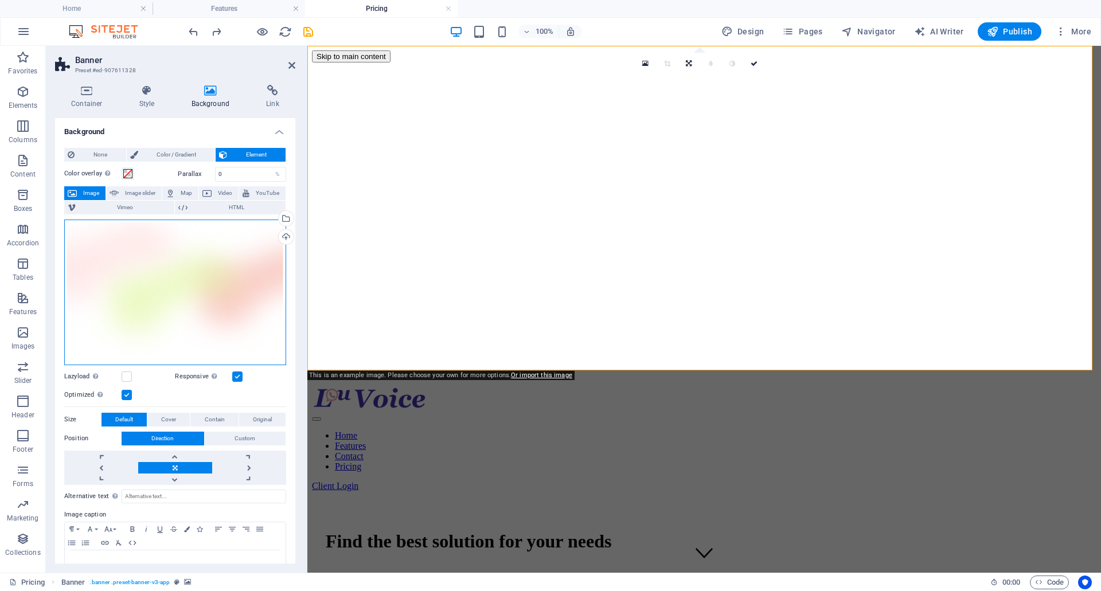
click at [193, 239] on div "Drag files here, click to choose files or select files from Files or our free s…" at bounding box center [175, 293] width 222 height 146
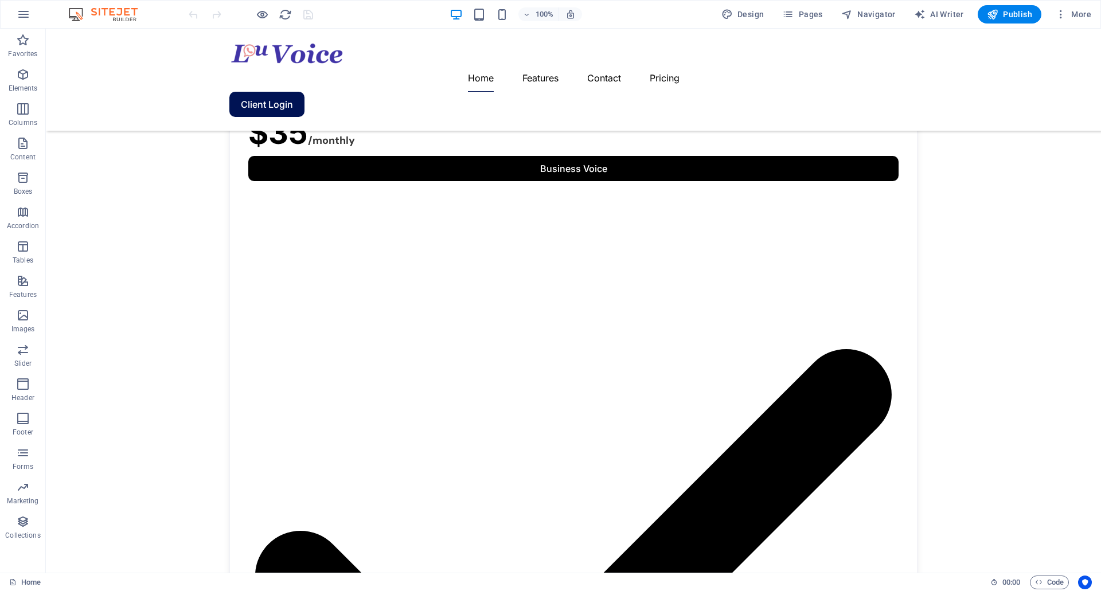
scroll to position [1641, 0]
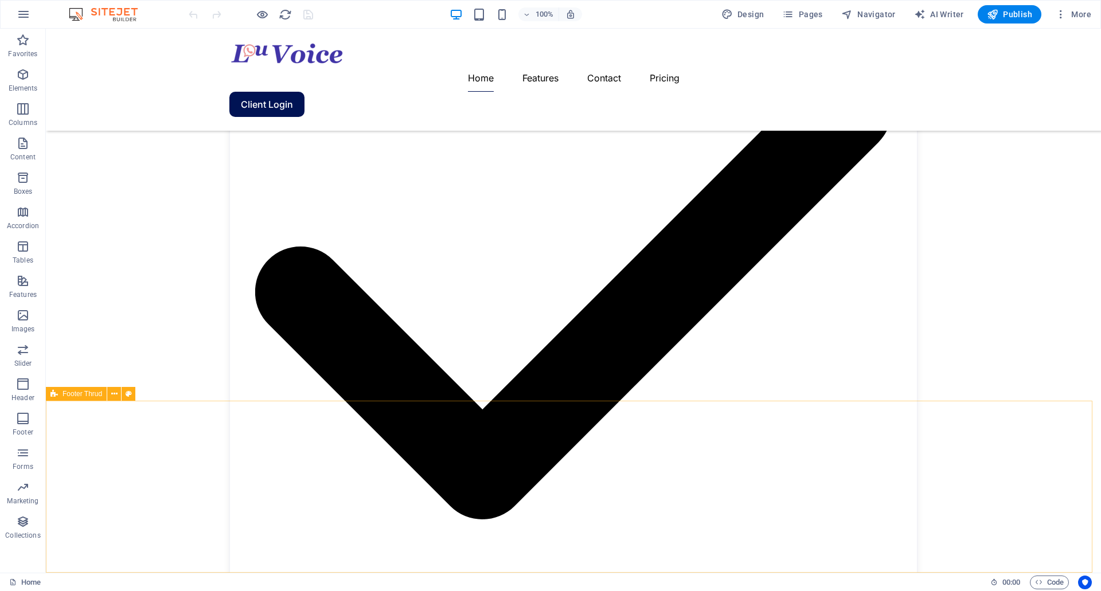
click at [114, 395] on icon at bounding box center [114, 394] width 6 height 12
click at [54, 394] on icon at bounding box center [53, 394] width 7 height 14
click at [115, 396] on icon at bounding box center [114, 394] width 6 height 12
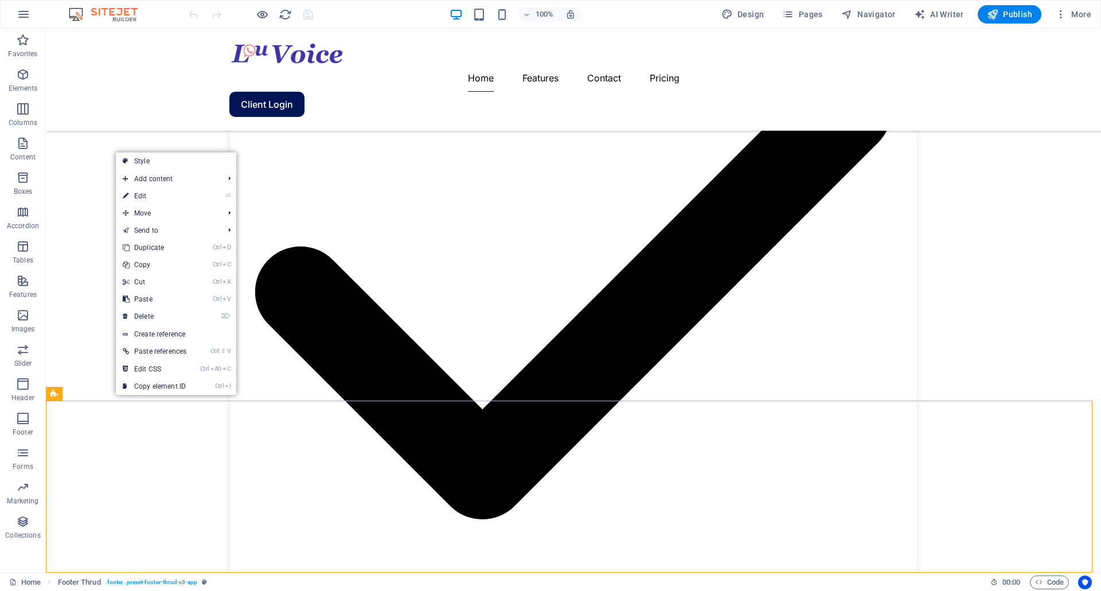
click at [155, 189] on link "⏎ Edit" at bounding box center [154, 196] width 77 height 17
select select "footer"
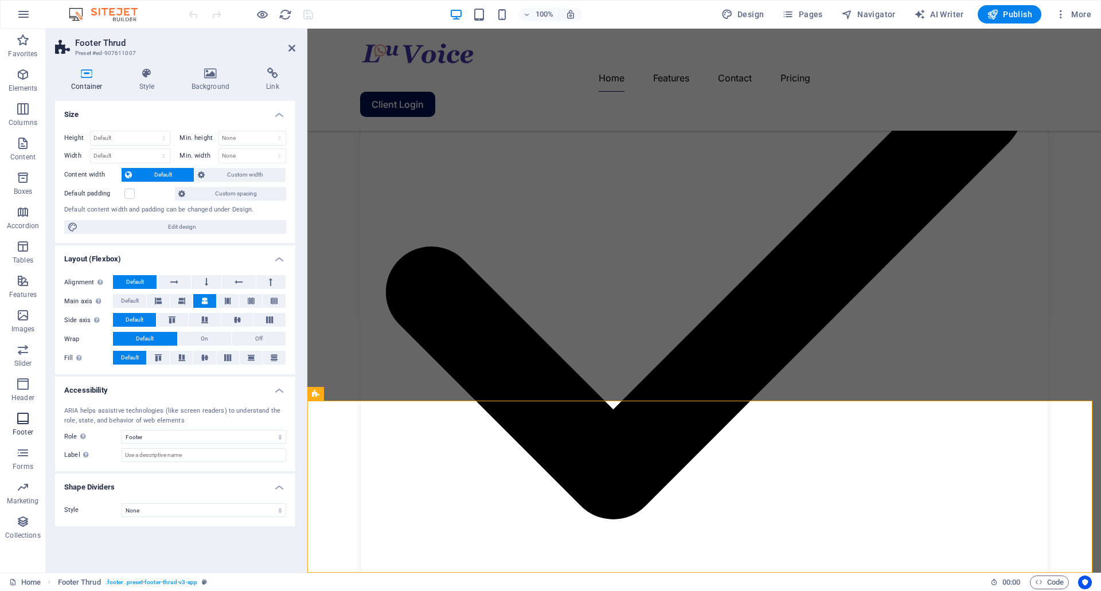
click at [14, 420] on span "Footer" at bounding box center [23, 426] width 46 height 28
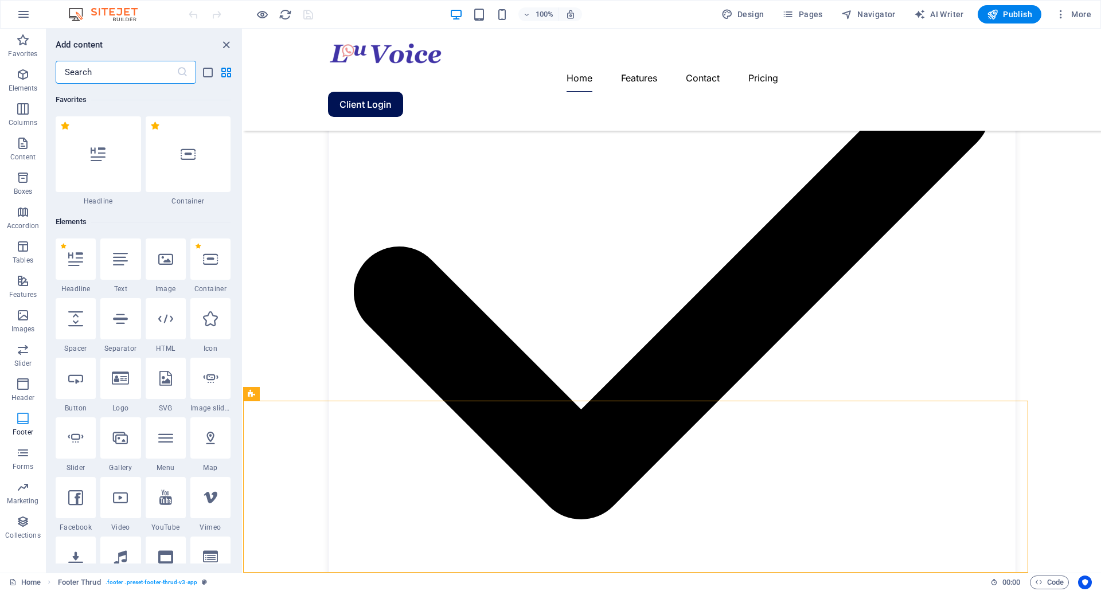
click at [18, 419] on icon "button" at bounding box center [23, 419] width 14 height 14
click at [19, 417] on icon "button" at bounding box center [23, 419] width 14 height 14
drag, startPoint x: 226, startPoint y: 45, endPoint x: 11, endPoint y: 170, distance: 248.3
click at [226, 45] on icon "close panel" at bounding box center [226, 44] width 13 height 13
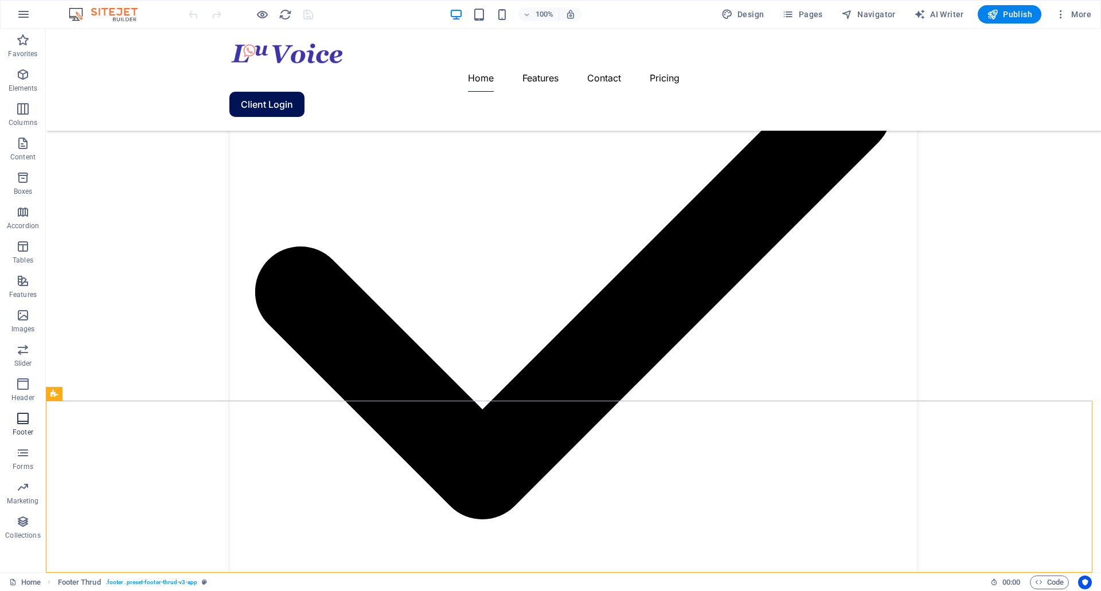
click at [25, 427] on span "Footer" at bounding box center [23, 426] width 46 height 28
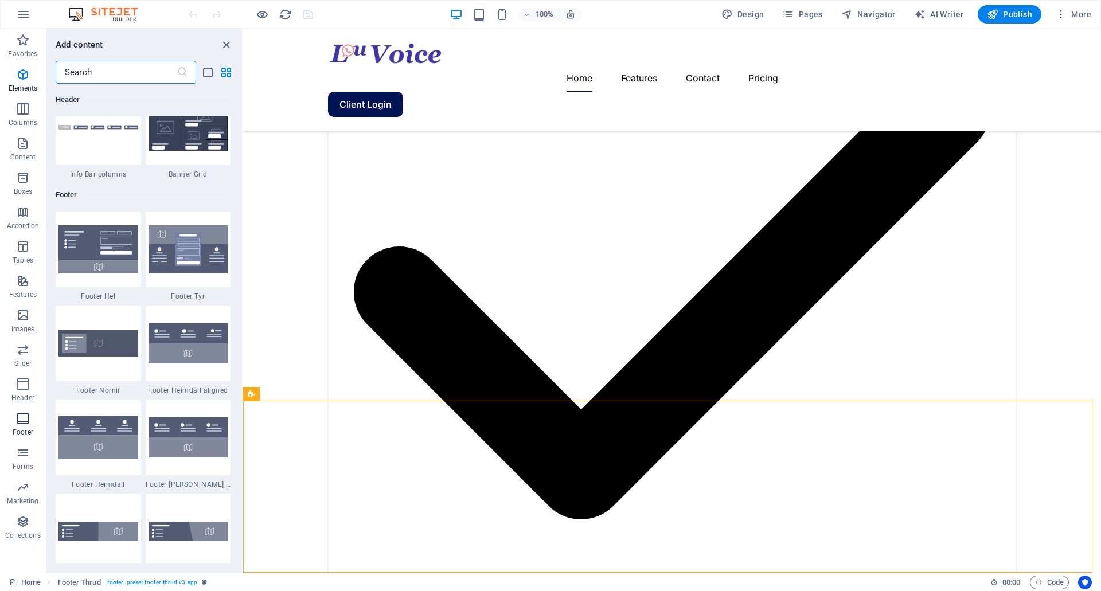
scroll to position [7592, 0]
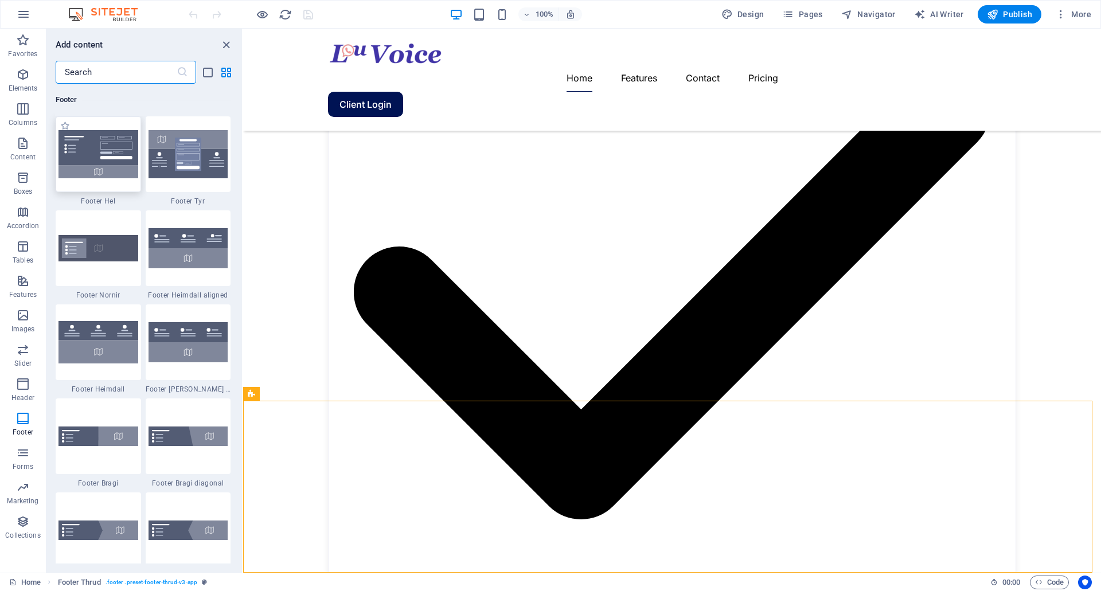
click at [110, 158] on img at bounding box center [98, 154] width 80 height 48
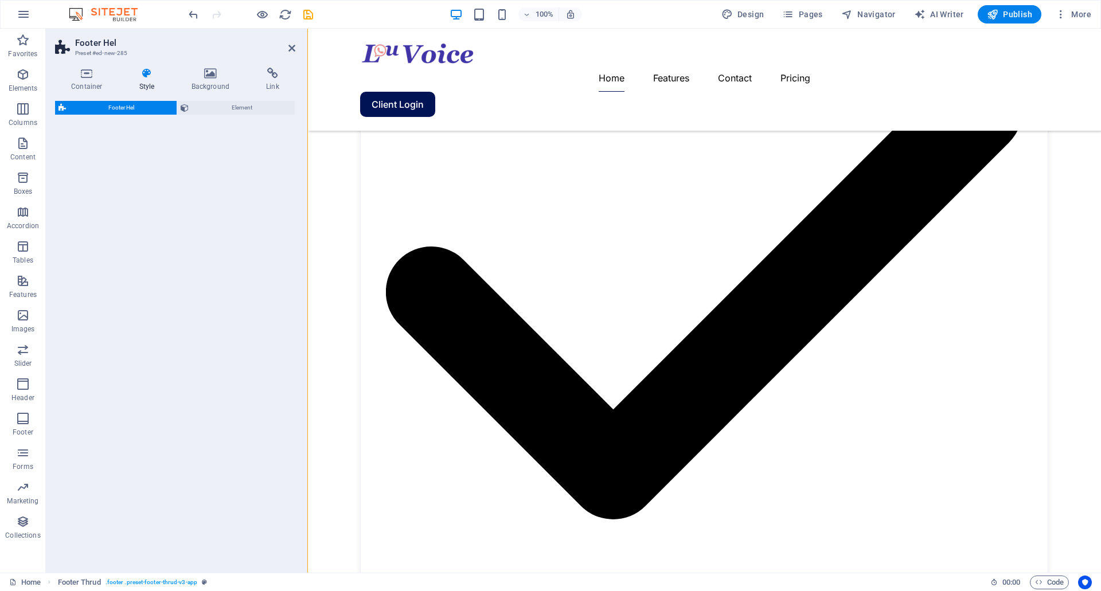
scroll to position [3984, 0]
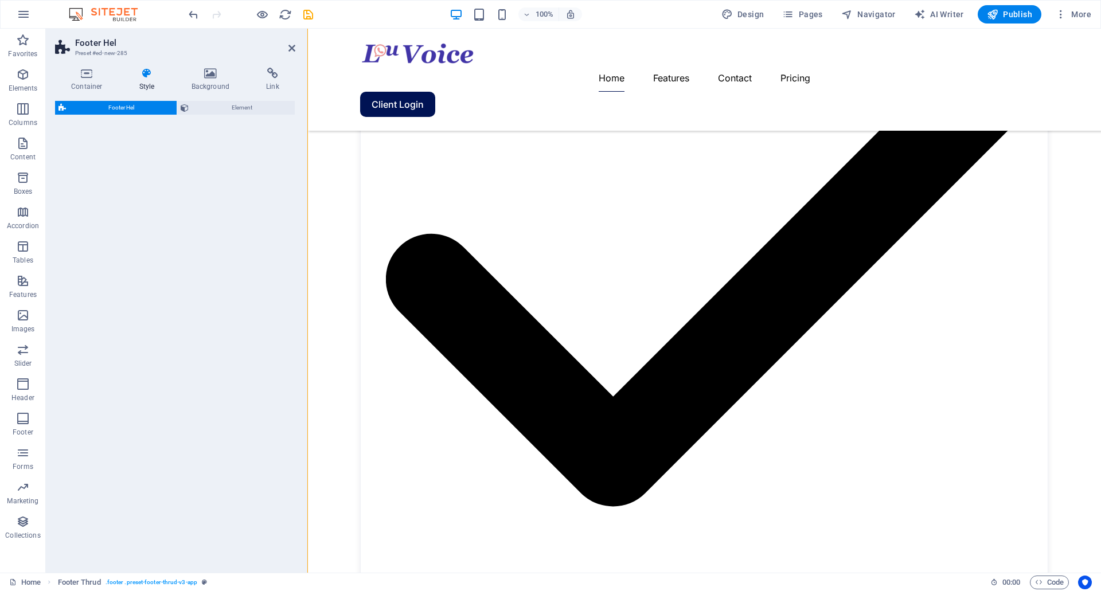
select select "%"
select select "rem"
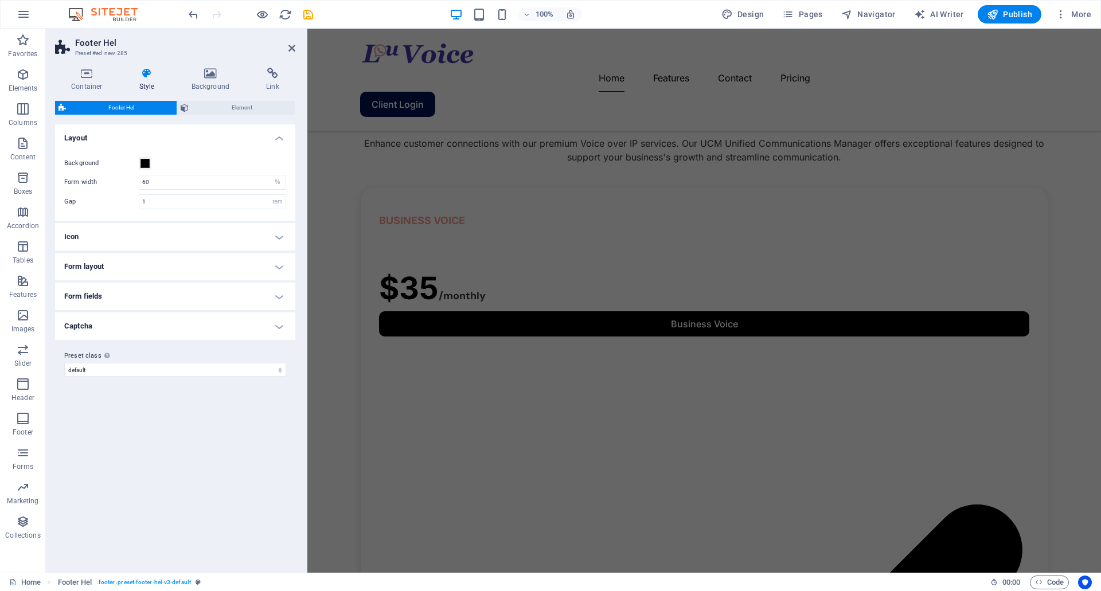
scroll to position [233, 0]
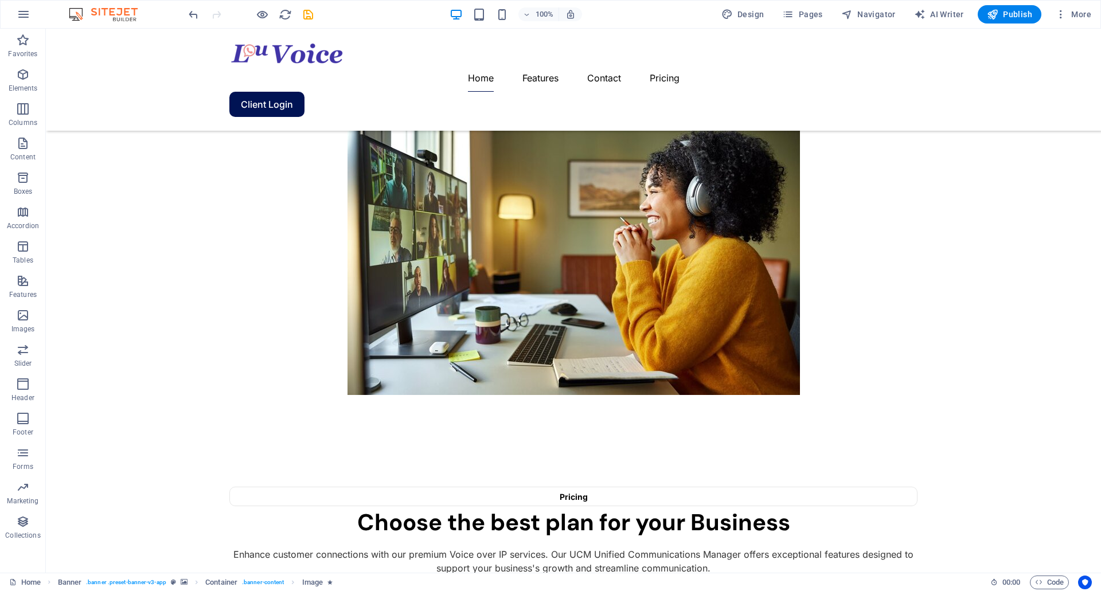
scroll to position [787, 0]
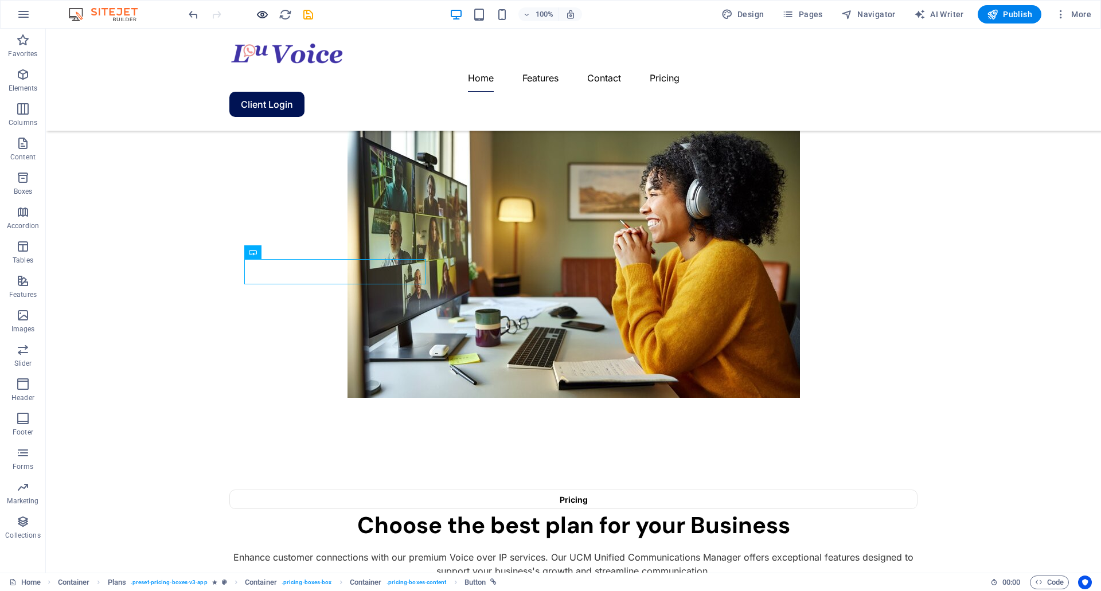
drag, startPoint x: 255, startPoint y: 11, endPoint x: 261, endPoint y: 15, distance: 7.5
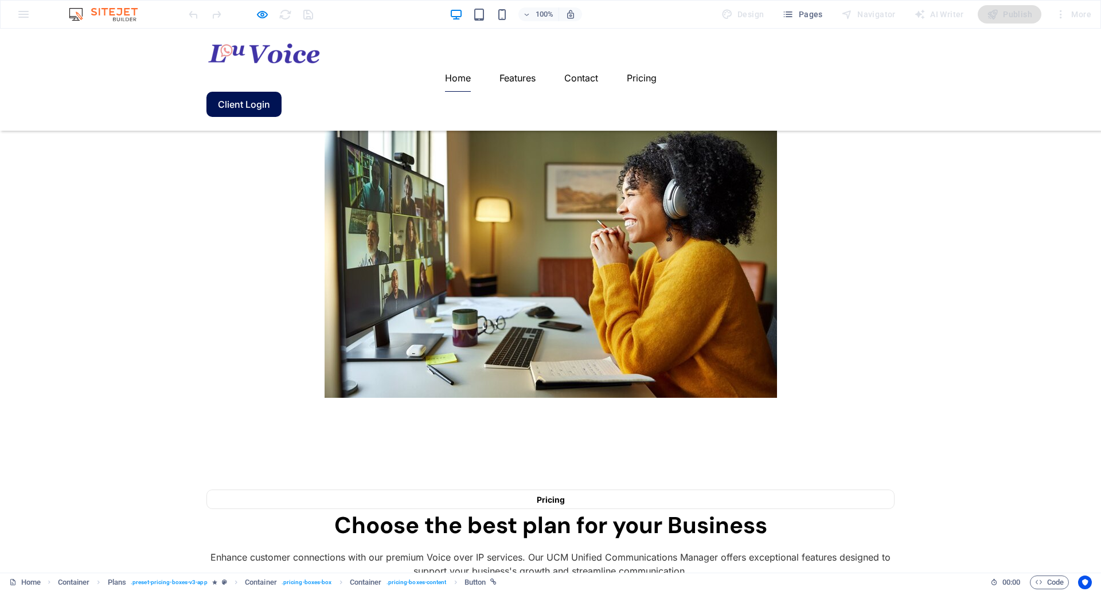
click at [268, 62] on img at bounding box center [263, 53] width 115 height 22
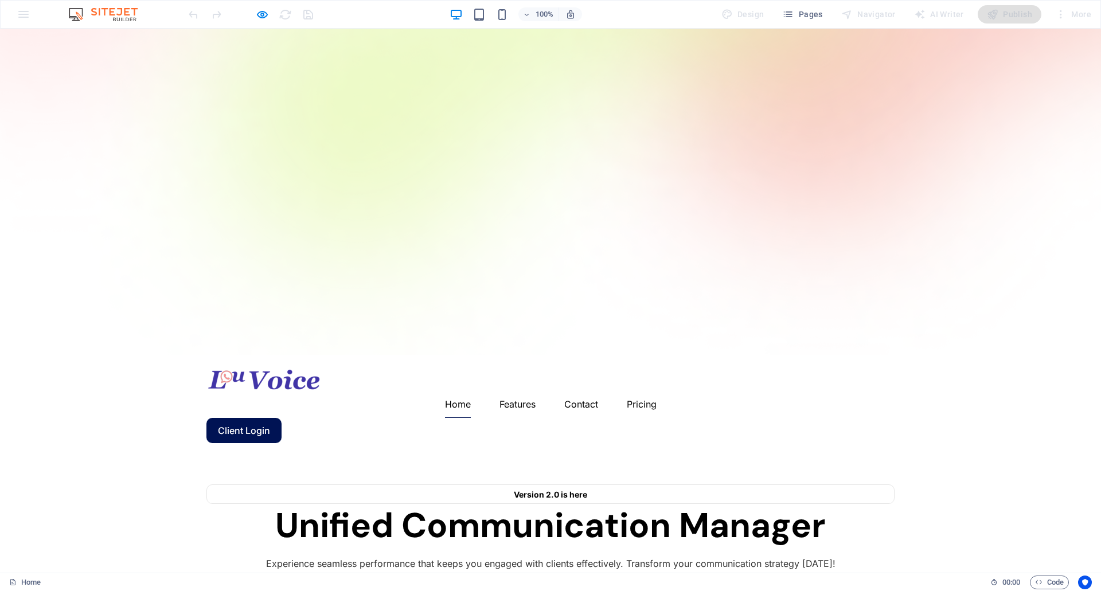
scroll to position [0, 0]
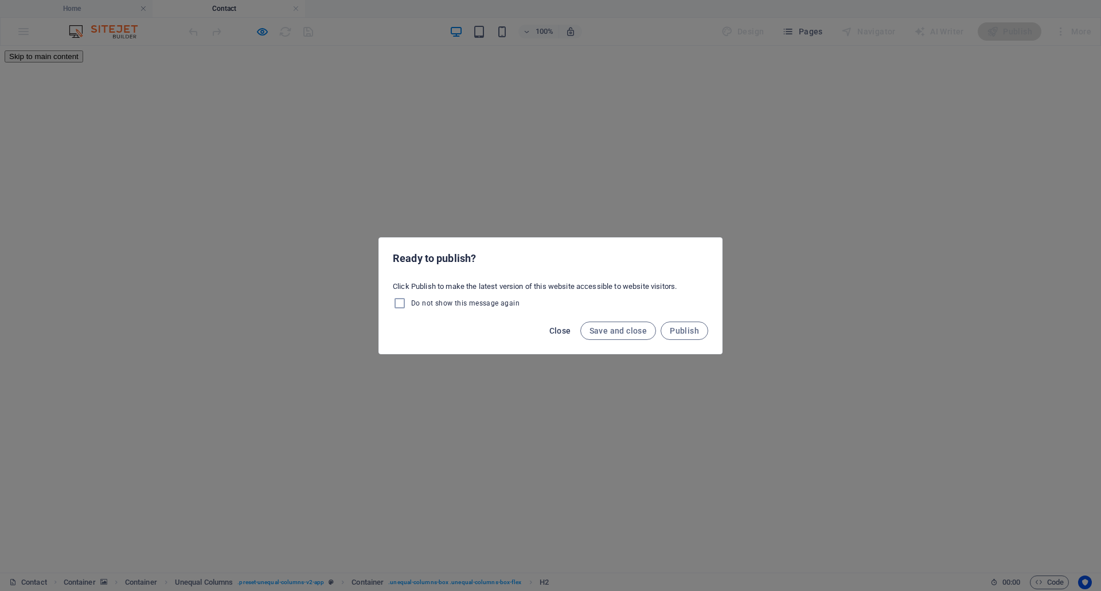
drag, startPoint x: 563, startPoint y: 326, endPoint x: 557, endPoint y: 329, distance: 6.2
click at [561, 327] on span "Close" at bounding box center [560, 330] width 22 height 9
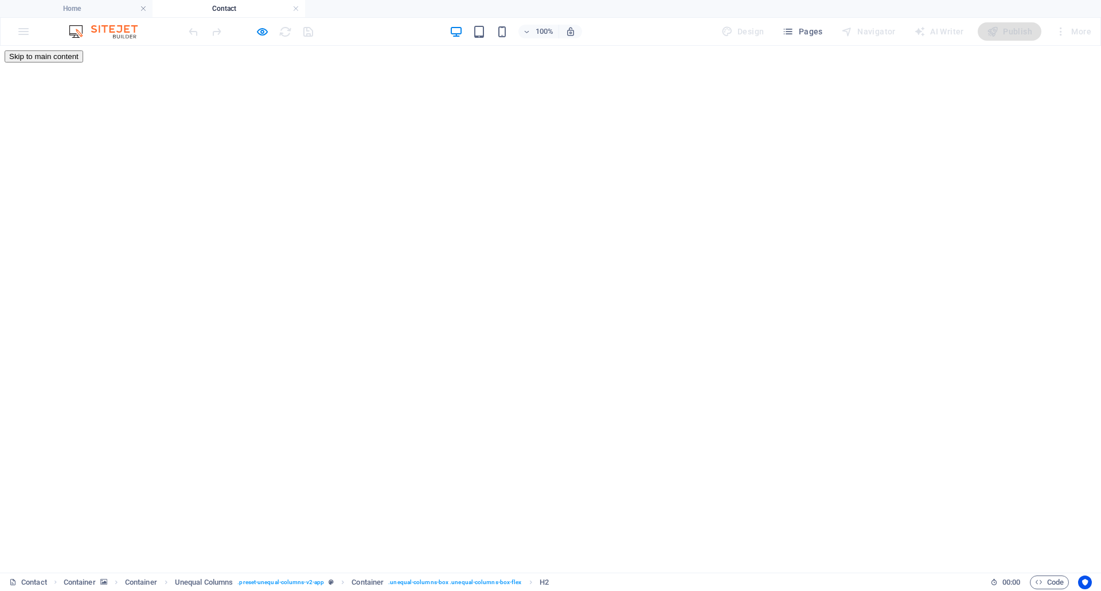
drag, startPoint x: 647, startPoint y: 67, endPoint x: 569, endPoint y: 76, distance: 78.5
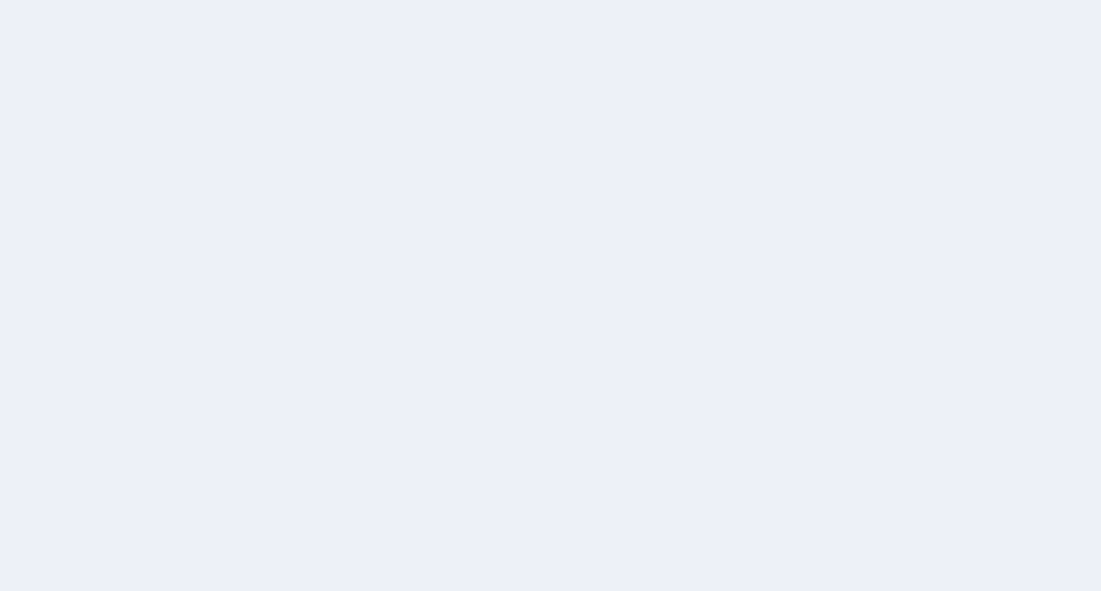
click at [259, 32] on div at bounding box center [550, 295] width 1101 height 591
